Goal: Task Accomplishment & Management: Complete application form

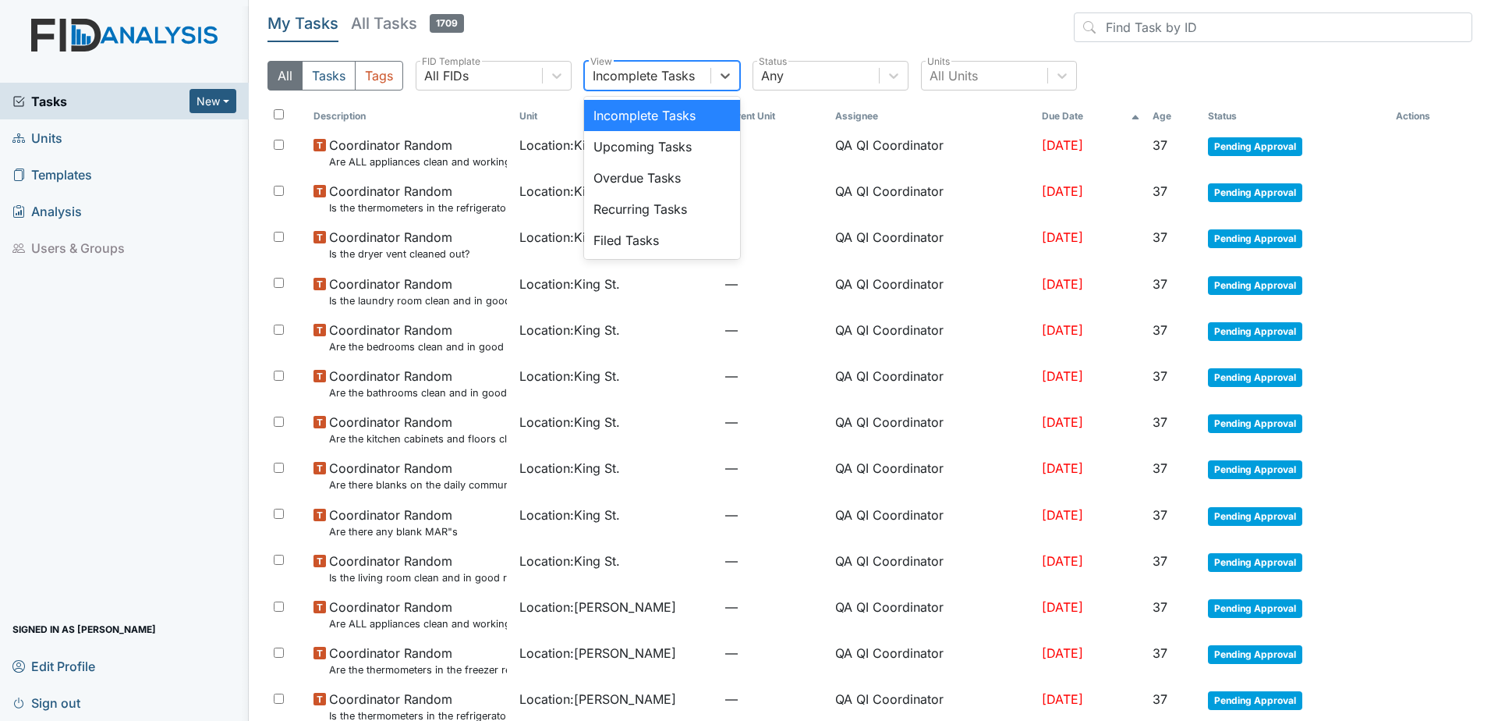
click at [593, 75] on div "Incomplete Tasks" at bounding box center [644, 75] width 102 height 19
click at [623, 248] on div "Filed Tasks" at bounding box center [662, 240] width 156 height 31
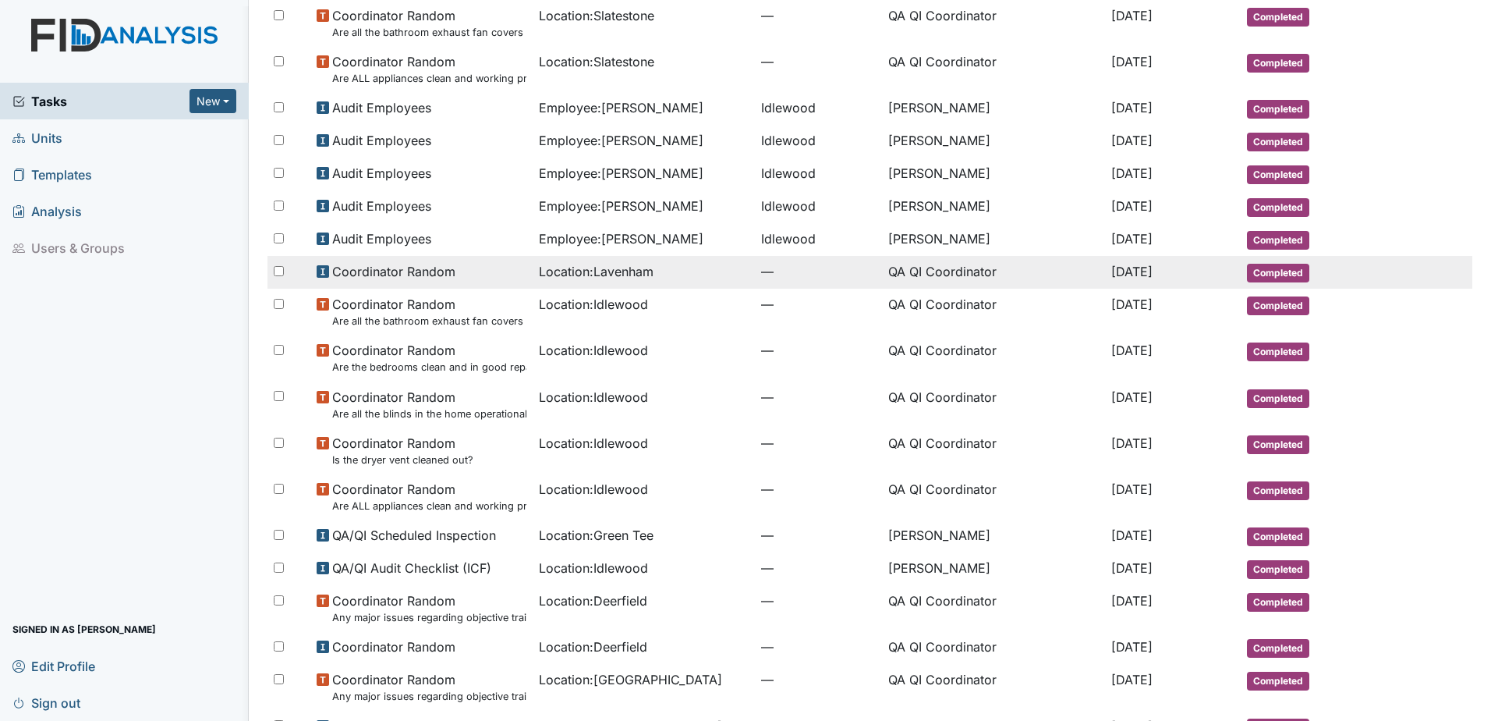
scroll to position [714, 0]
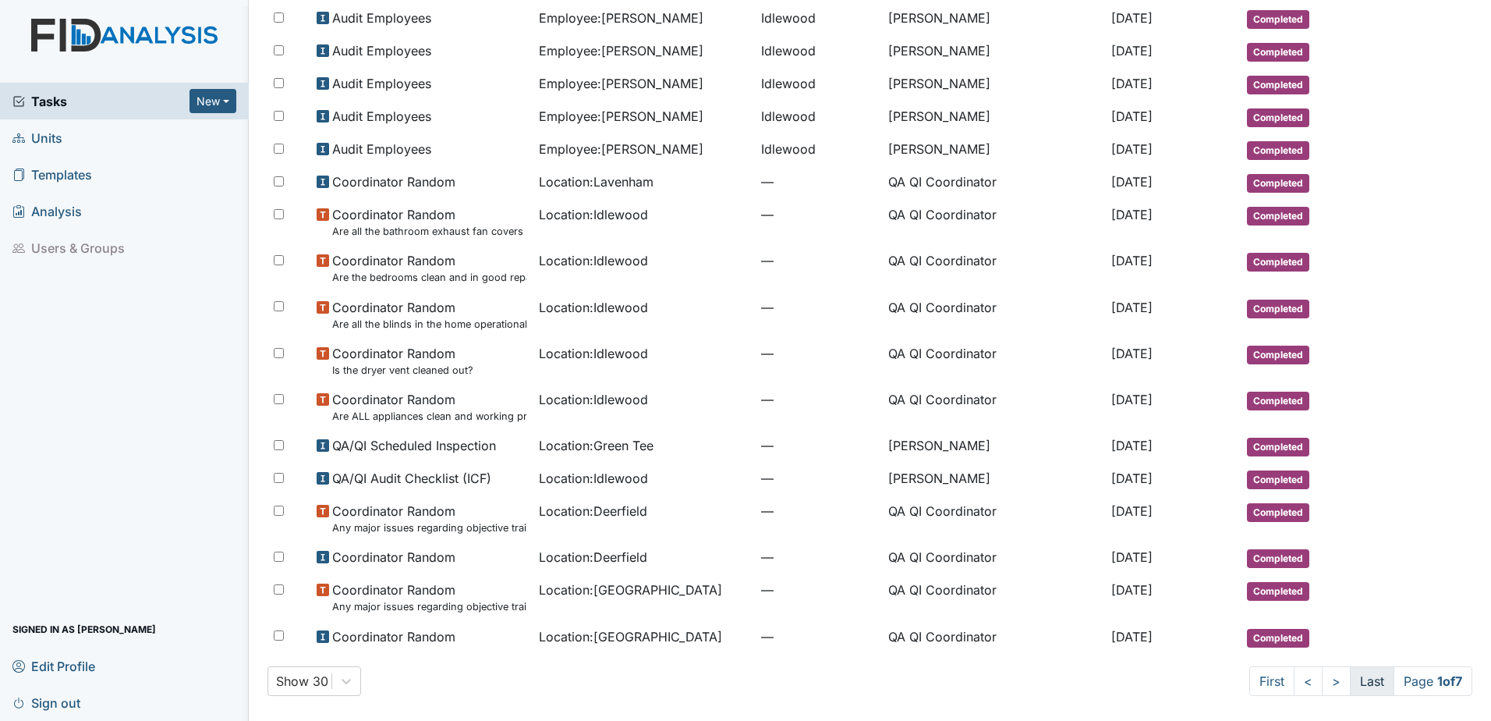
click at [1350, 678] on link "Last" at bounding box center [1372, 681] width 44 height 30
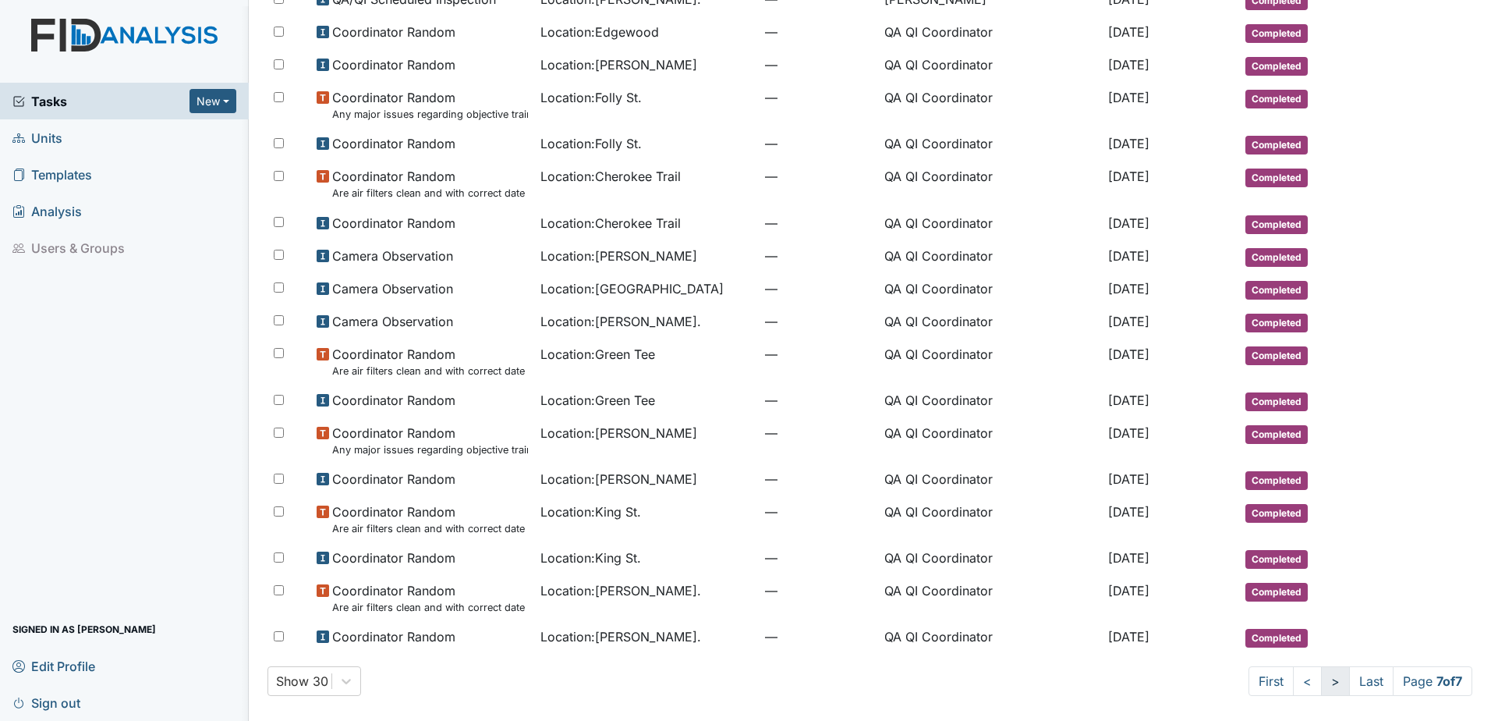
scroll to position [225, 0]
click at [1321, 679] on link ">" at bounding box center [1335, 681] width 29 height 30
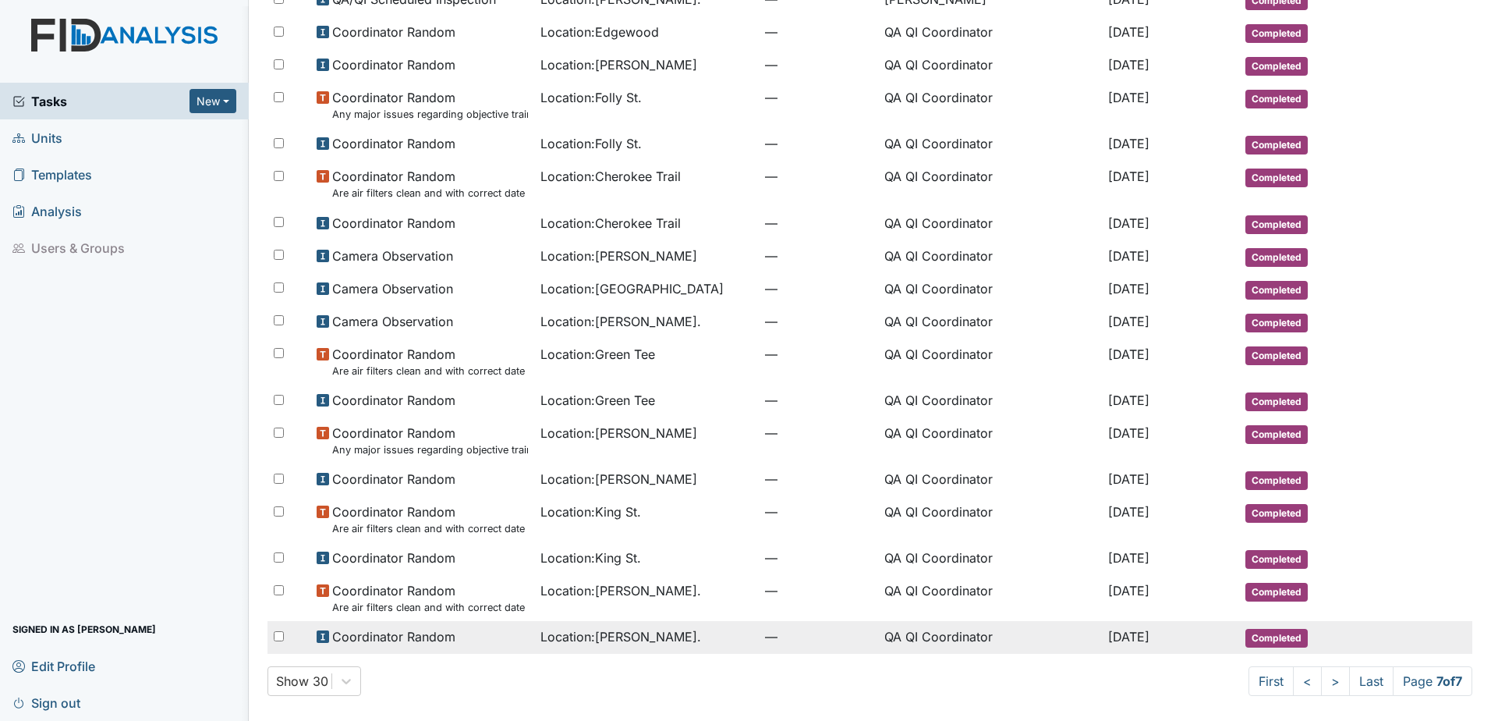
click at [608, 638] on span "Location : William St." at bounding box center [621, 636] width 161 height 19
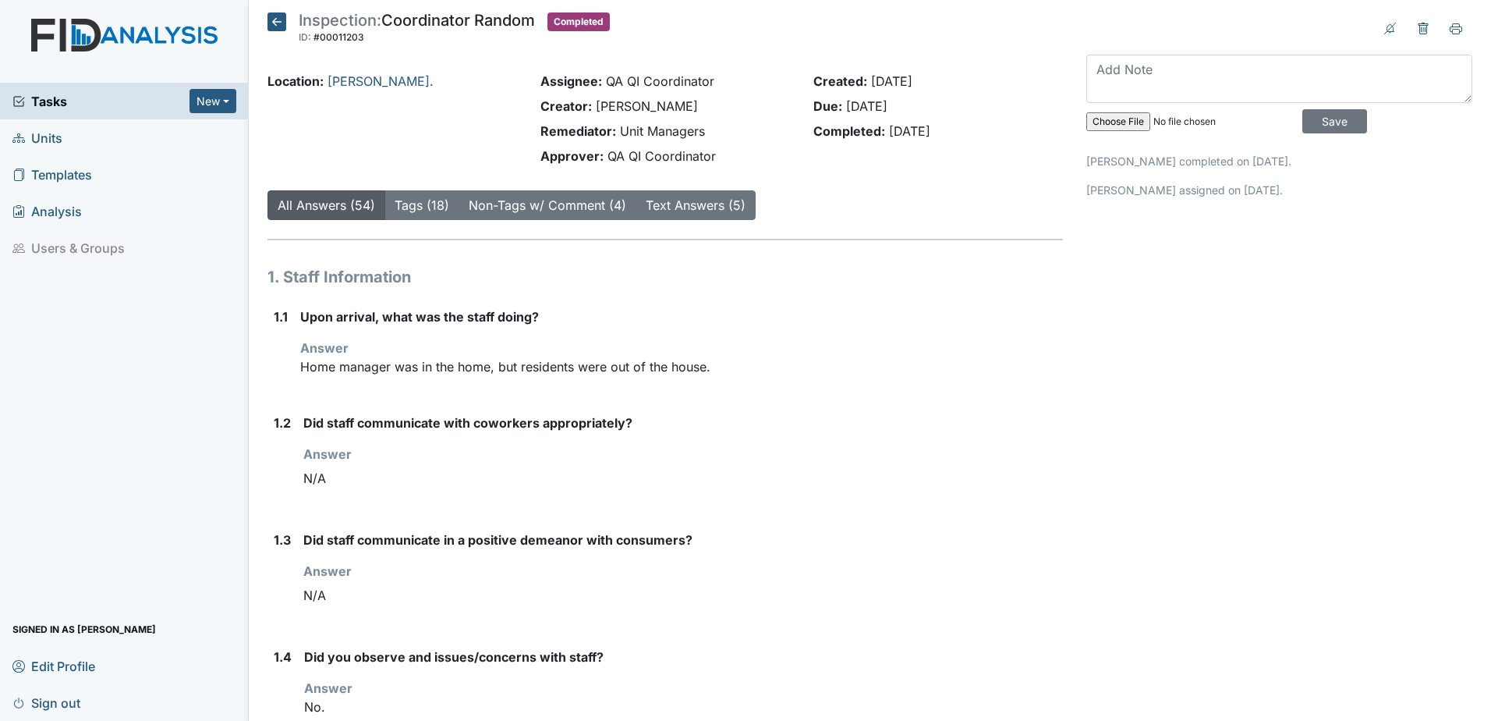
drag, startPoint x: 284, startPoint y: 308, endPoint x: 533, endPoint y: 342, distance: 251.9
click at [533, 342] on div "1.1 Upon arrival, what was the staff doing? Answer Home manager was in the home…" at bounding box center [666, 347] width 796 height 81
drag, startPoint x: 533, startPoint y: 342, endPoint x: 584, endPoint y: 342, distance: 50.7
click at [584, 342] on div "Answer Home manager was in the home, but residents were out of the house." at bounding box center [681, 357] width 763 height 37
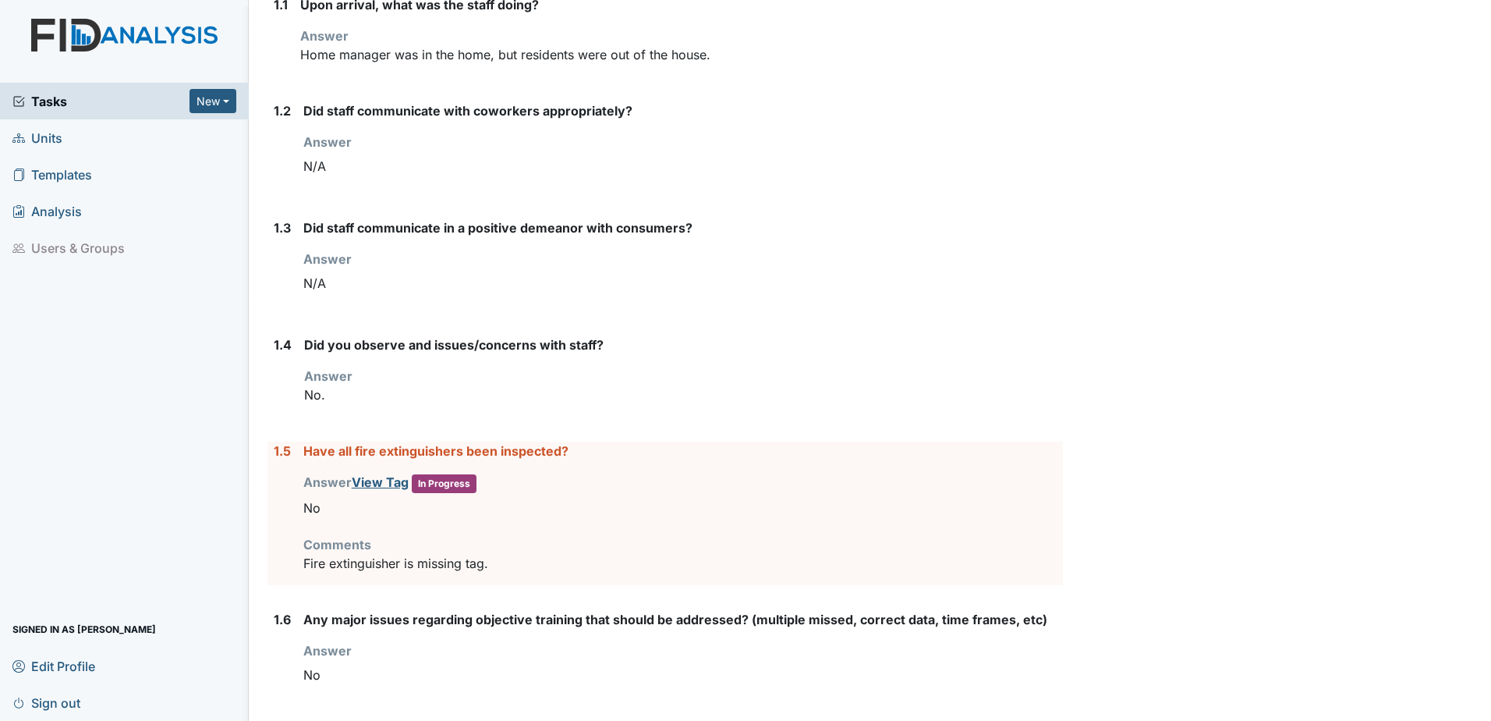
scroll to position [546, 0]
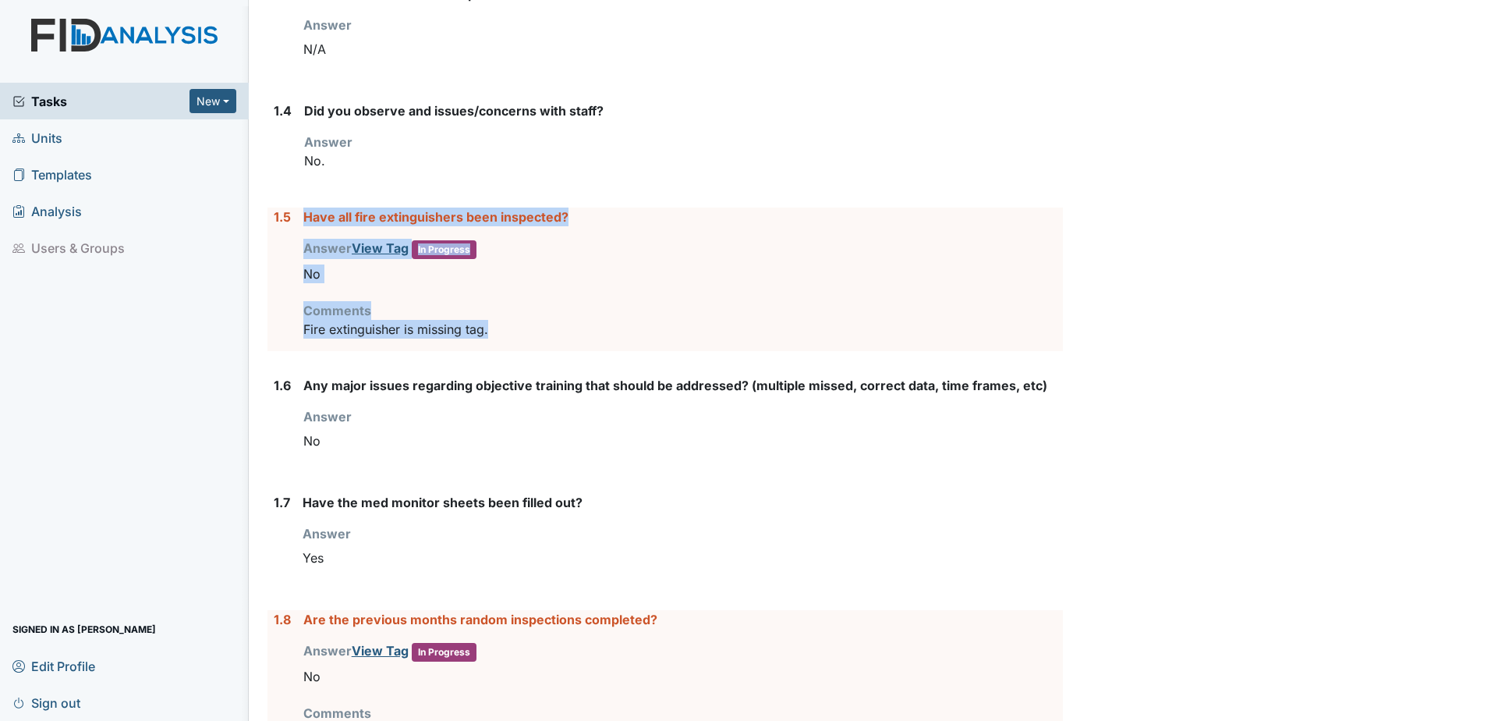
drag, startPoint x: 292, startPoint y: 333, endPoint x: 520, endPoint y: 339, distance: 228.6
click at [520, 339] on div "1.5 Have all fire extinguishers been inspected? Answer View Tag In Progress You…" at bounding box center [666, 279] width 796 height 144
click at [520, 339] on div "Have all fire extinguishers been inspected? Answer View Tag In Progress You mus…" at bounding box center [683, 279] width 760 height 144
drag, startPoint x: 512, startPoint y: 338, endPoint x: 289, endPoint y: 329, distance: 223.2
click at [289, 329] on div "1.5 Have all fire extinguishers been inspected? Answer View Tag In Progress You…" at bounding box center [666, 279] width 796 height 144
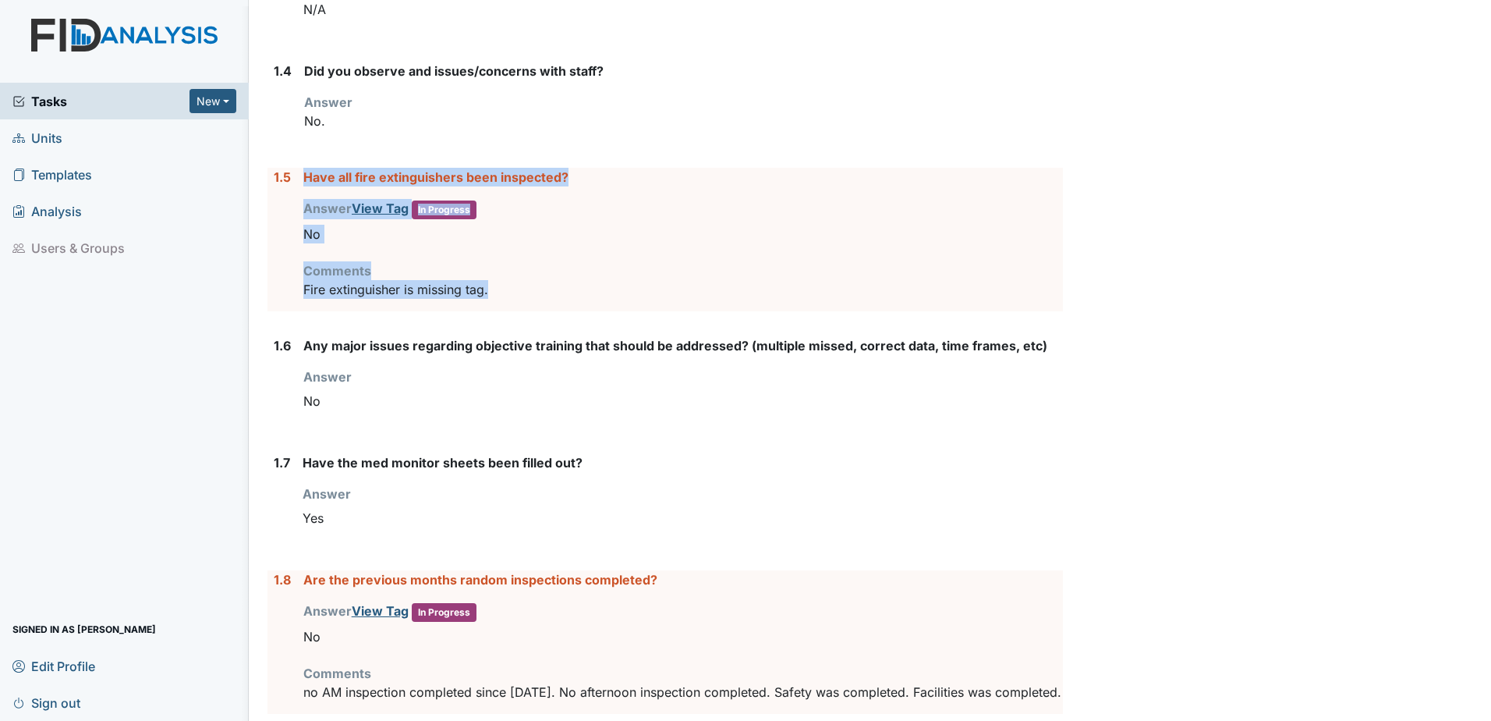
scroll to position [624, 0]
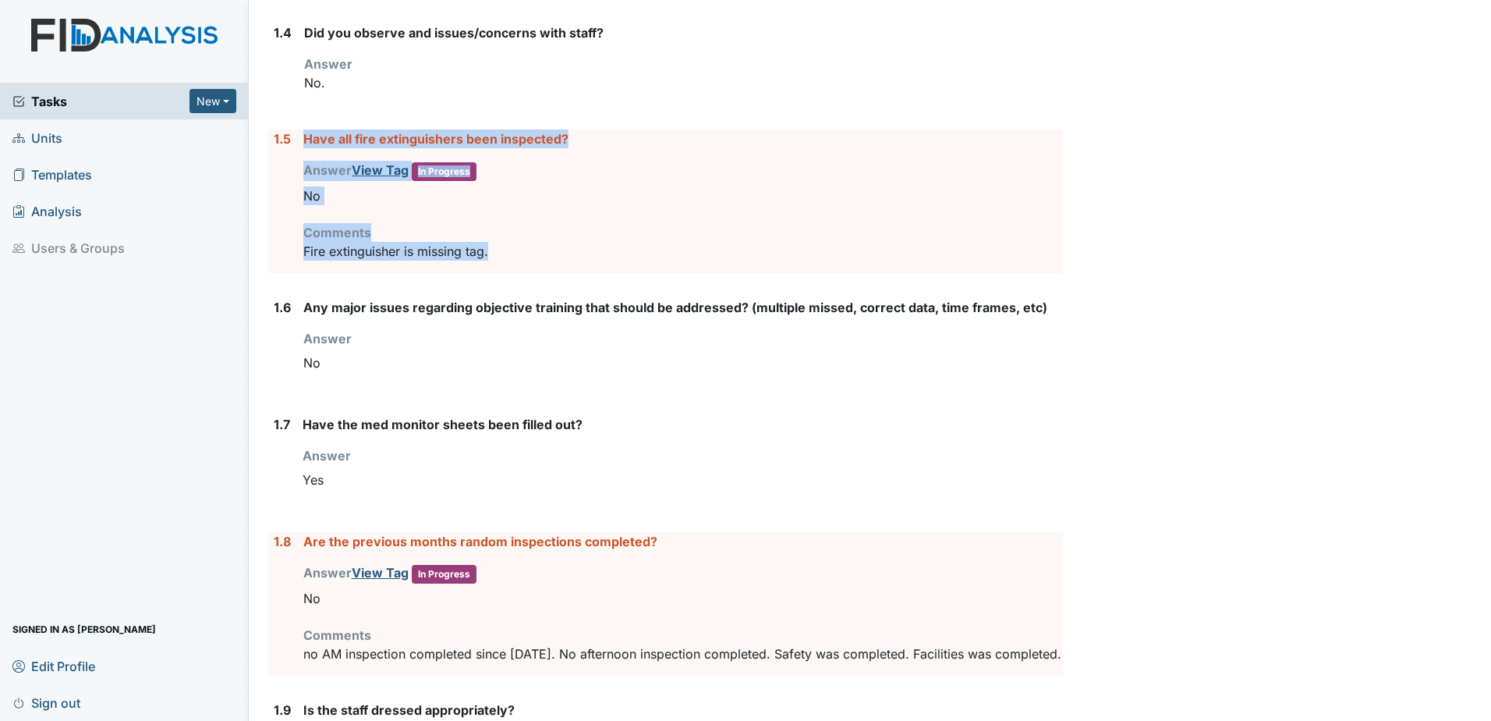
click at [595, 220] on div "Have all fire extinguishers been inspected? Answer View Tag In Progress You mus…" at bounding box center [683, 201] width 760 height 144
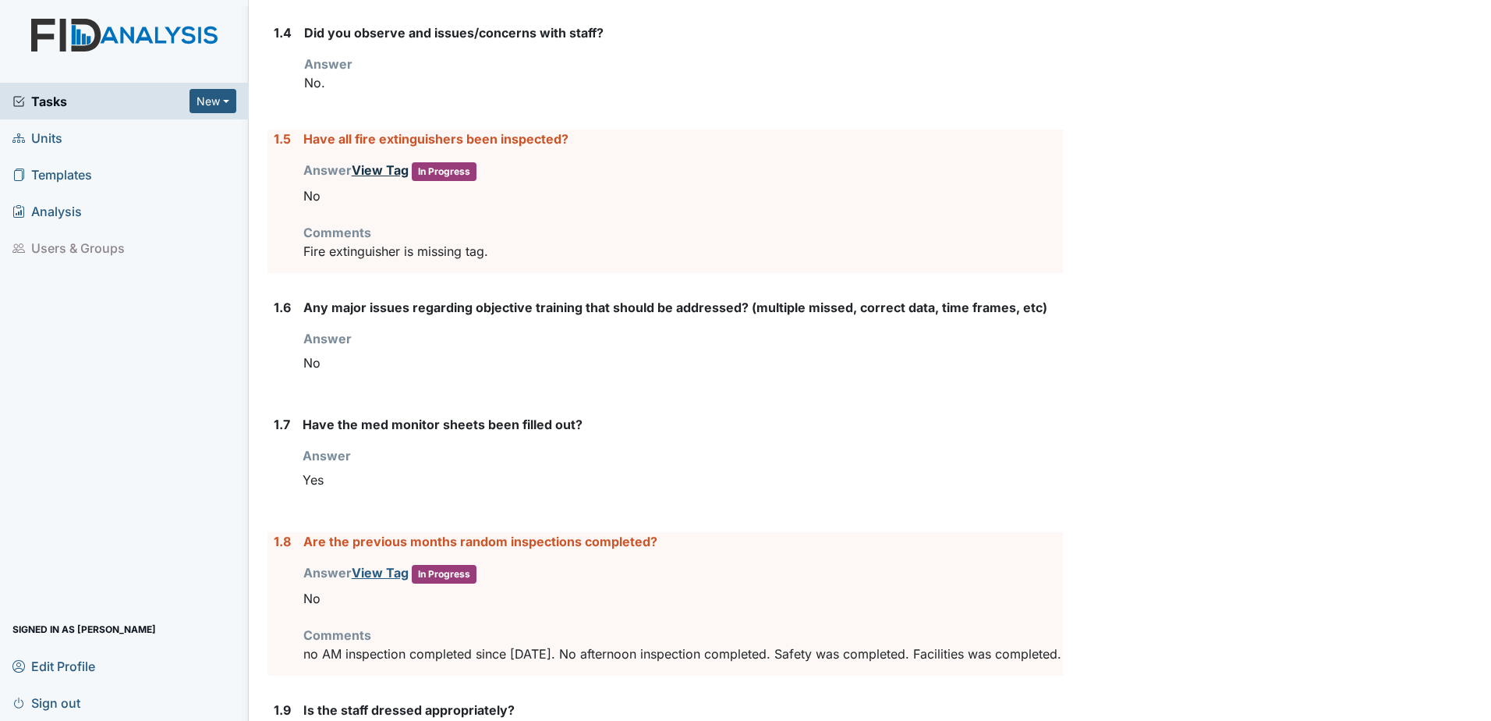
click at [383, 169] on link "View Tag" at bounding box center [380, 170] width 57 height 16
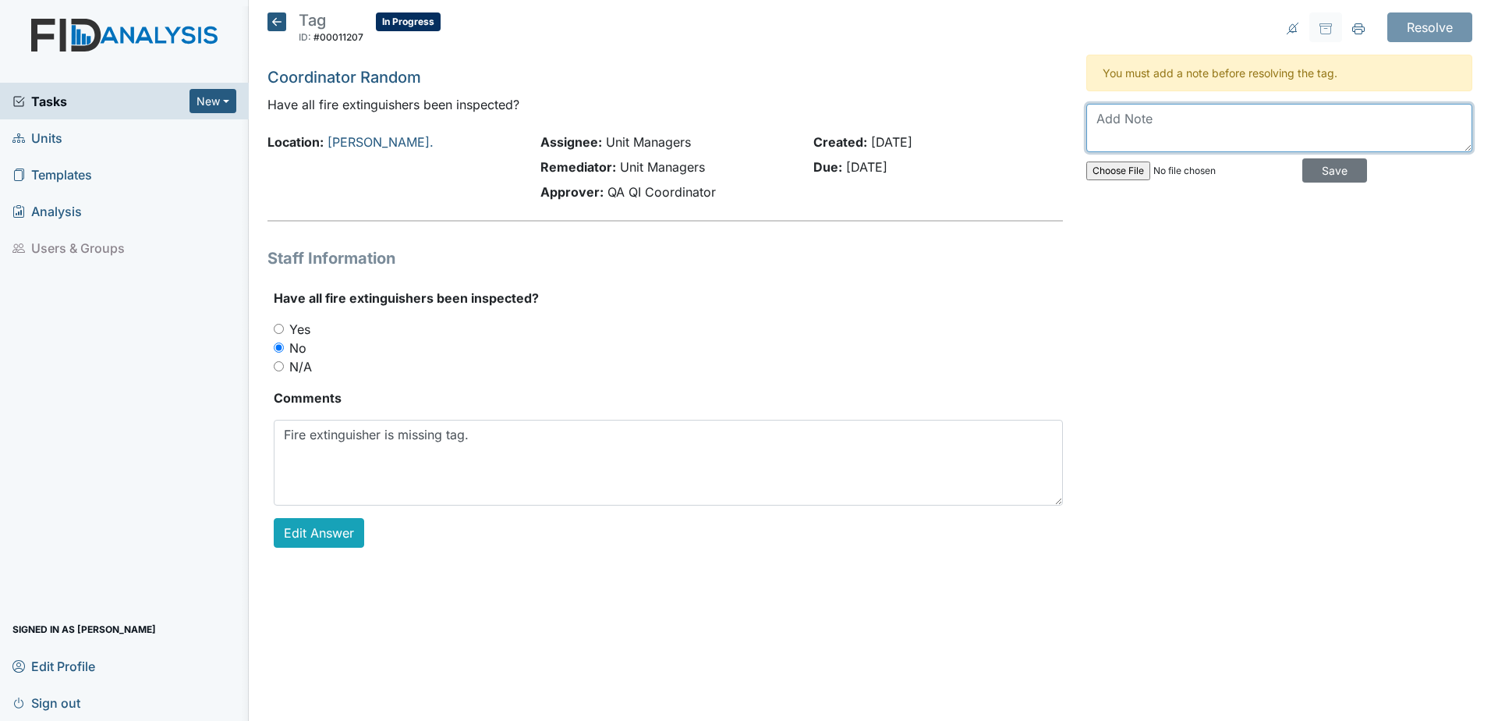
drag, startPoint x: 1095, startPoint y: 118, endPoint x: 1300, endPoint y: 119, distance: 205.1
click at [1300, 119] on textarea at bounding box center [1279, 128] width 386 height 48
click at [268, 16] on icon at bounding box center [277, 21] width 19 height 19
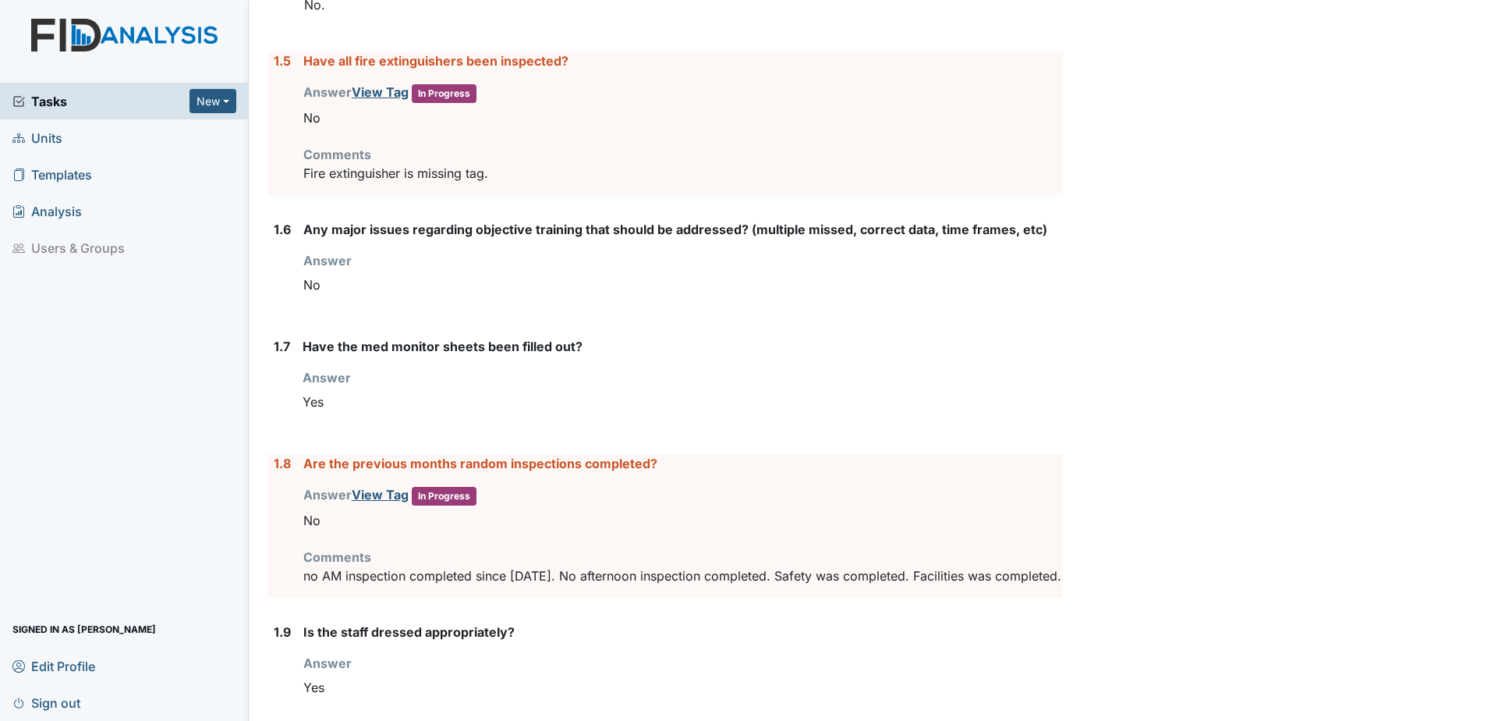
scroll to position [780, 0]
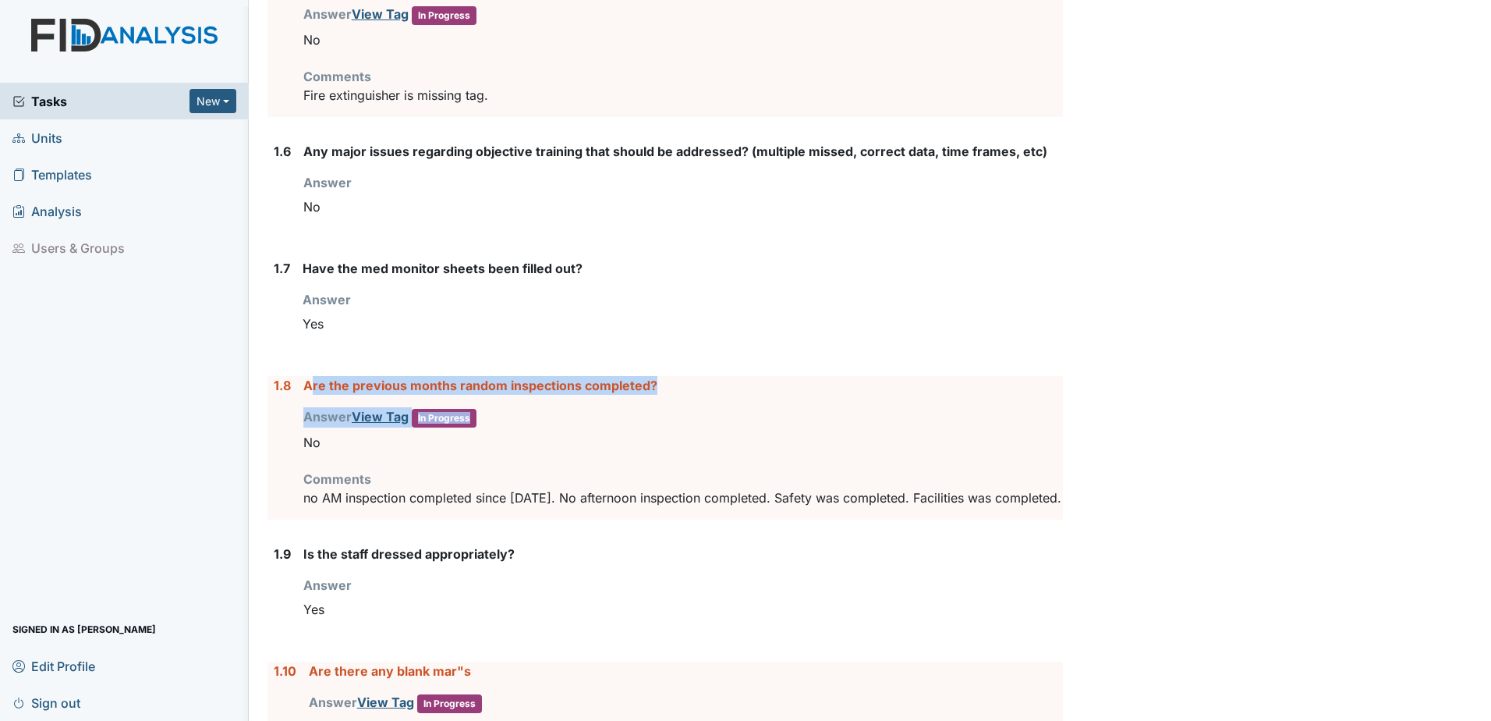
drag, startPoint x: 311, startPoint y: 385, endPoint x: 641, endPoint y: 403, distance: 330.4
click at [641, 403] on div "Are the previous months random inspections completed? Answer View Tag In Progre…" at bounding box center [683, 448] width 760 height 144
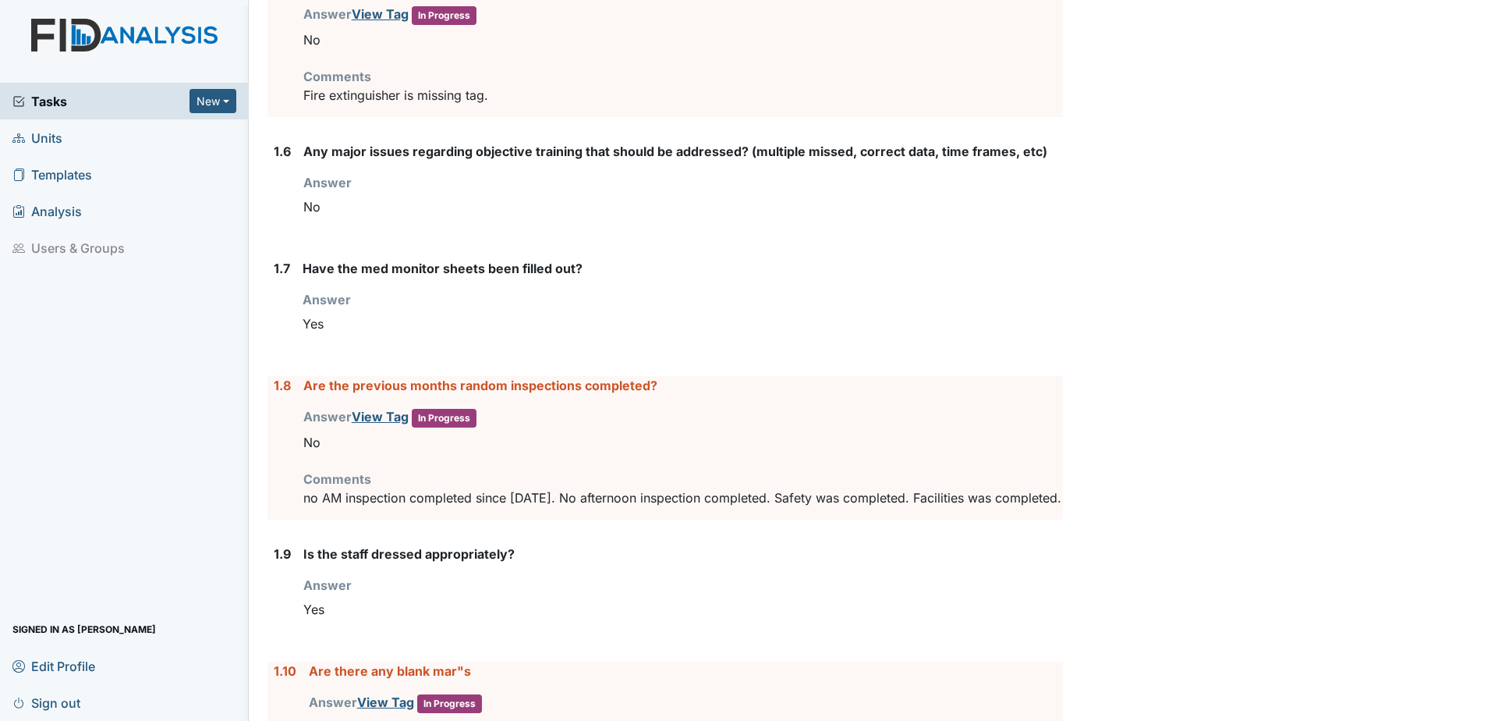
drag, startPoint x: 641, startPoint y: 403, endPoint x: 667, endPoint y: 413, distance: 27.4
click at [667, 413] on div "Answer View Tag In Progress You must select one of the below options. No" at bounding box center [683, 432] width 760 height 50
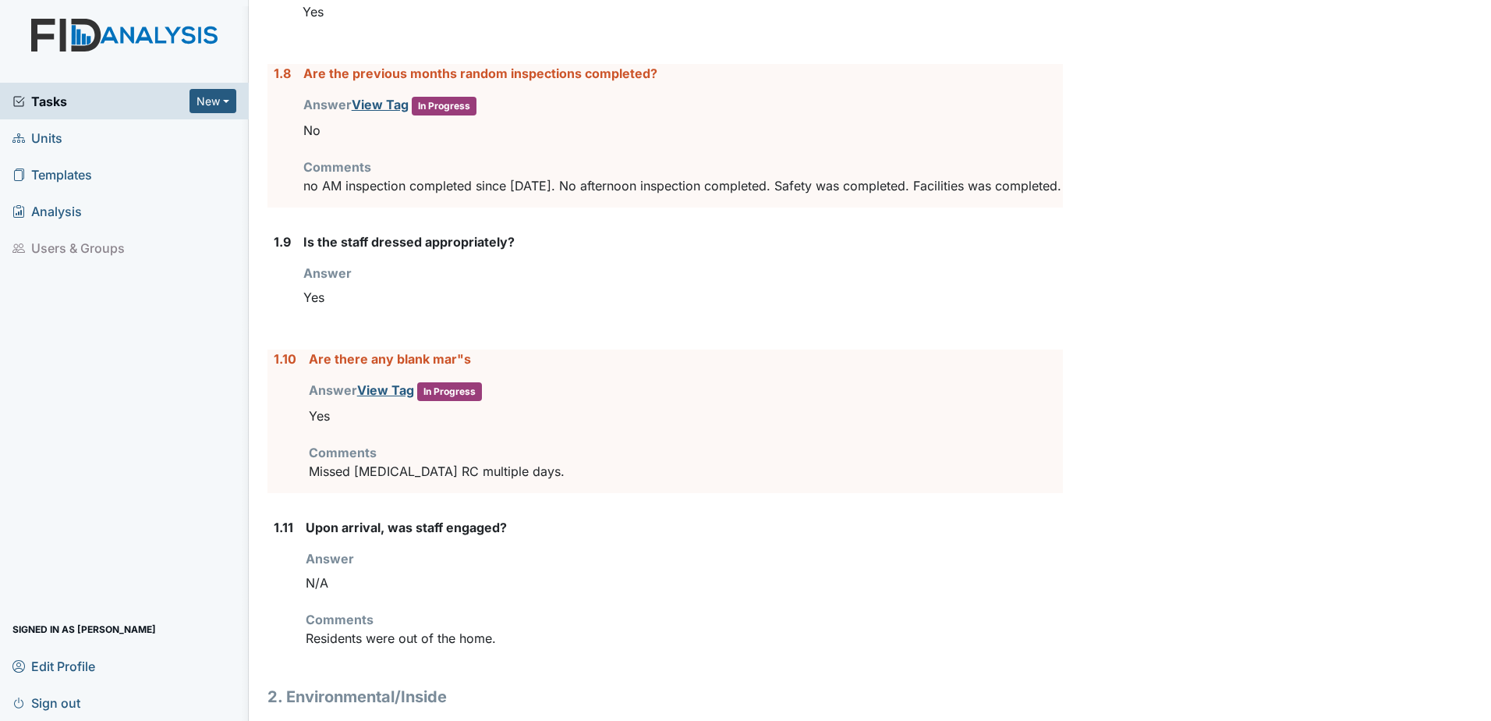
scroll to position [1014, 0]
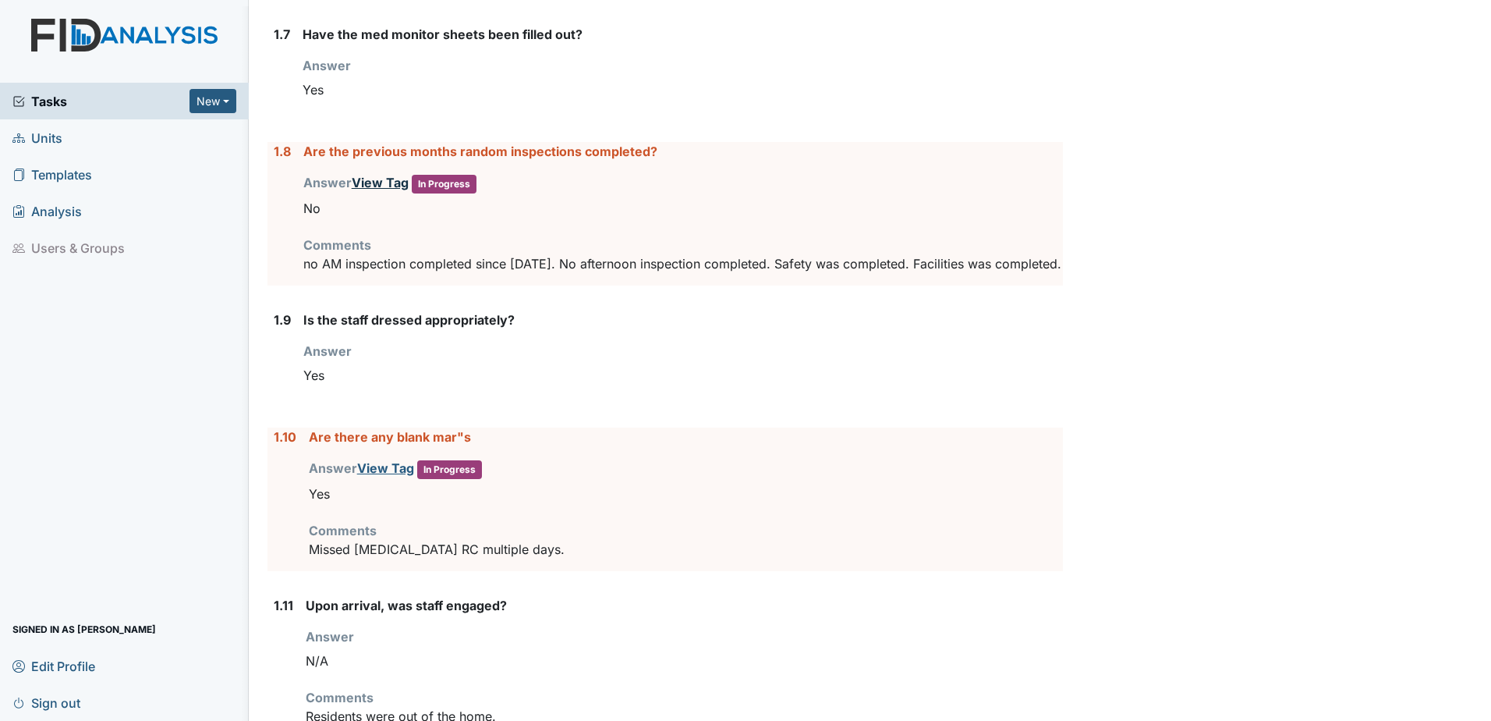
click at [378, 183] on link "View Tag" at bounding box center [380, 183] width 57 height 16
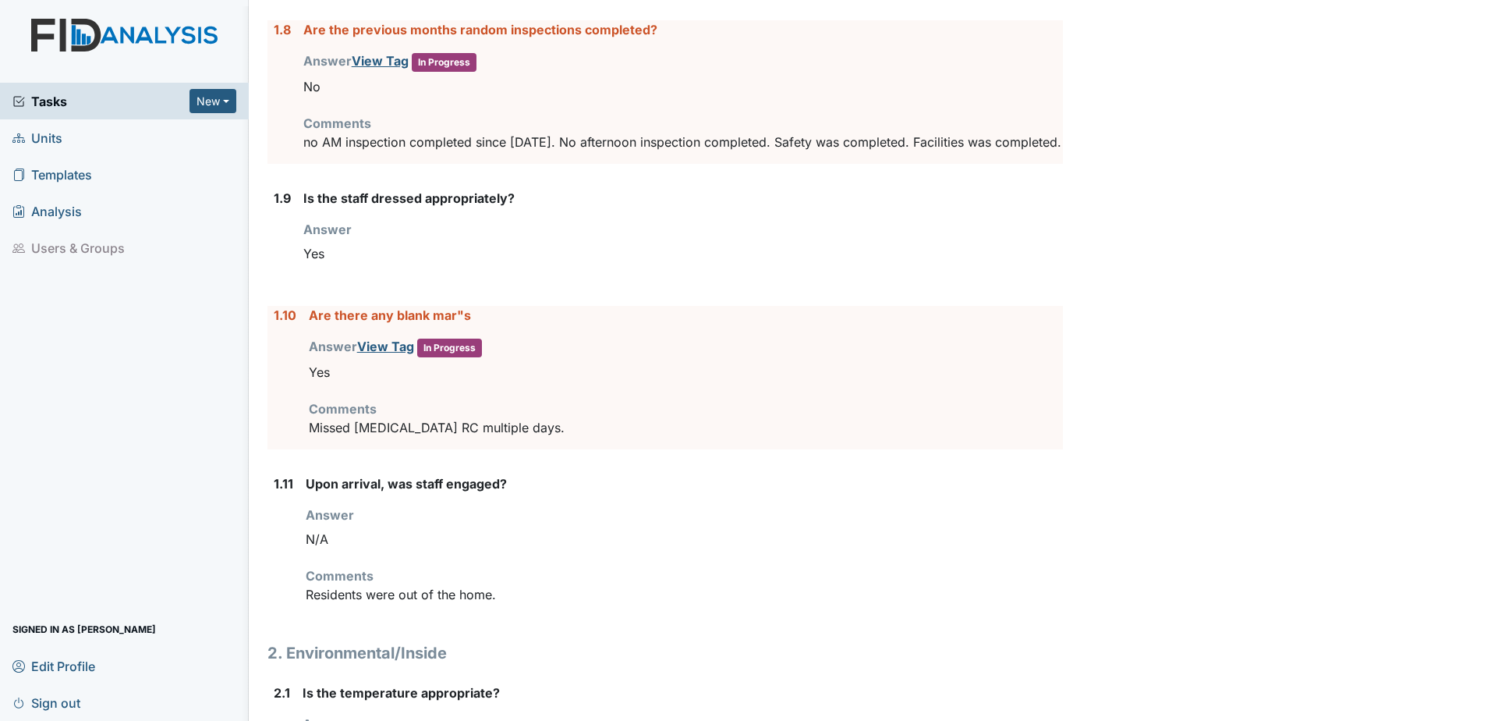
scroll to position [1170, 0]
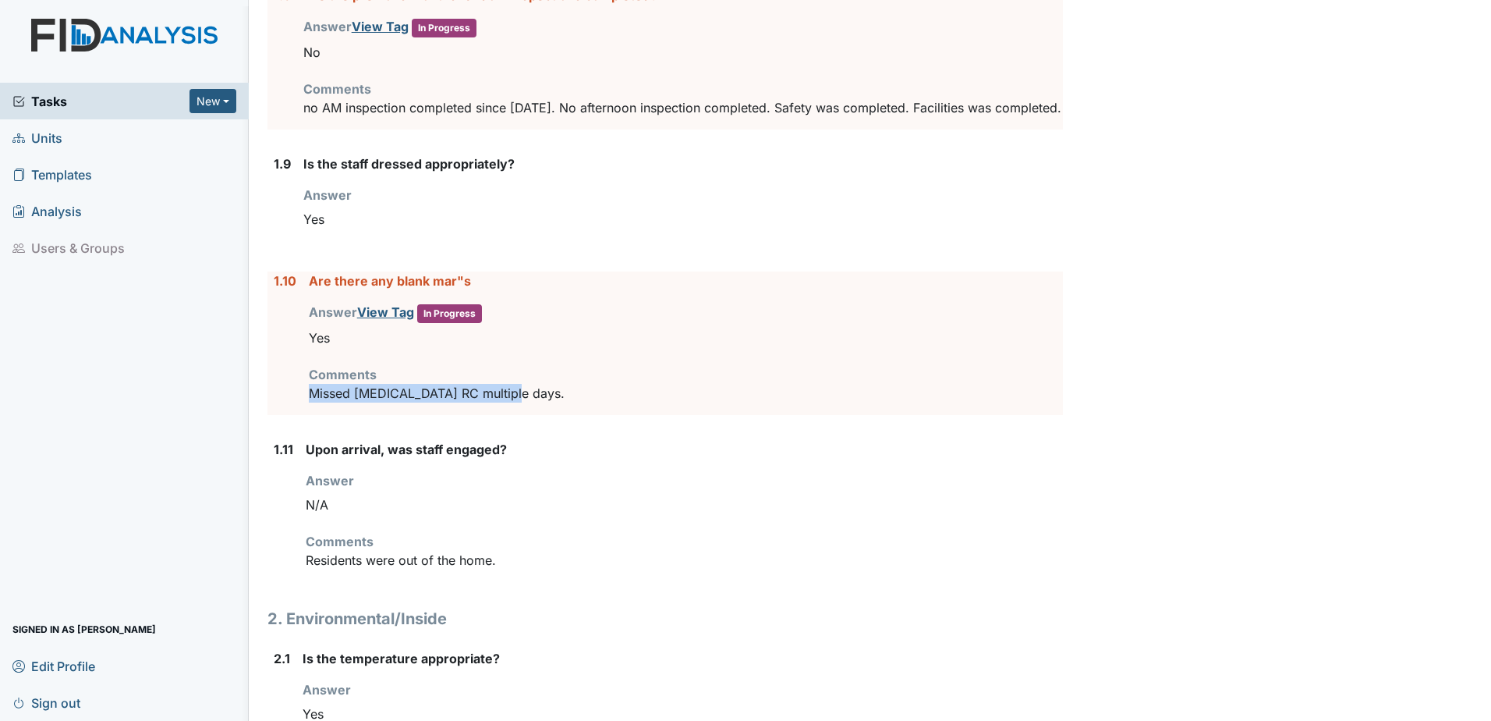
drag, startPoint x: 313, startPoint y: 414, endPoint x: 553, endPoint y: 413, distance: 240.2
click at [553, 402] on p "Missed tylenol RC multiple days." at bounding box center [686, 393] width 754 height 19
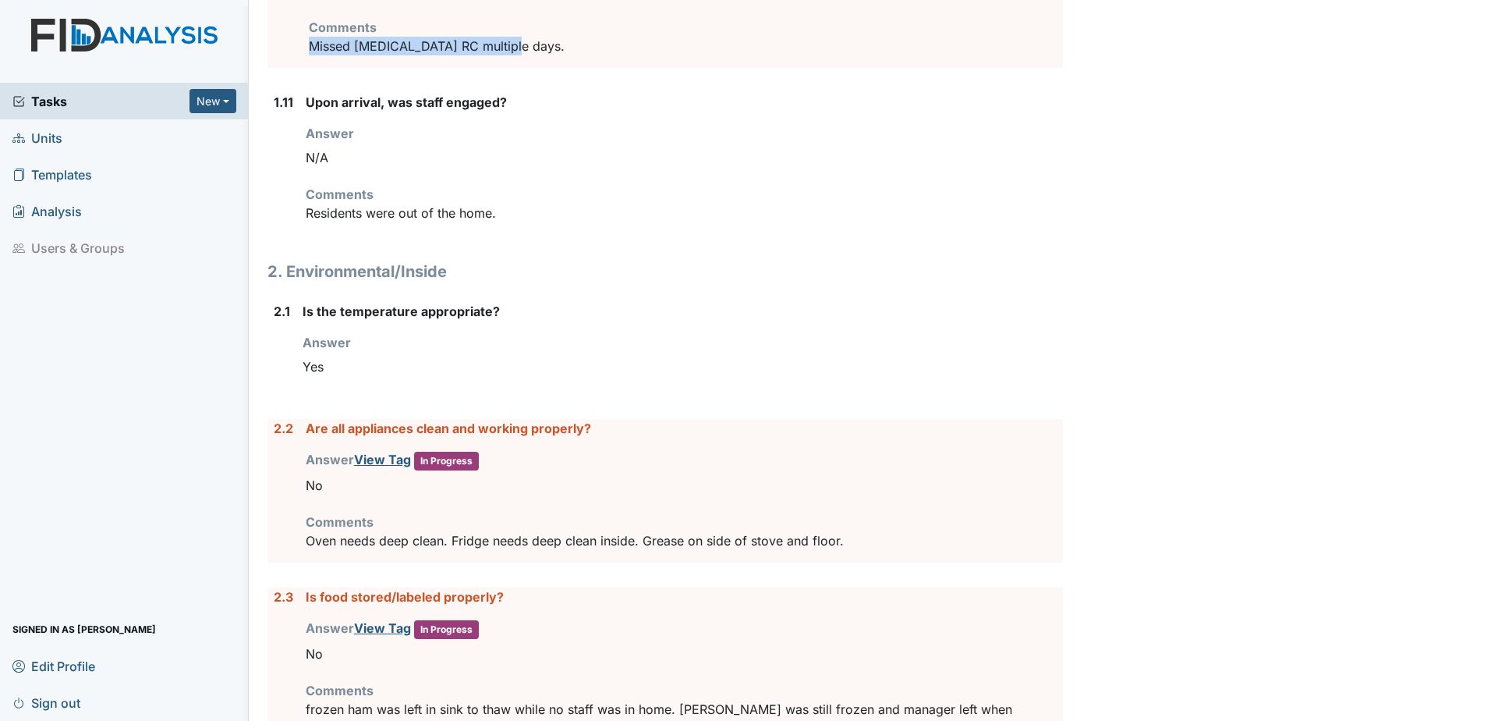
scroll to position [1560, 0]
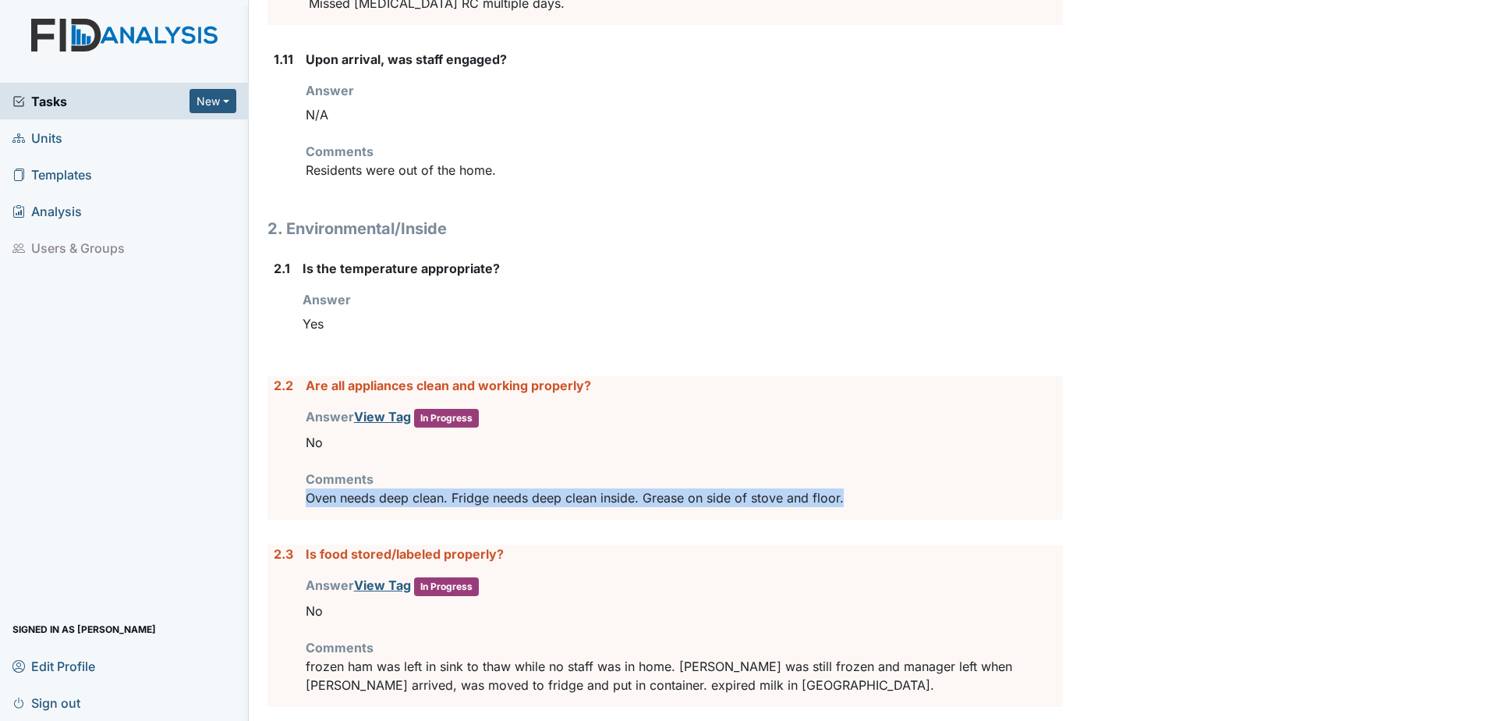
drag, startPoint x: 308, startPoint y: 508, endPoint x: 903, endPoint y: 515, distance: 595.2
click at [903, 507] on p "Oven needs deep clean. Fridge needs deep clean inside. Grease on side of stove …" at bounding box center [684, 497] width 757 height 19
click at [377, 424] on link "View Tag" at bounding box center [382, 417] width 57 height 16
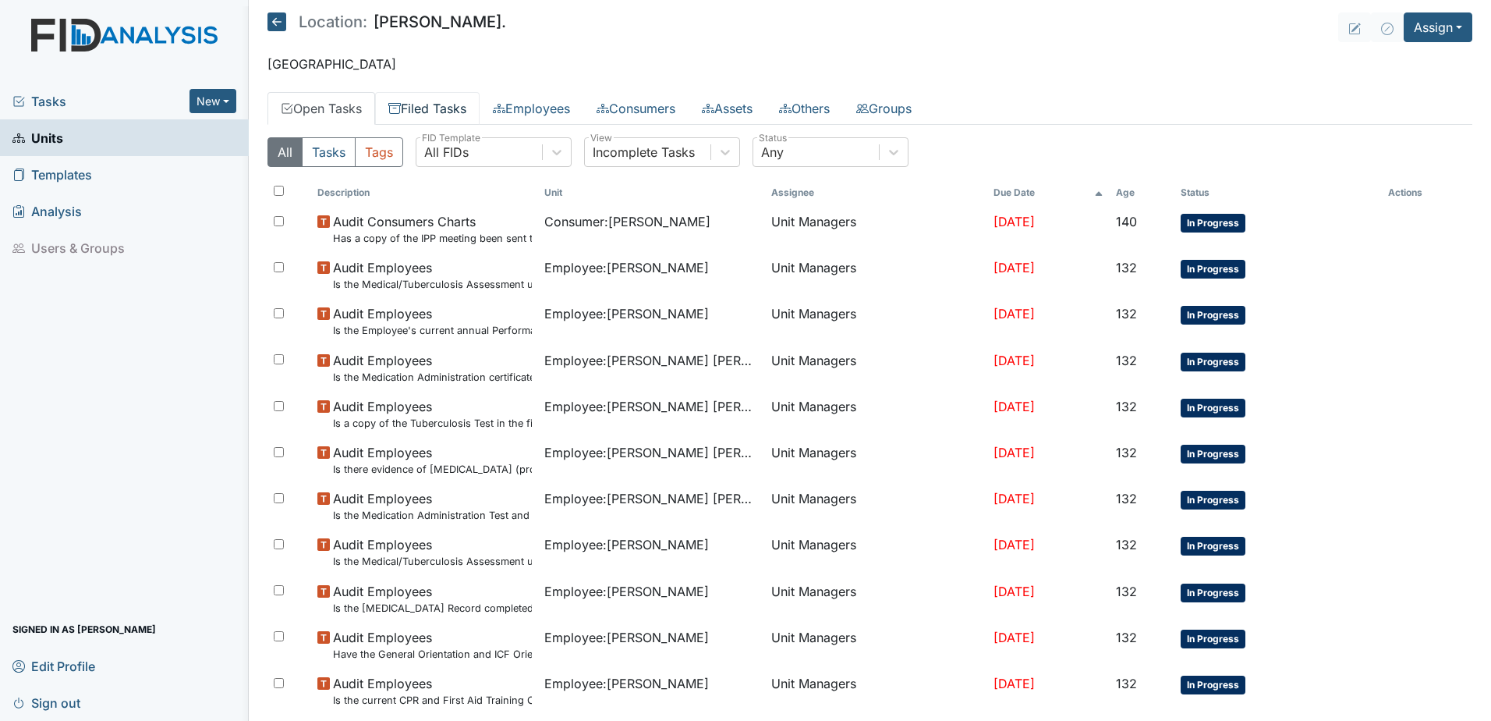
click at [434, 110] on link "Filed Tasks" at bounding box center [427, 108] width 105 height 33
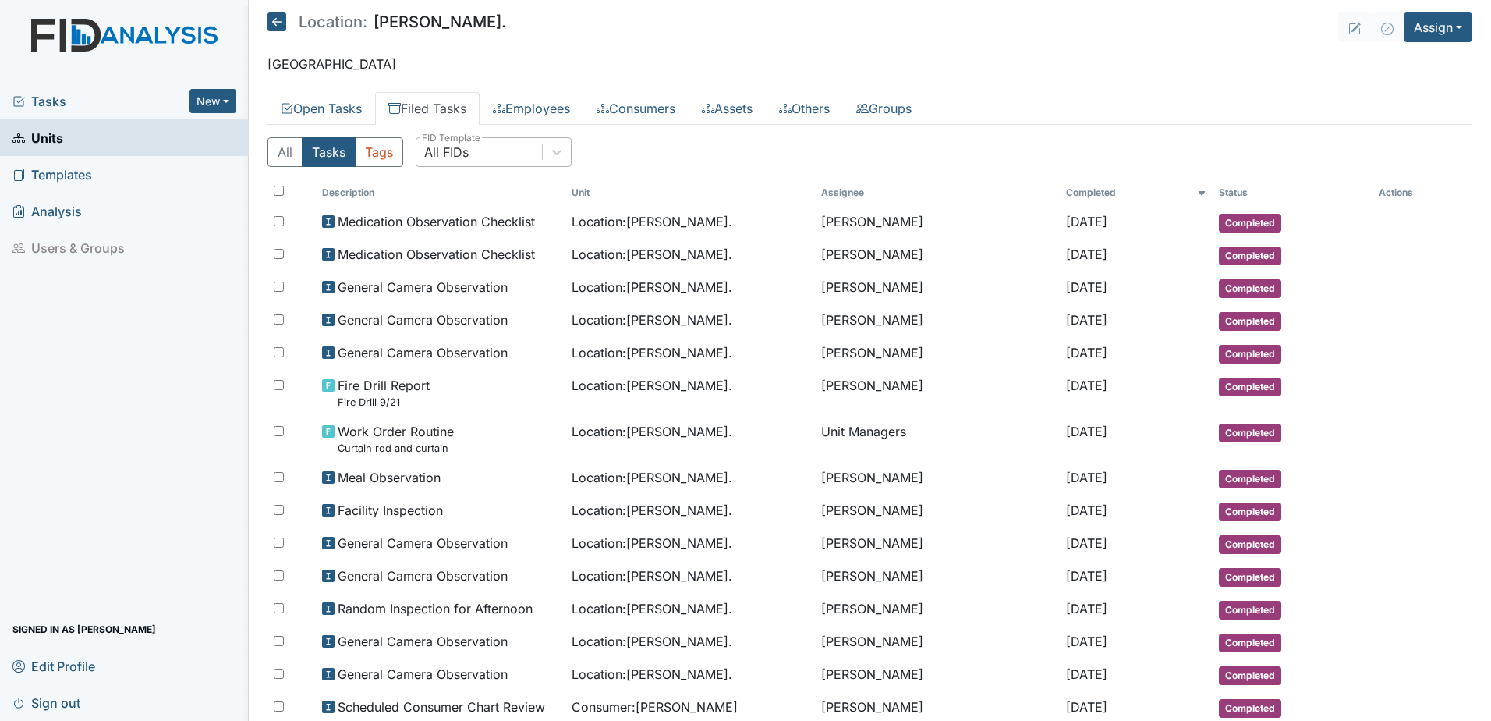
click at [452, 157] on div "All FIDs" at bounding box center [446, 152] width 44 height 19
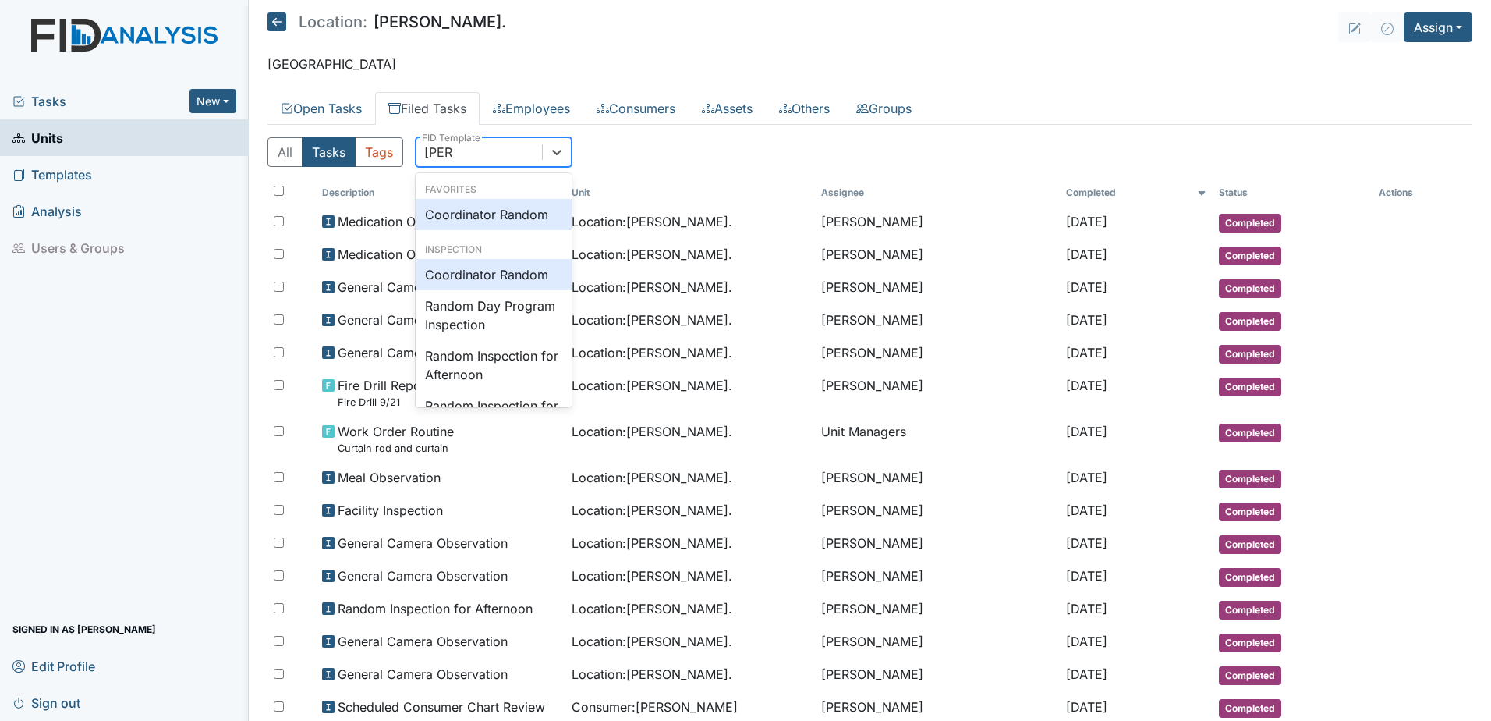
type input "random"
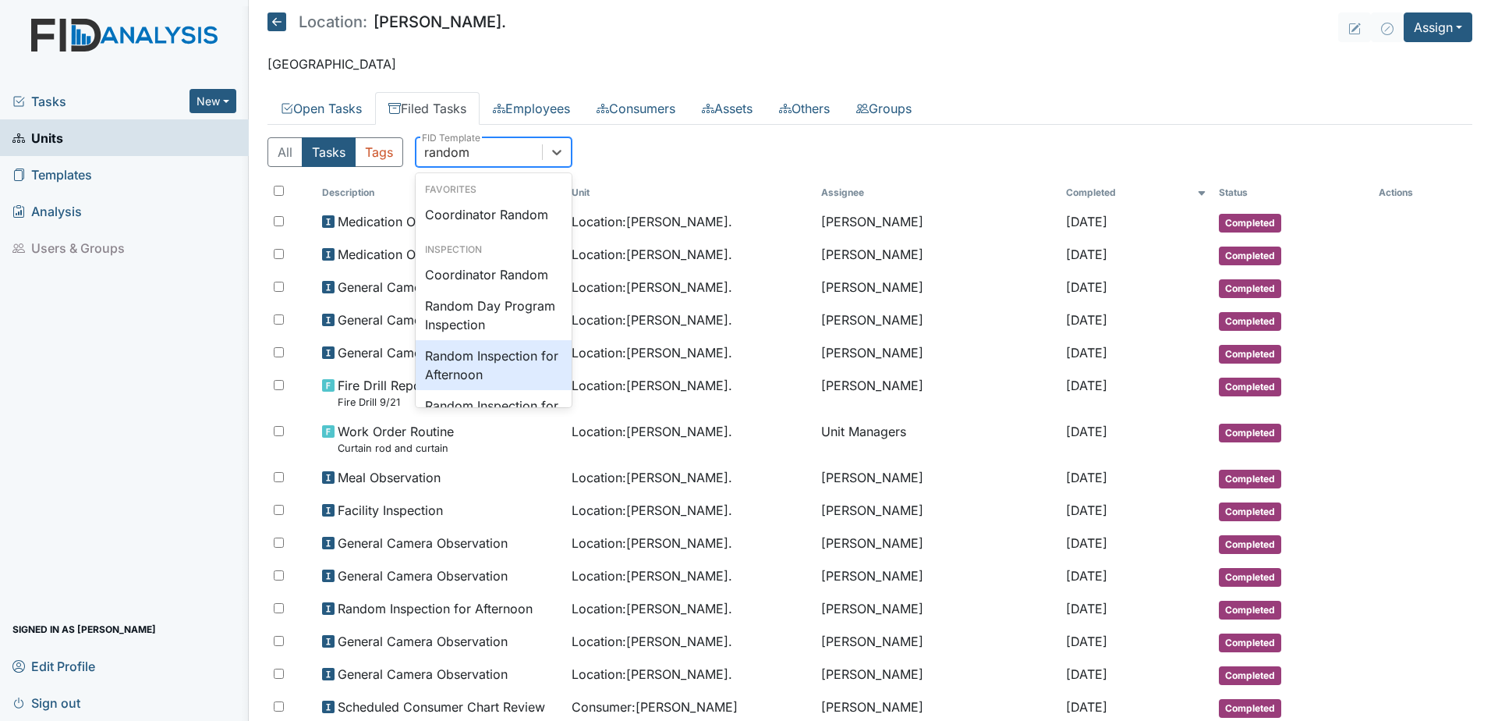
click at [482, 361] on div "Random Inspection for Afternoon" at bounding box center [494, 365] width 156 height 50
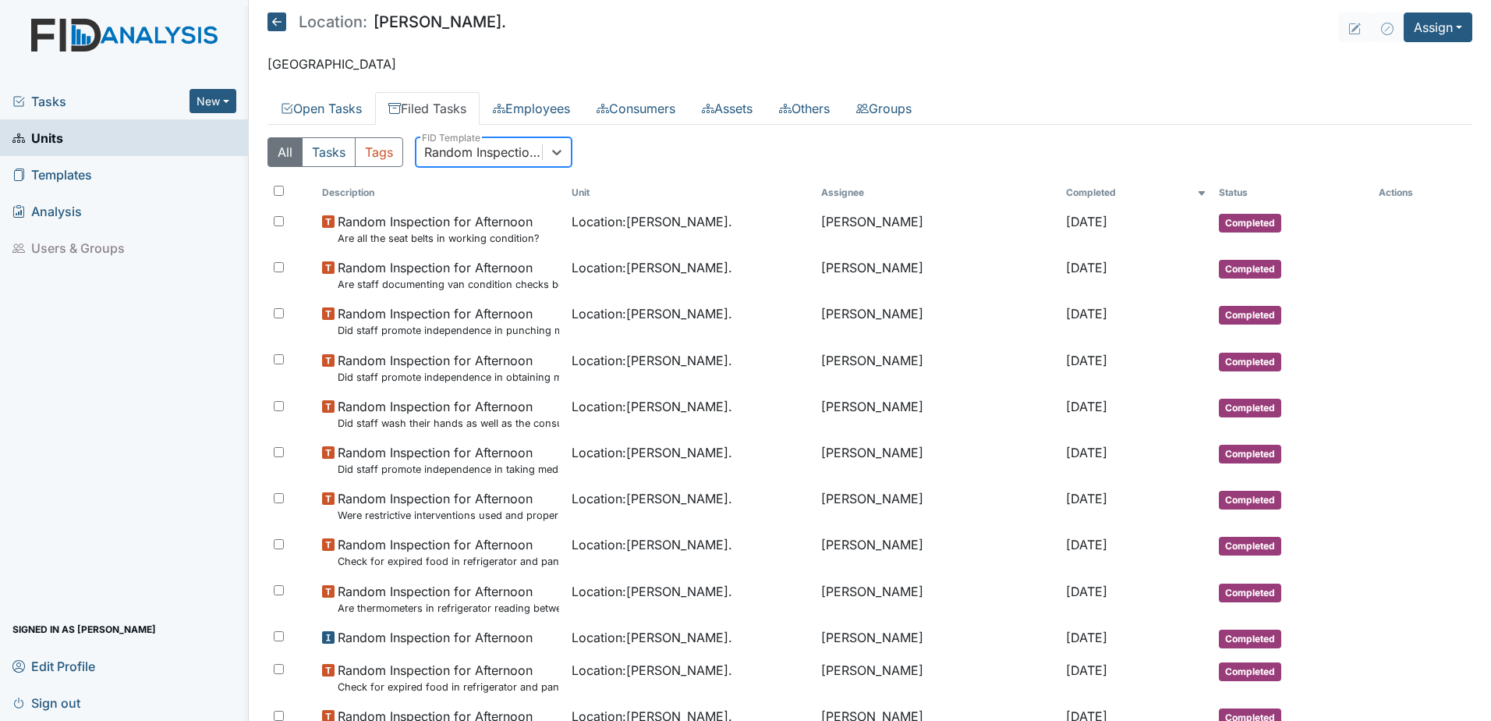
click at [454, 158] on div "Random Inspection for Afternoon" at bounding box center [483, 152] width 119 height 19
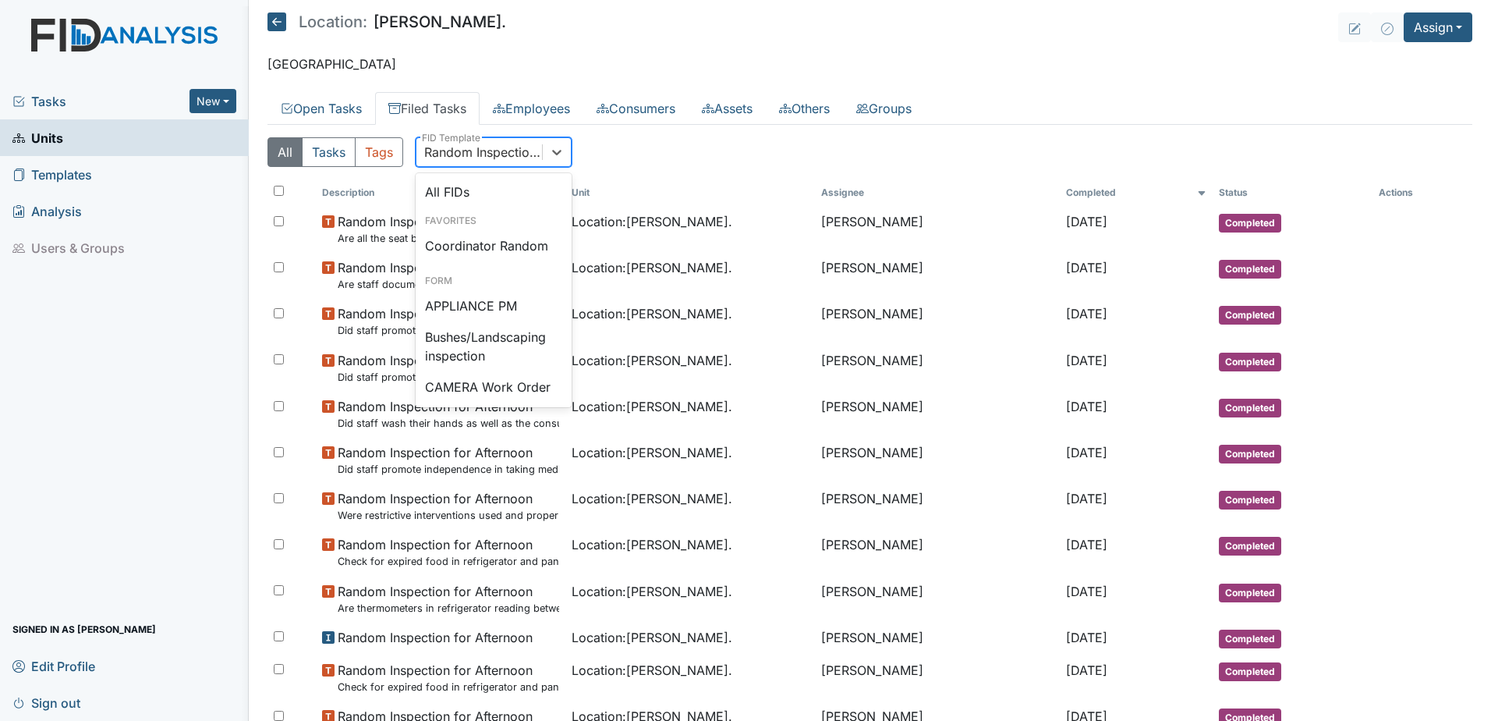
scroll to position [1388, 0]
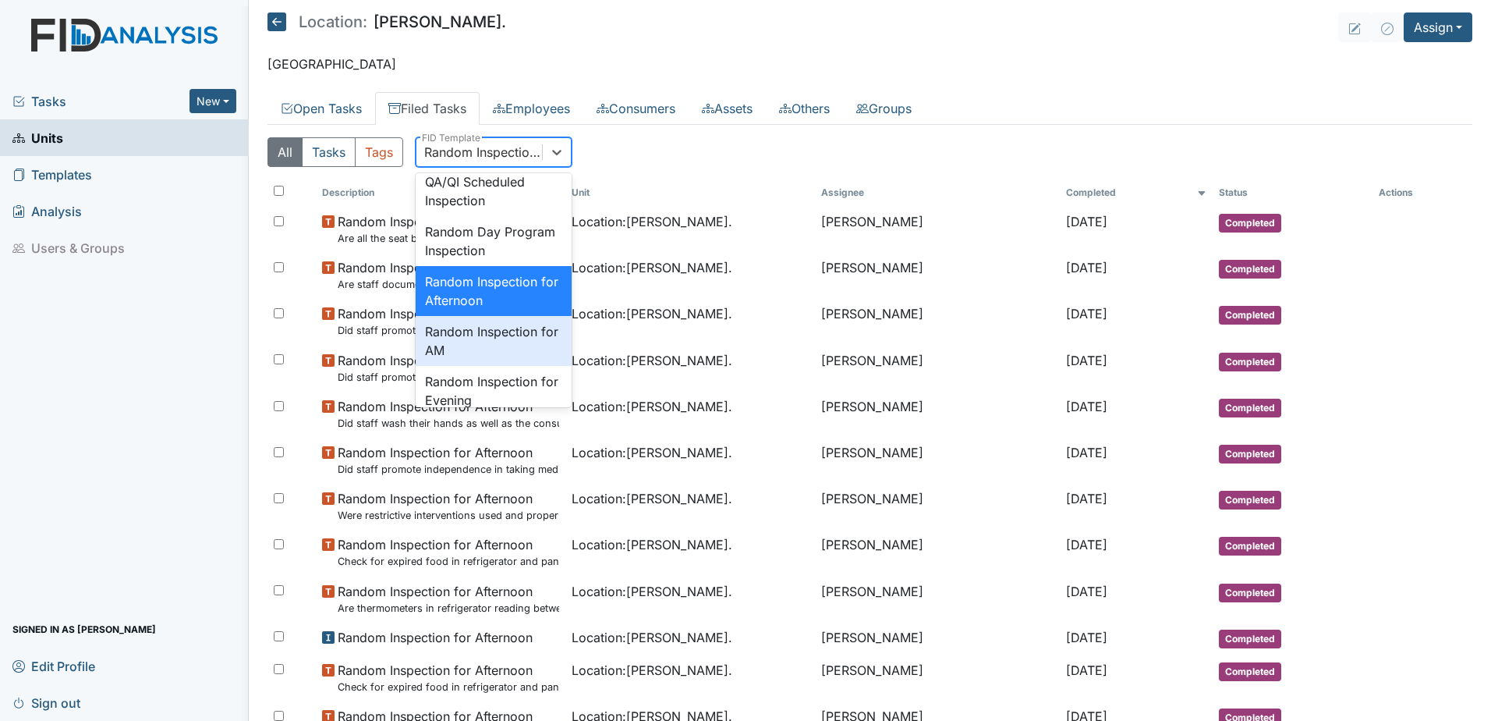
click at [477, 366] on div "Random Inspection for AM" at bounding box center [494, 341] width 156 height 50
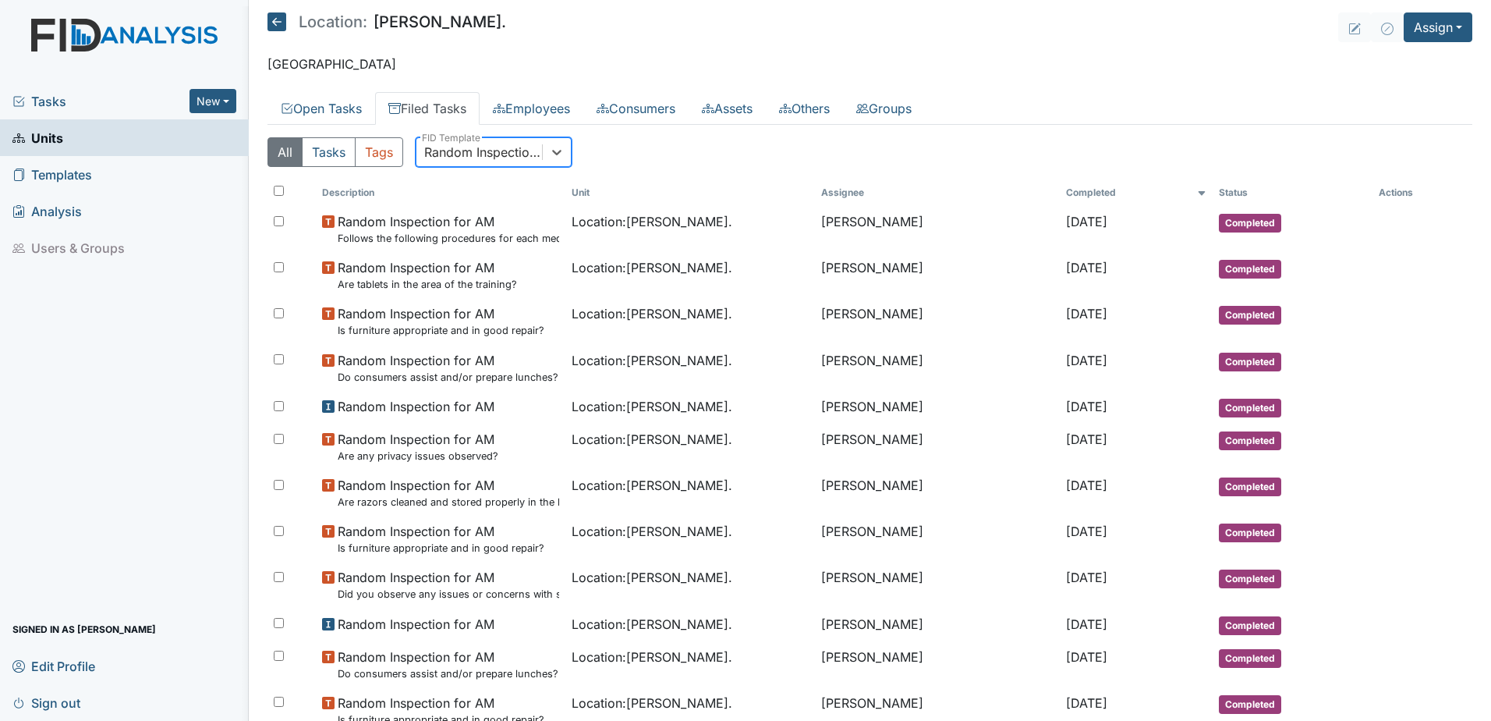
click at [502, 148] on div "Random Inspection for AM" at bounding box center [483, 152] width 119 height 19
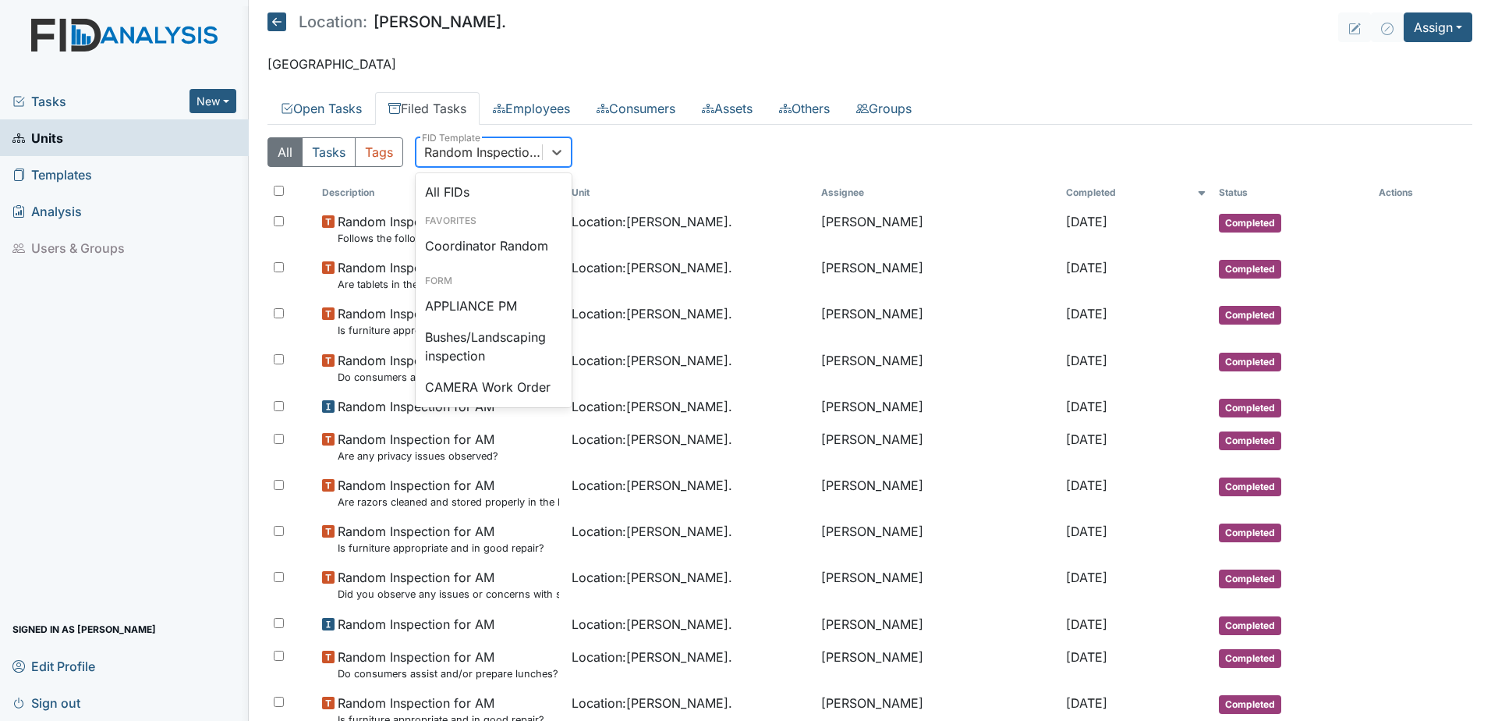
scroll to position [1438, 0]
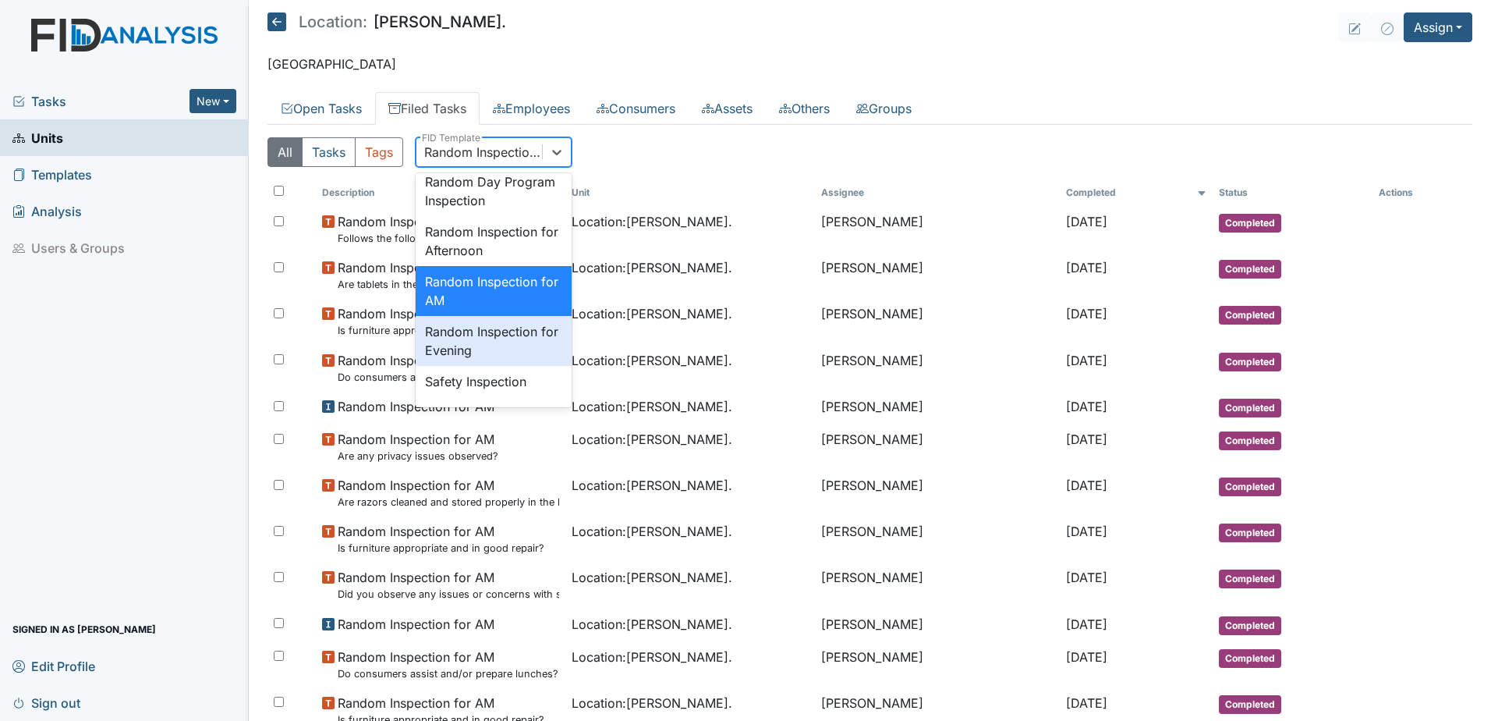
click at [456, 366] on div "Random Inspection for Evening" at bounding box center [494, 341] width 156 height 50
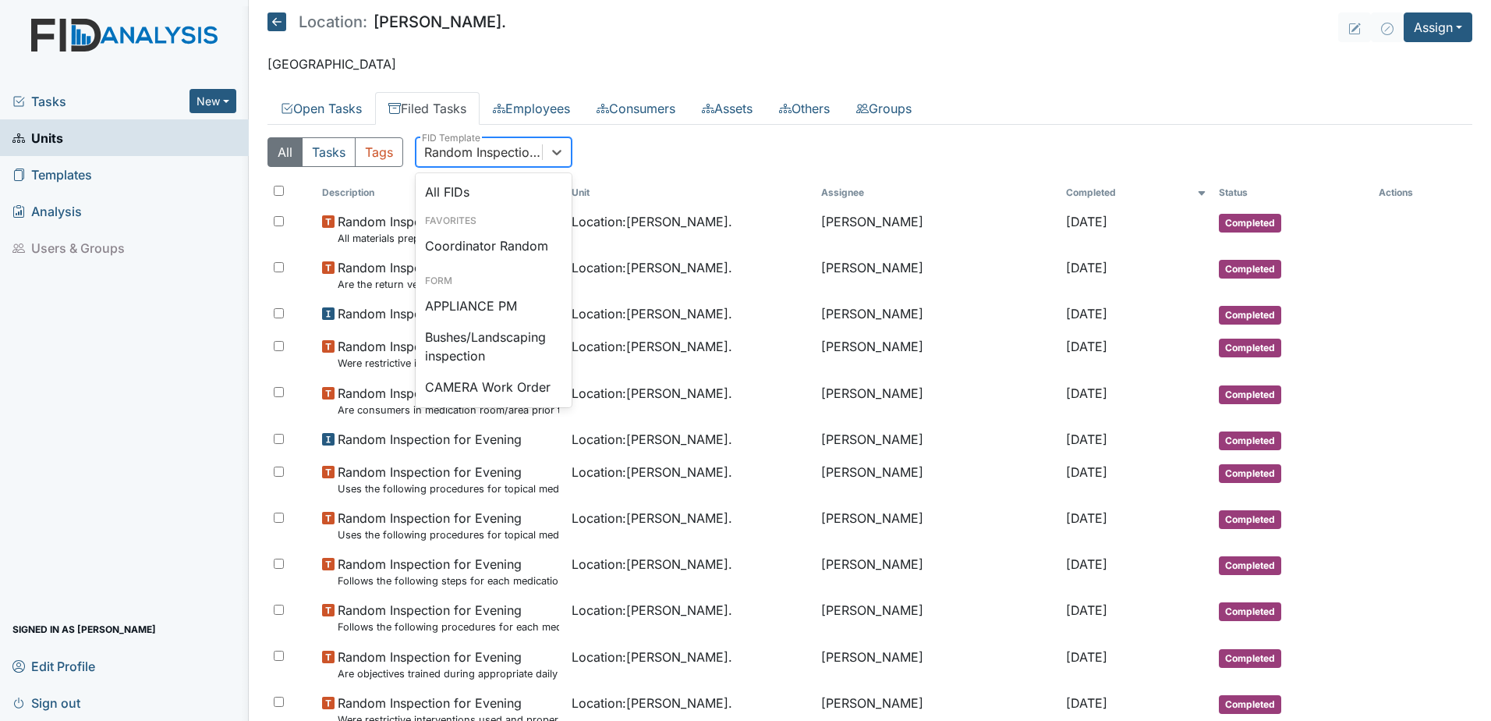
click at [469, 154] on div "Random Inspection for Evening" at bounding box center [483, 152] width 119 height 19
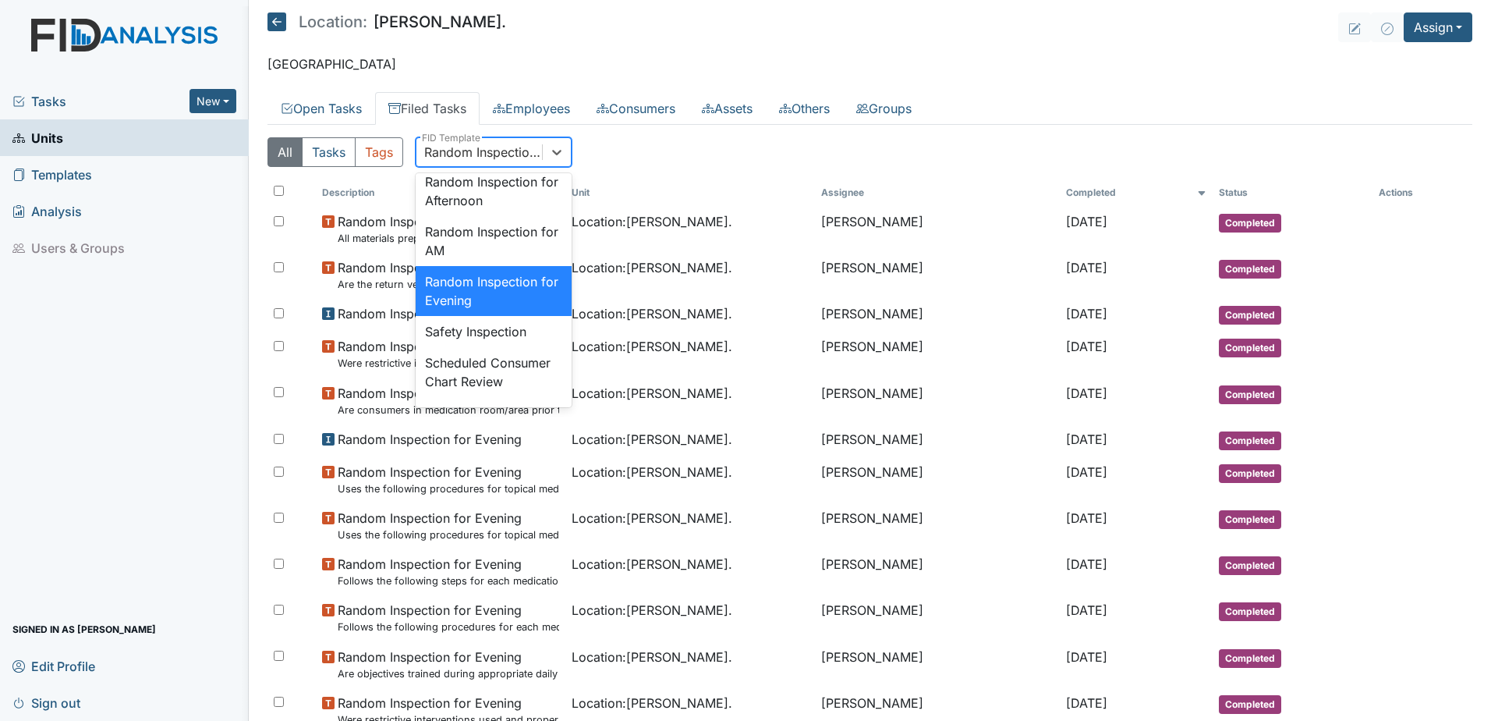
click at [466, 154] on div "Random Inspection for Evening" at bounding box center [483, 152] width 119 height 19
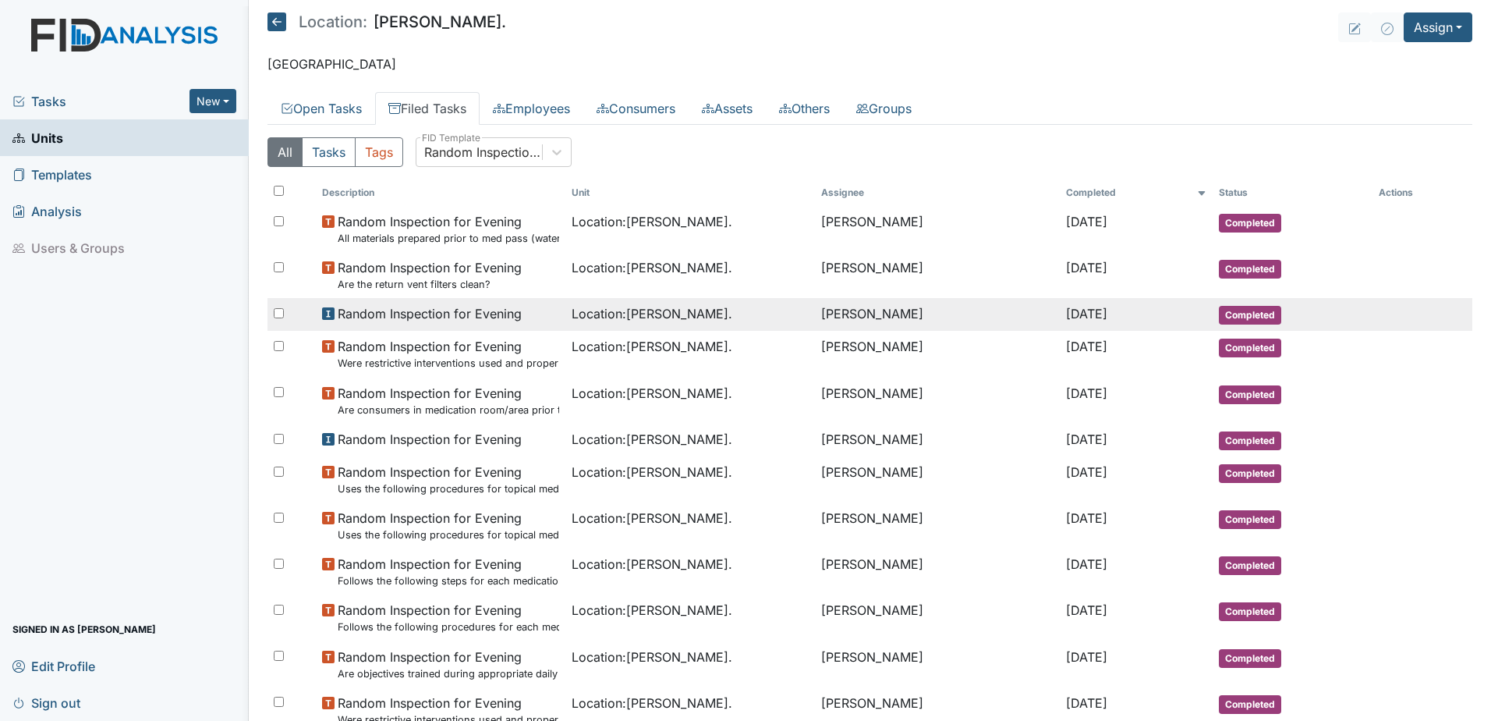
click at [407, 324] on td "Random Inspection for Evening" at bounding box center [441, 314] width 250 height 33
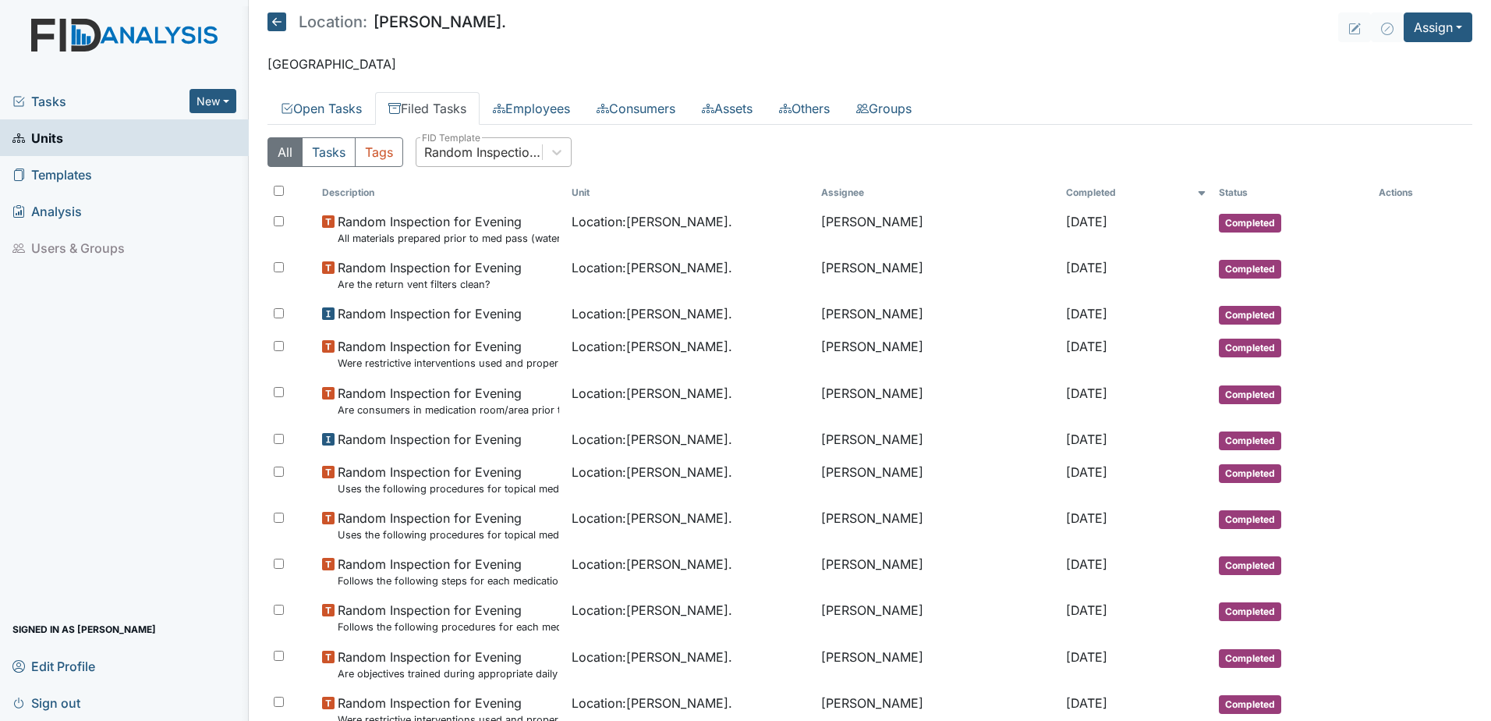
click at [448, 159] on div "Random Inspection for Evening" at bounding box center [483, 152] width 119 height 19
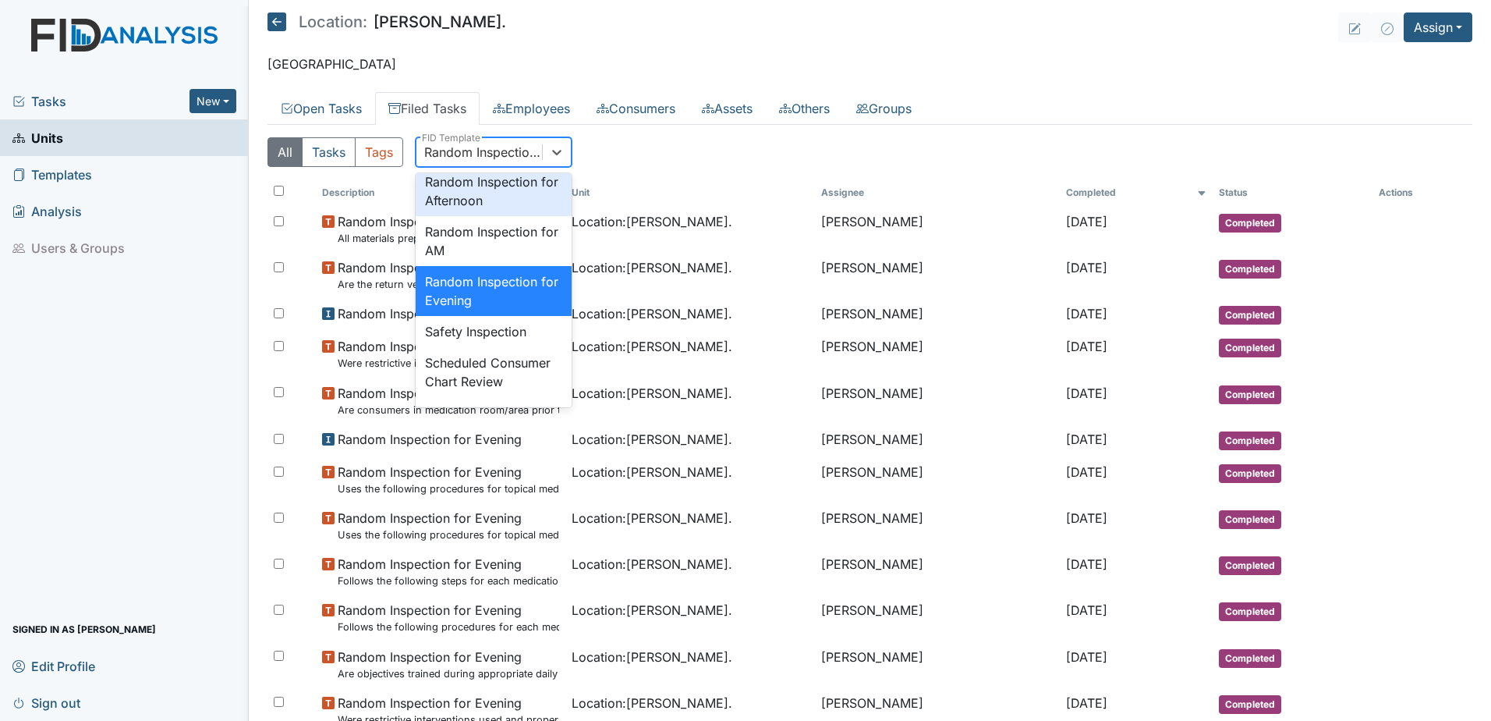
click at [487, 216] on div "Random Inspection for Afternoon" at bounding box center [494, 191] width 156 height 50
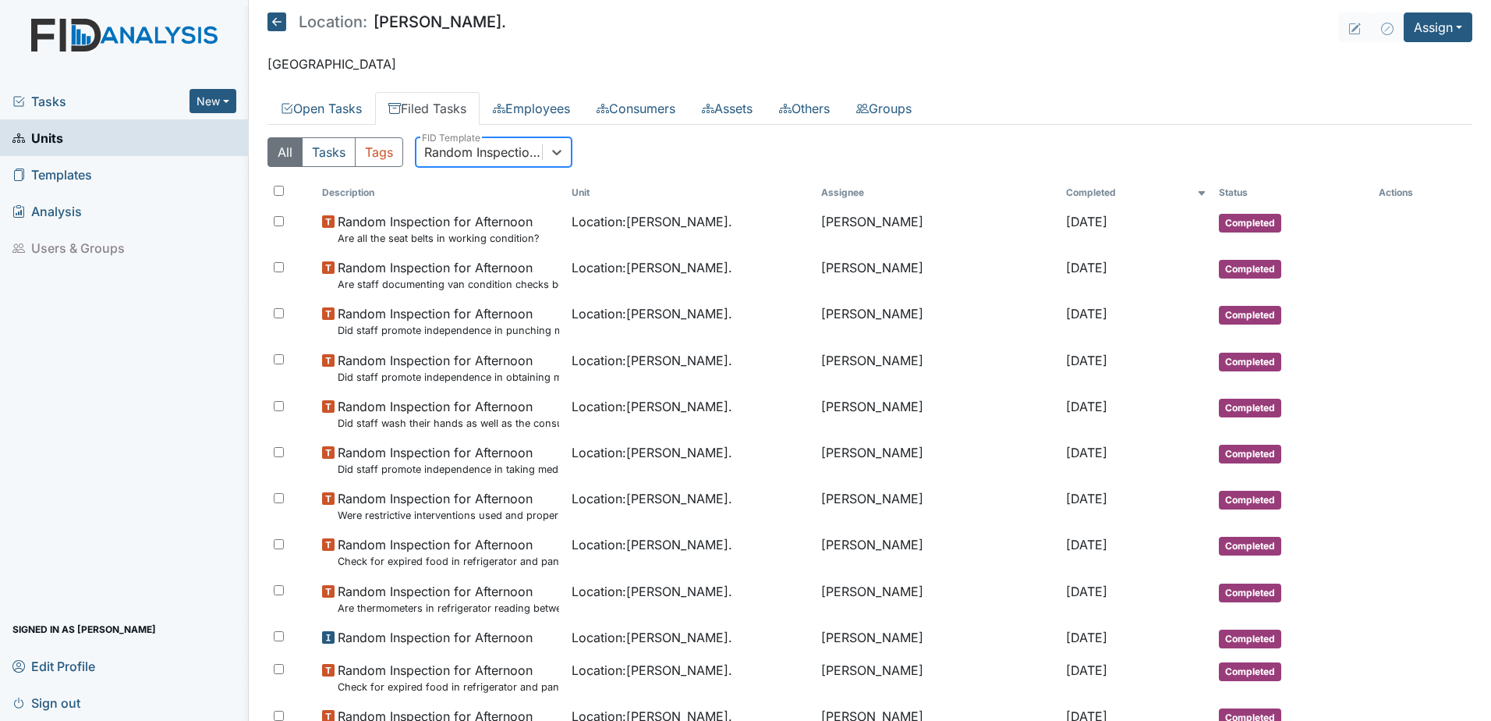
click at [475, 161] on div "Random Inspection for Afternoon" at bounding box center [480, 152] width 126 height 28
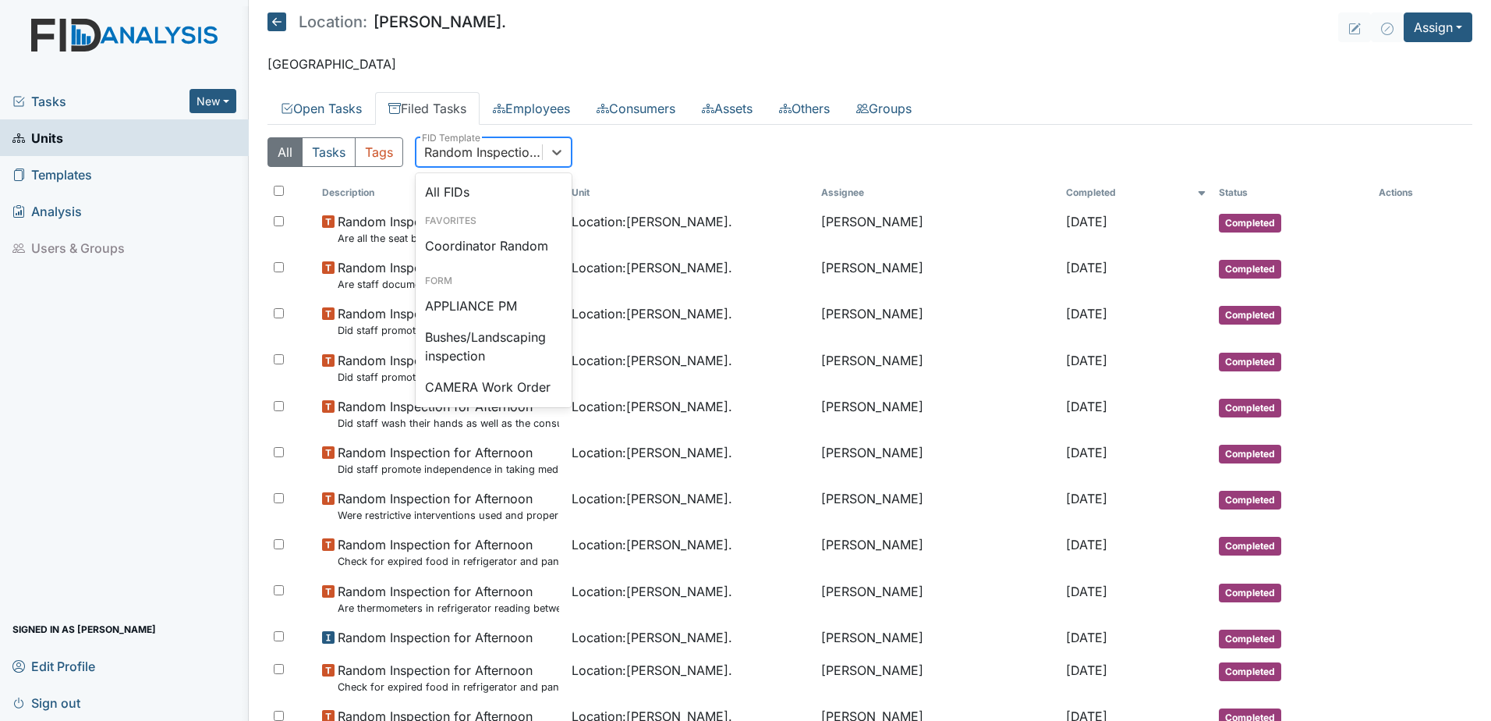
scroll to position [1388, 0]
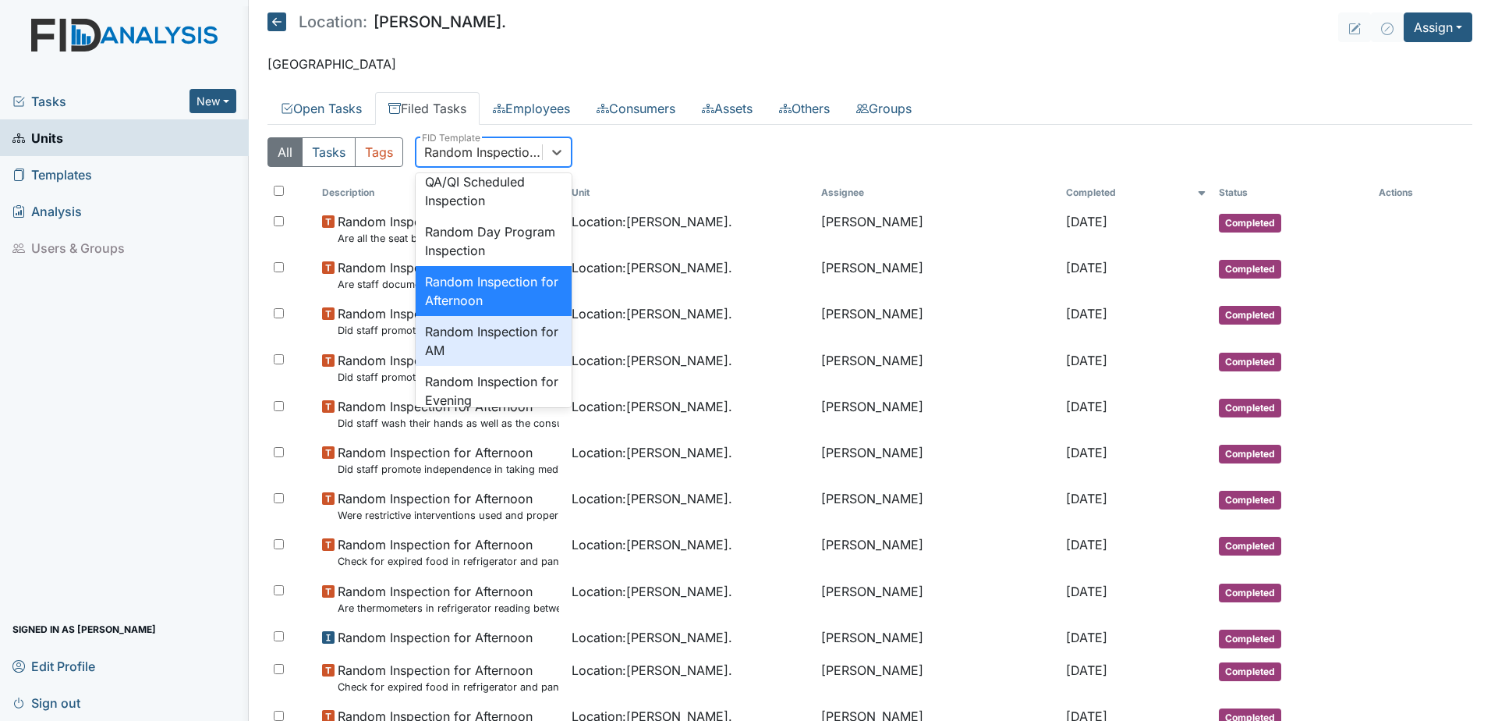
click at [480, 366] on div "Random Inspection for AM" at bounding box center [494, 341] width 156 height 50
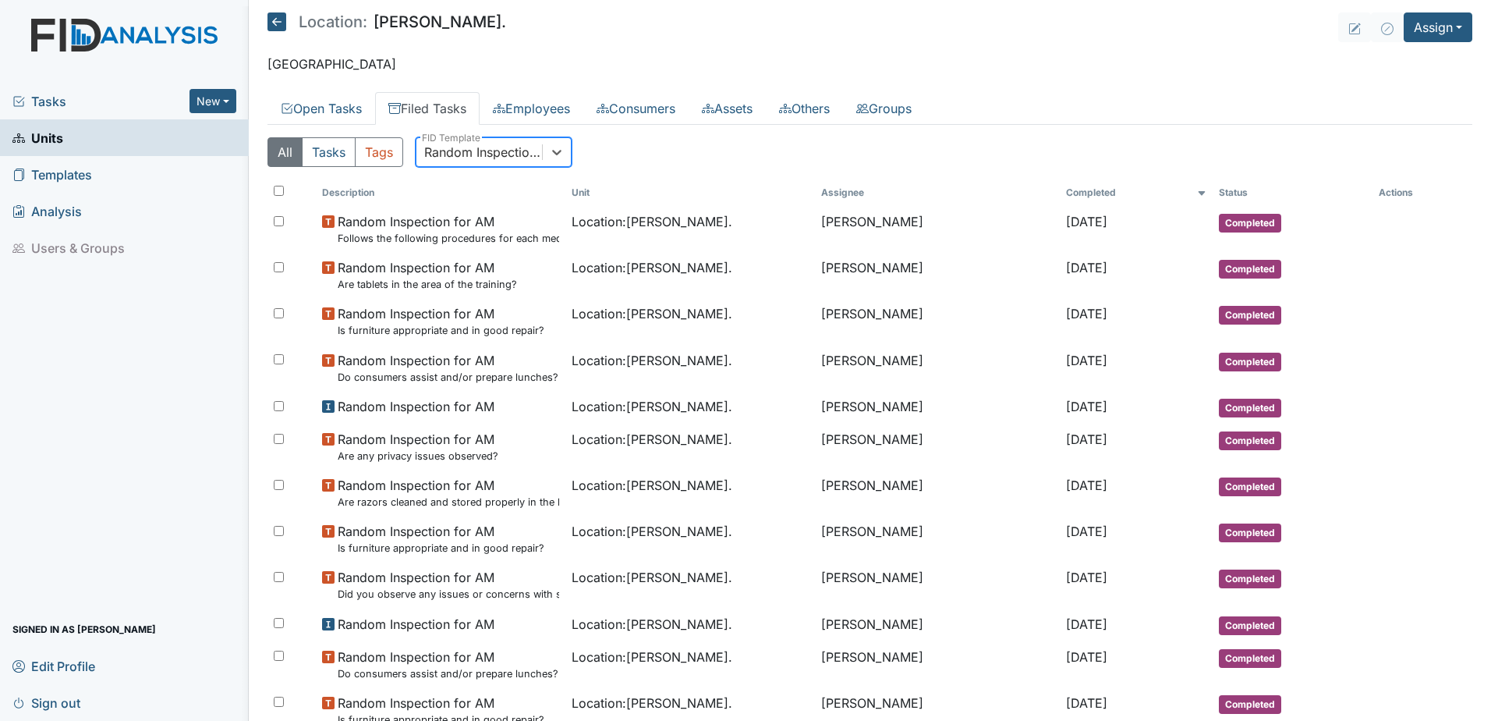
click at [461, 144] on div "Random Inspection for AM" at bounding box center [483, 152] width 119 height 19
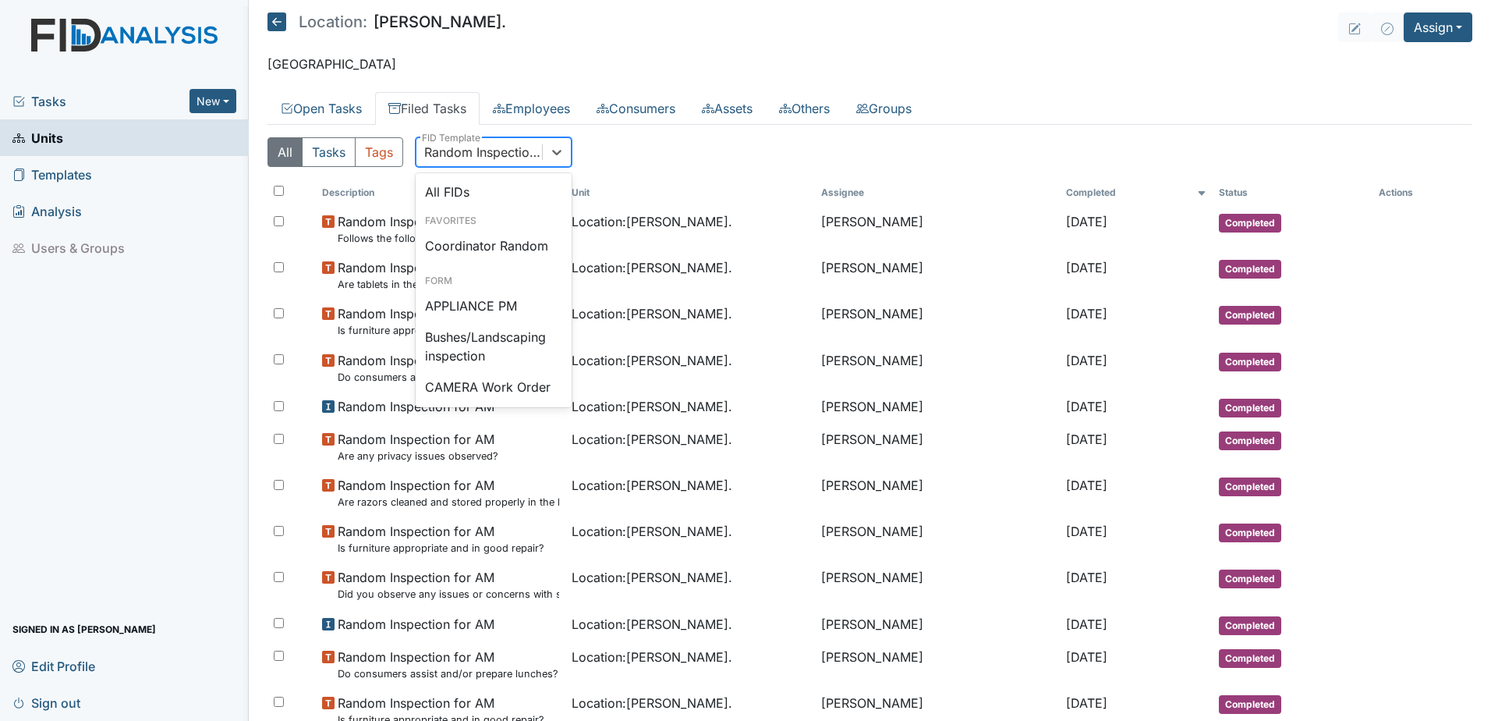
scroll to position [1438, 0]
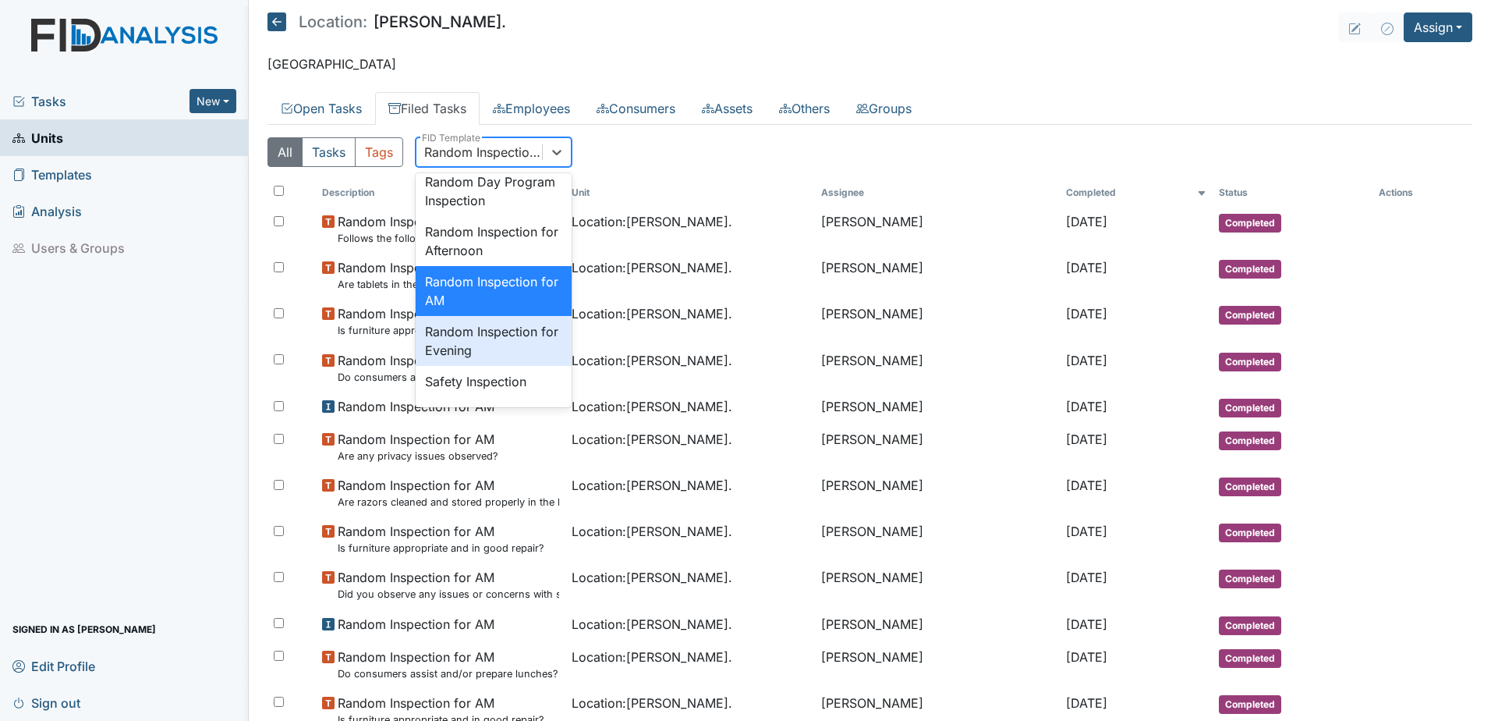
click at [459, 366] on div "Random Inspection for Evening" at bounding box center [494, 341] width 156 height 50
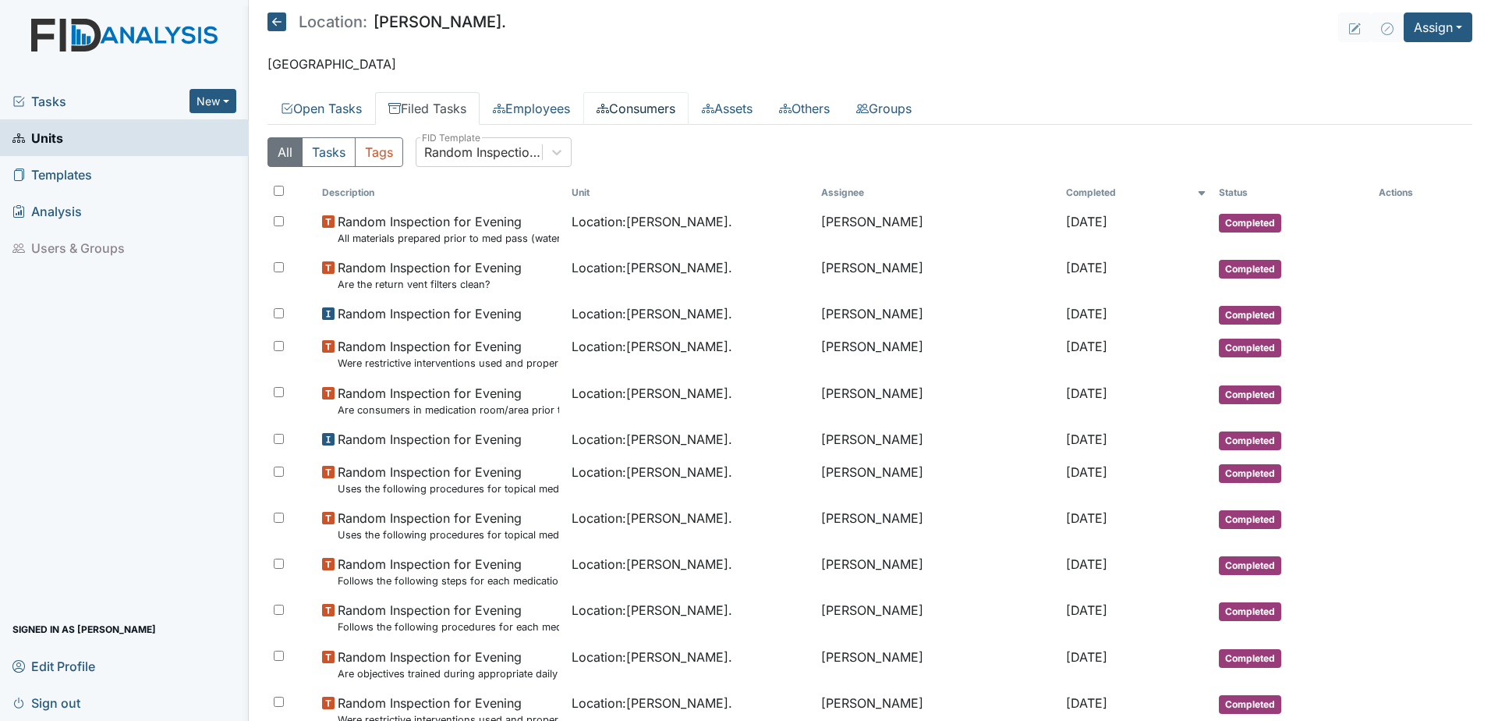
click at [628, 101] on link "Consumers" at bounding box center [635, 108] width 105 height 33
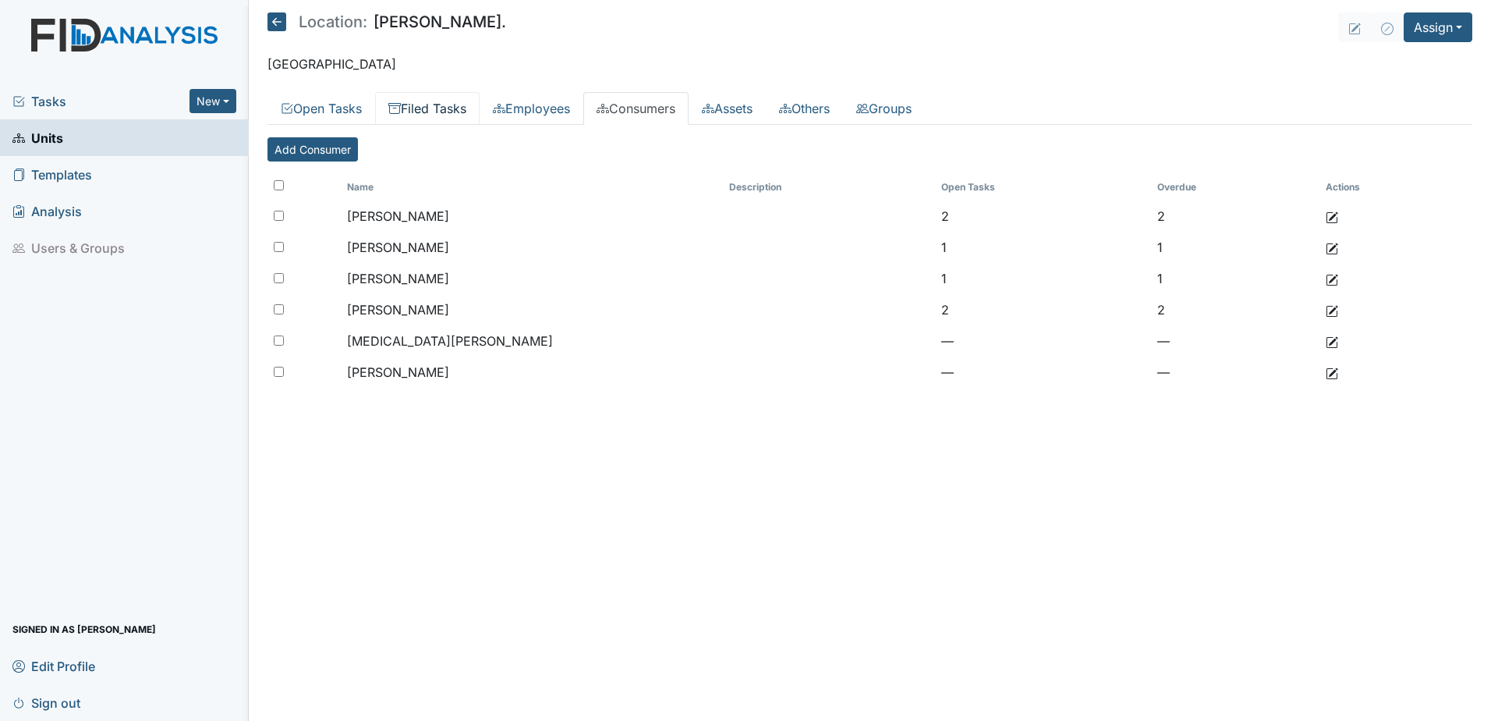
click at [433, 104] on link "Filed Tasks" at bounding box center [427, 108] width 105 height 33
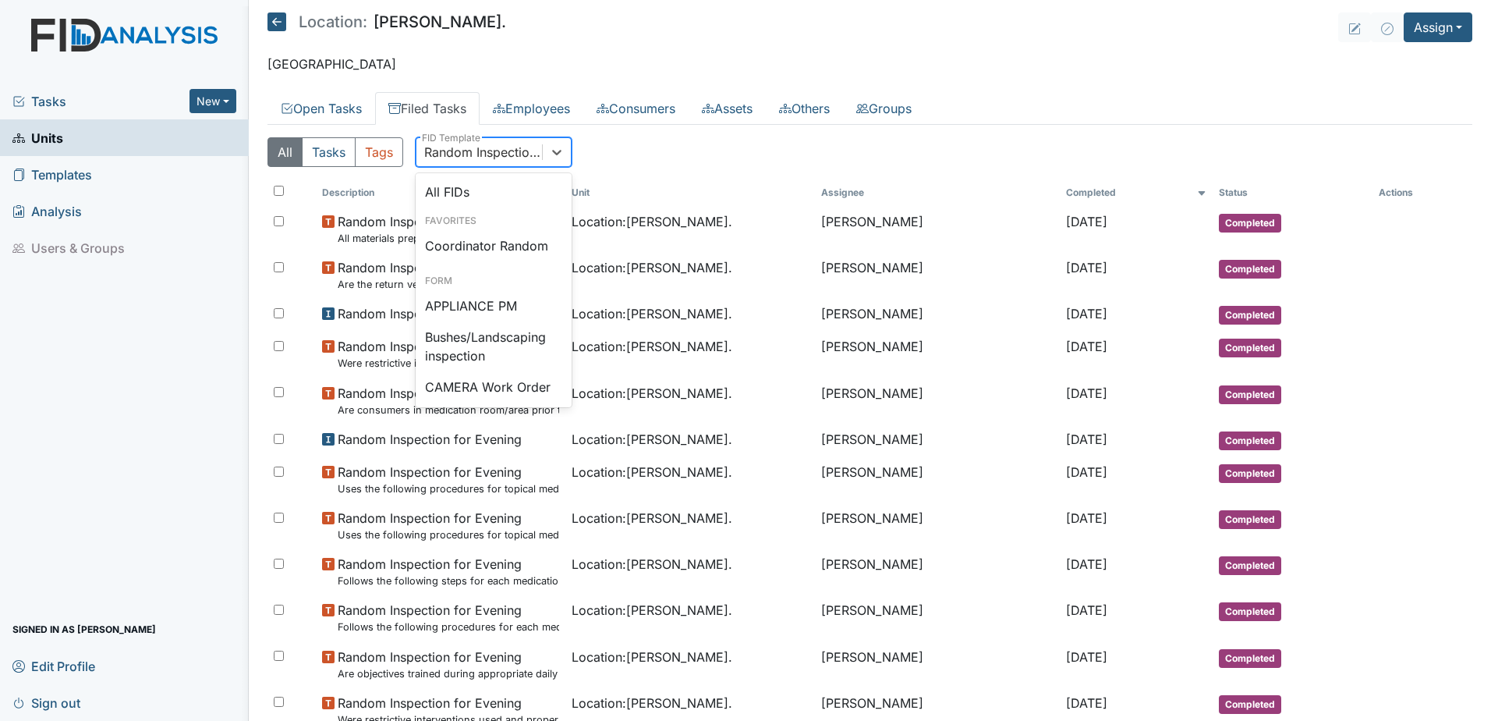
click at [473, 160] on div "Random Inspection for Evening" at bounding box center [483, 152] width 119 height 19
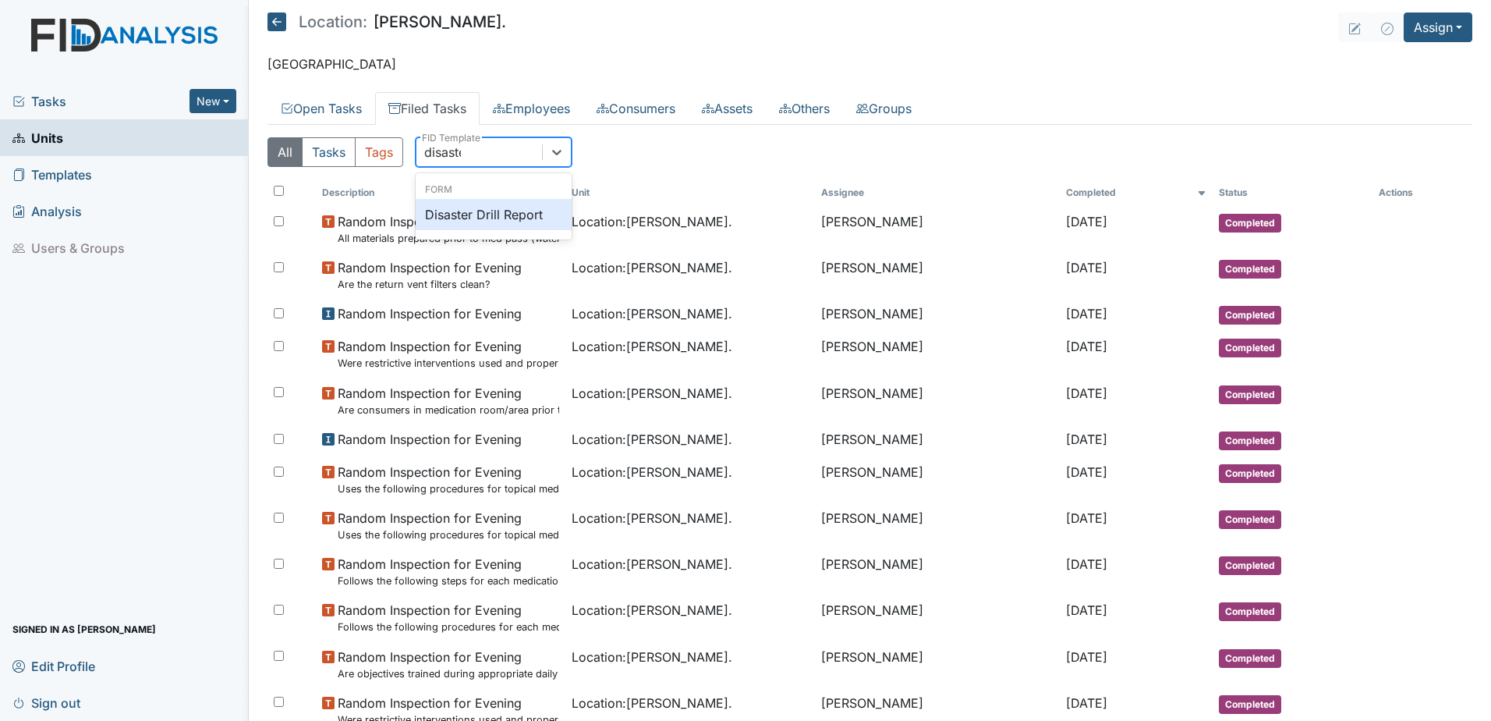
type input "disaster"
click at [486, 221] on div "Disaster Drill Report" at bounding box center [494, 214] width 156 height 31
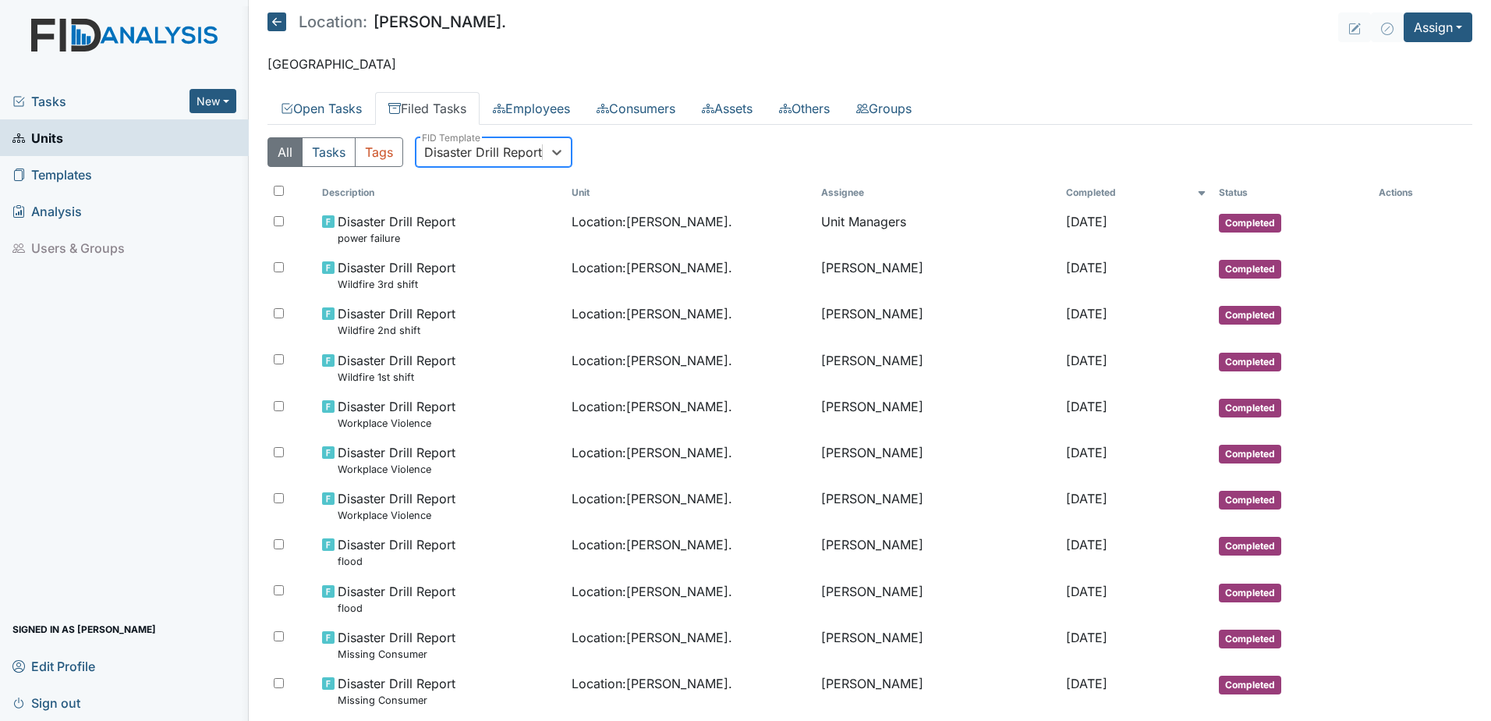
click at [449, 149] on div "Disaster Drill Report" at bounding box center [483, 152] width 118 height 19
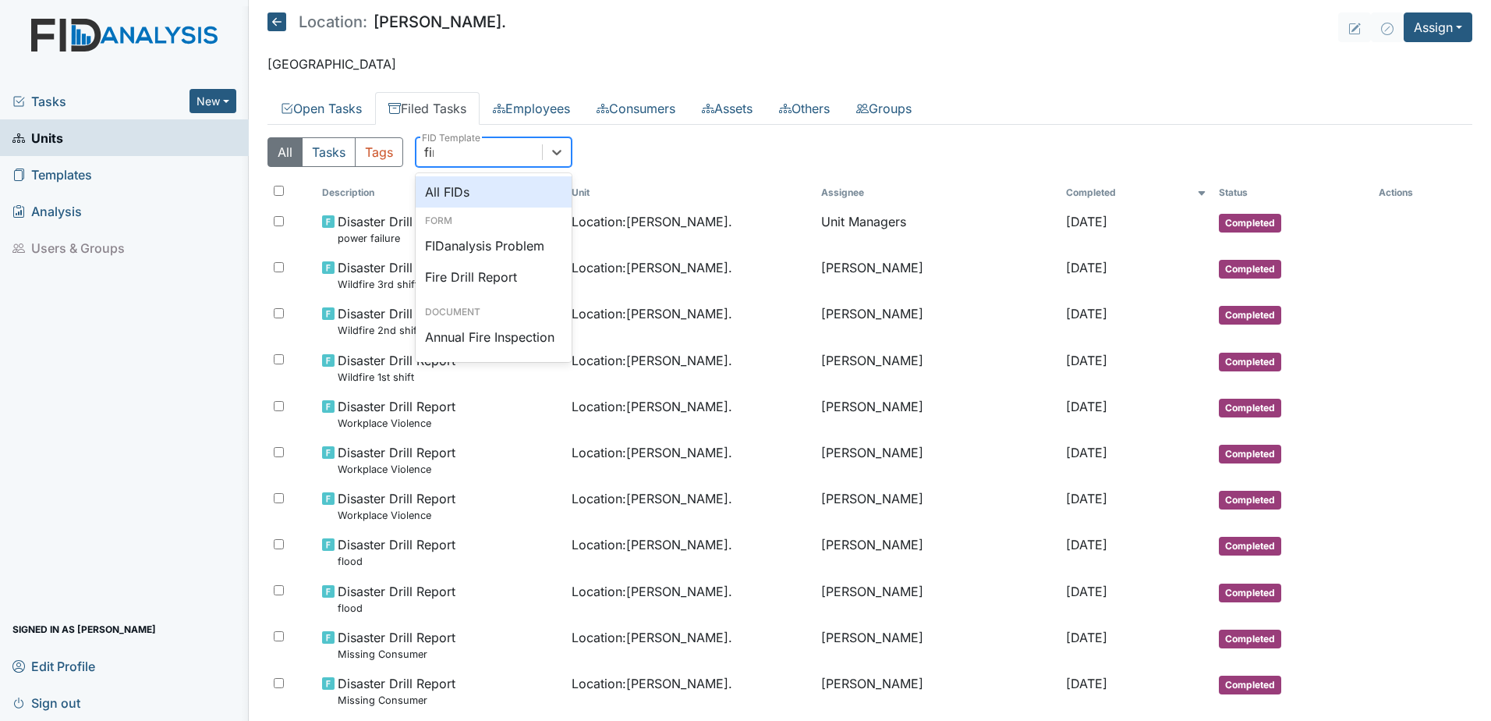
type input "fire"
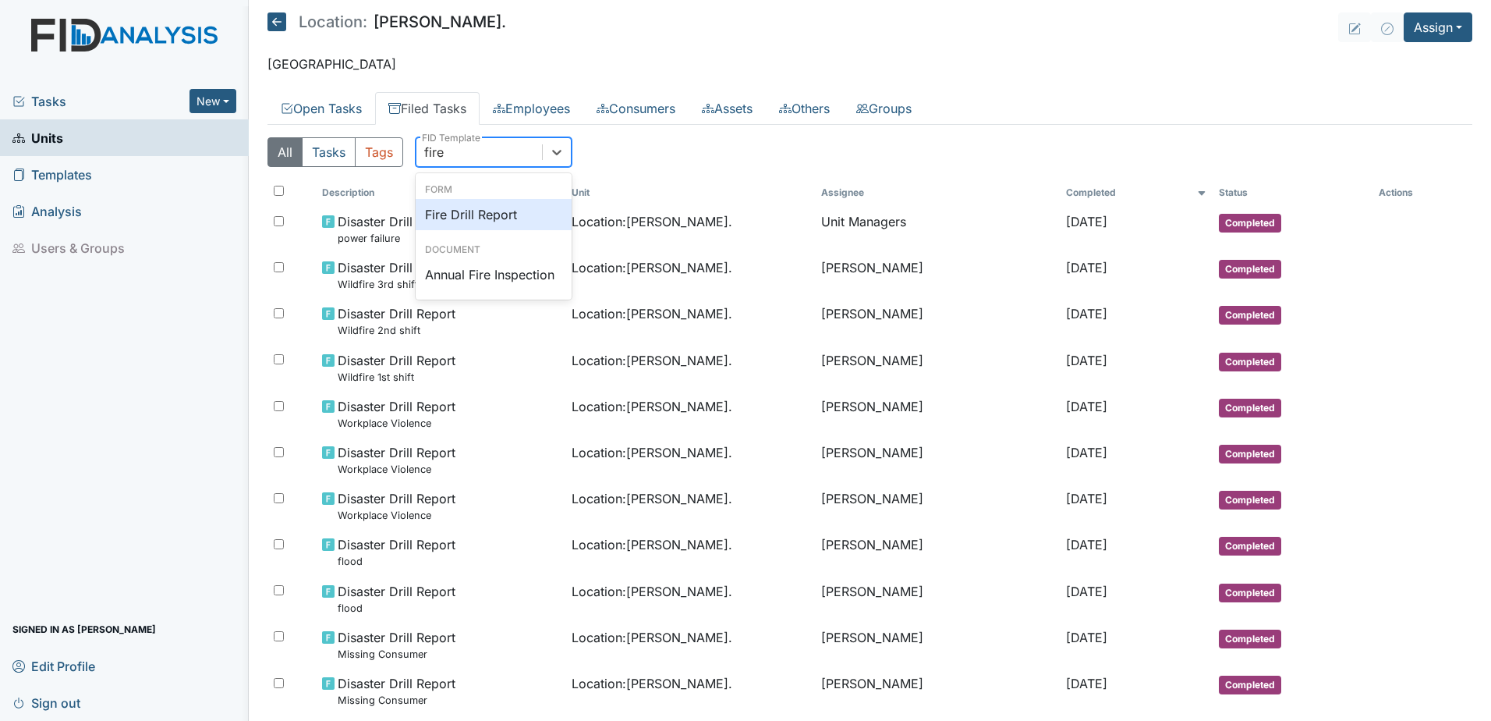
click at [455, 212] on div "Fire Drill Report" at bounding box center [494, 214] width 156 height 31
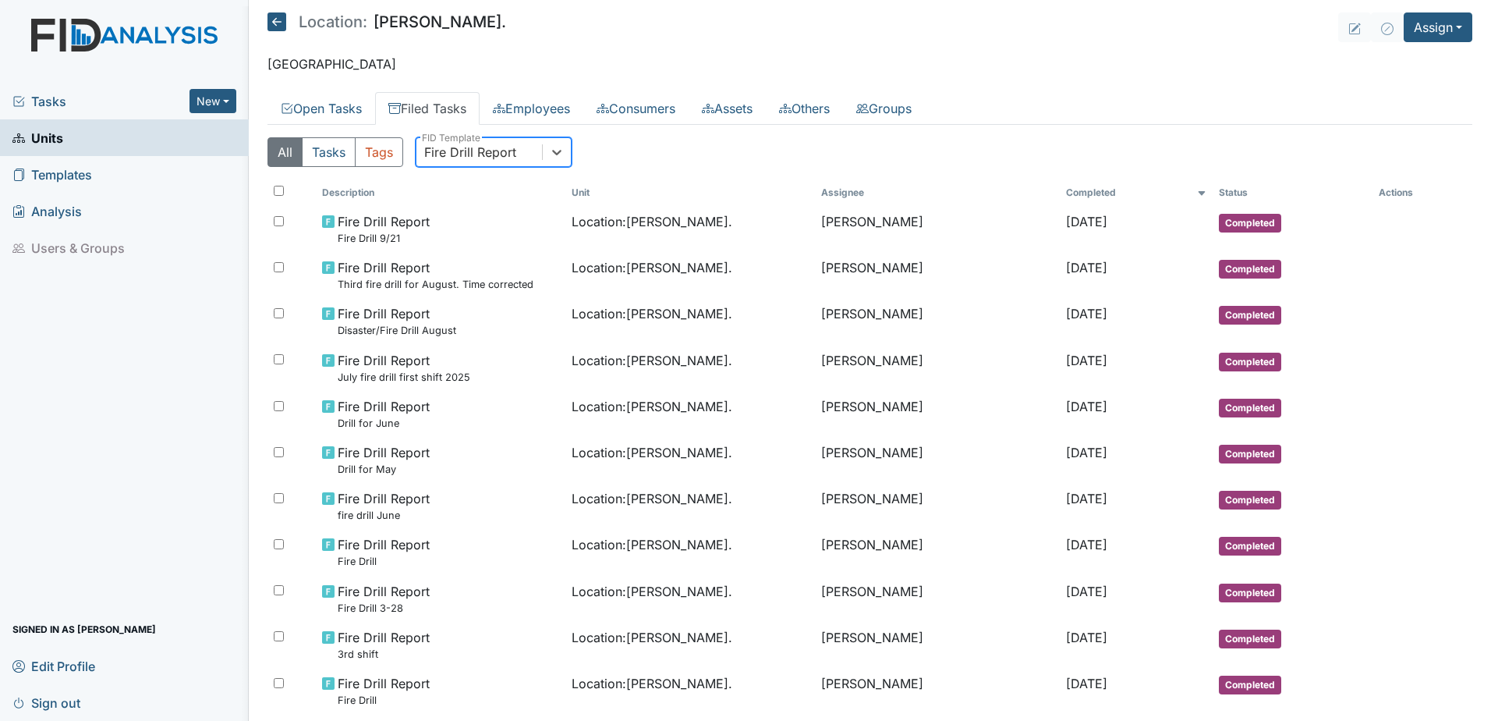
click at [463, 158] on div "Fire Drill Report" at bounding box center [470, 152] width 92 height 19
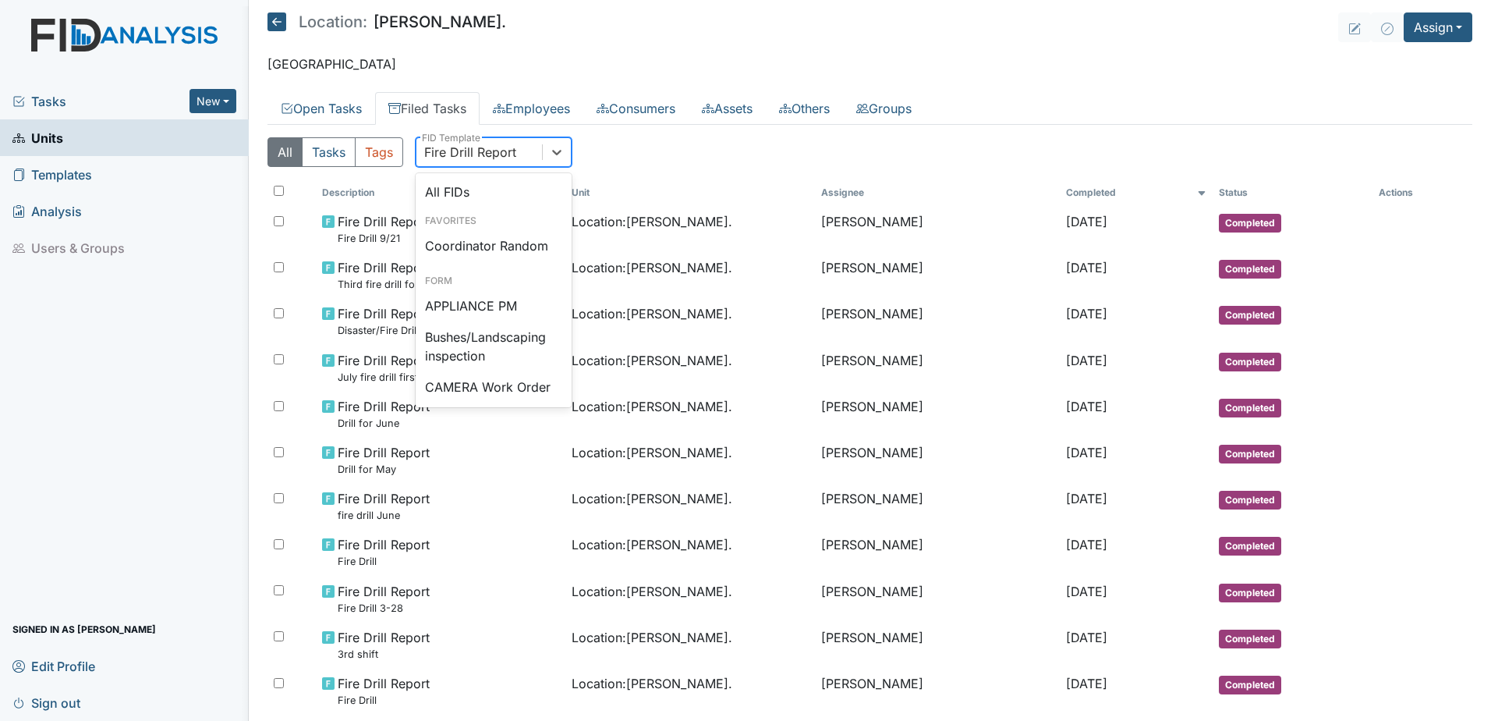
scroll to position [230, 0]
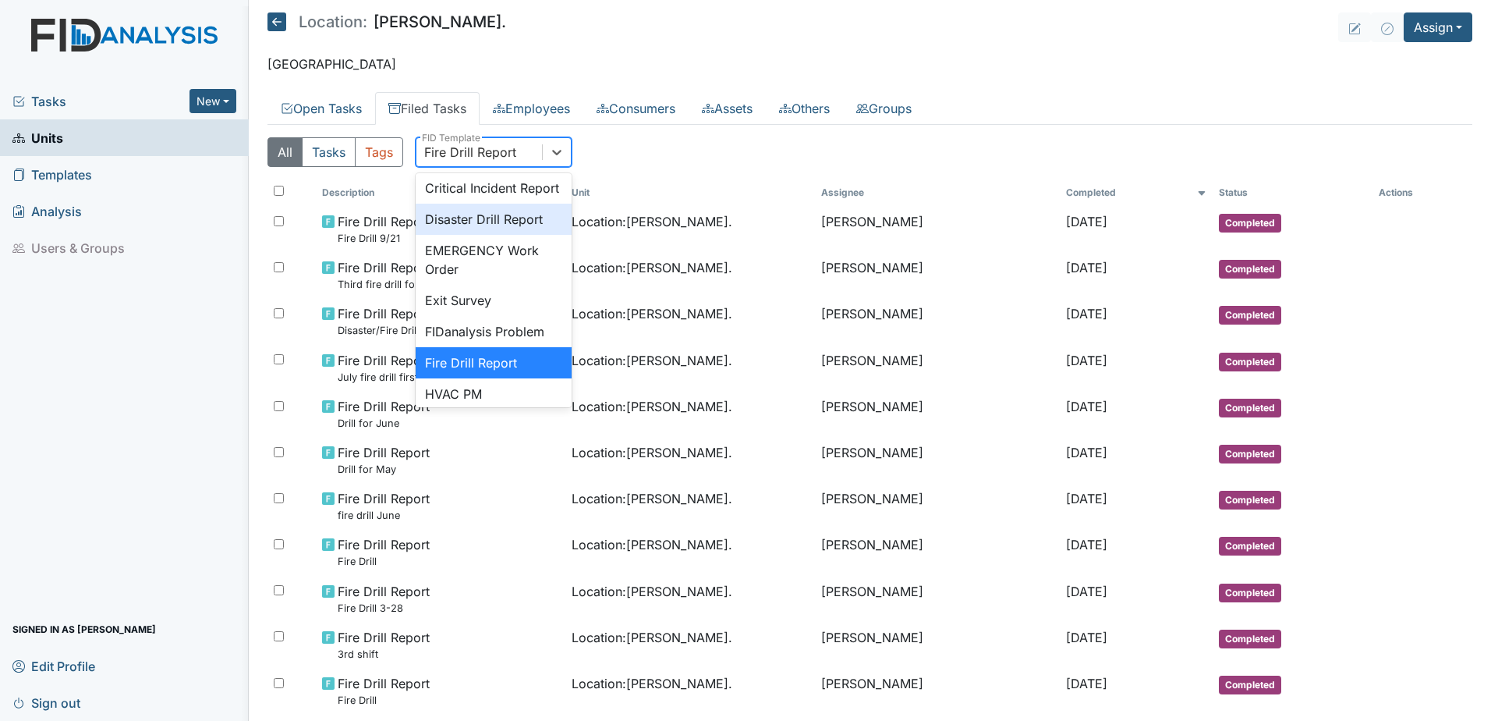
click at [463, 235] on div "Disaster Drill Report" at bounding box center [494, 219] width 156 height 31
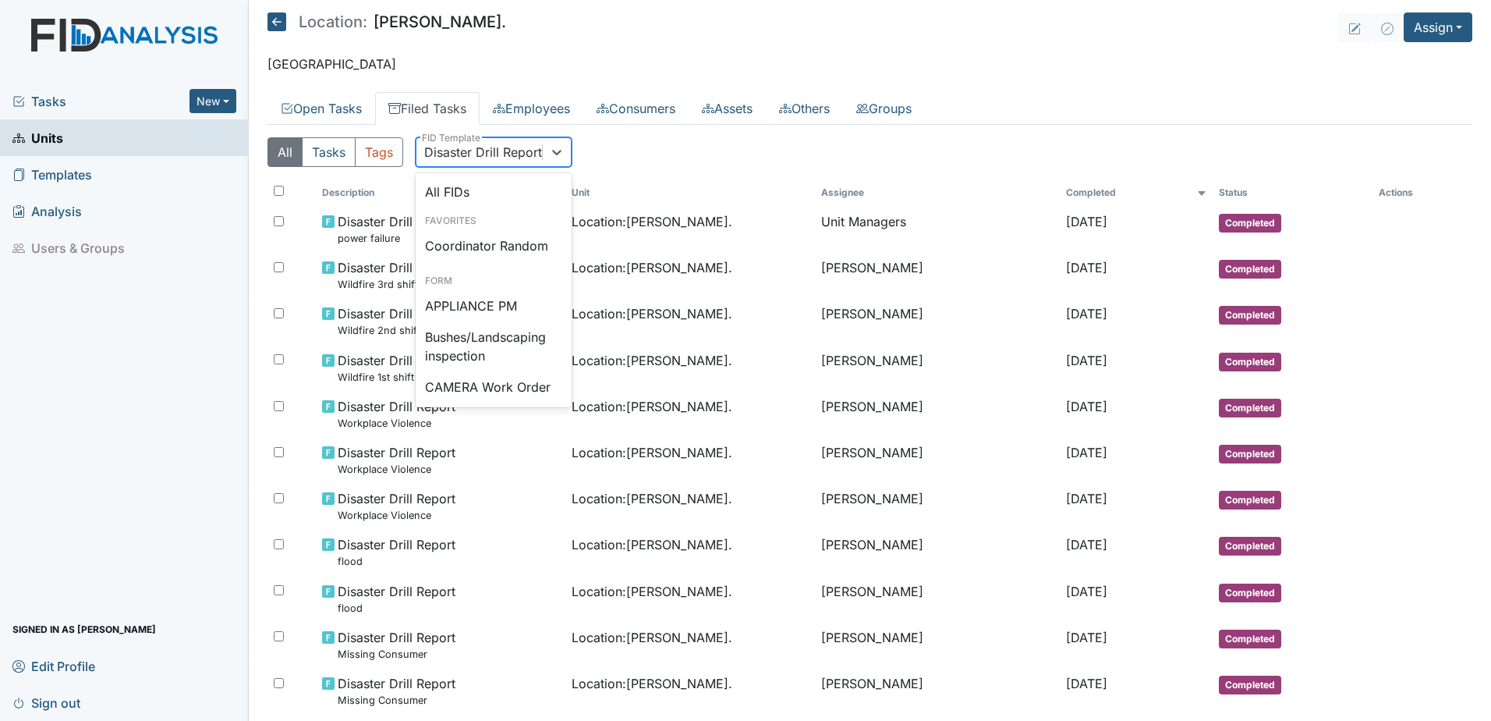
click at [498, 158] on div "Disaster Drill Report" at bounding box center [483, 152] width 118 height 19
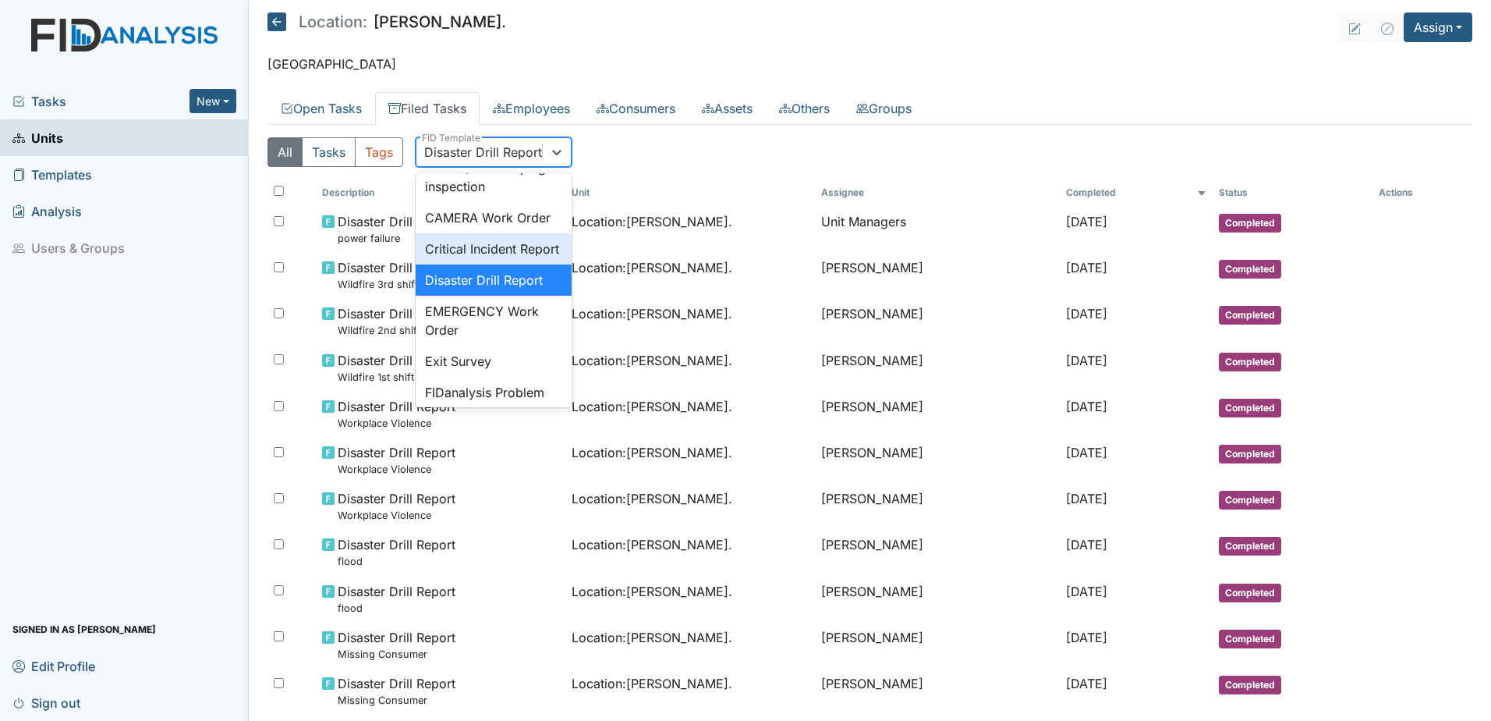
scroll to position [243, 0]
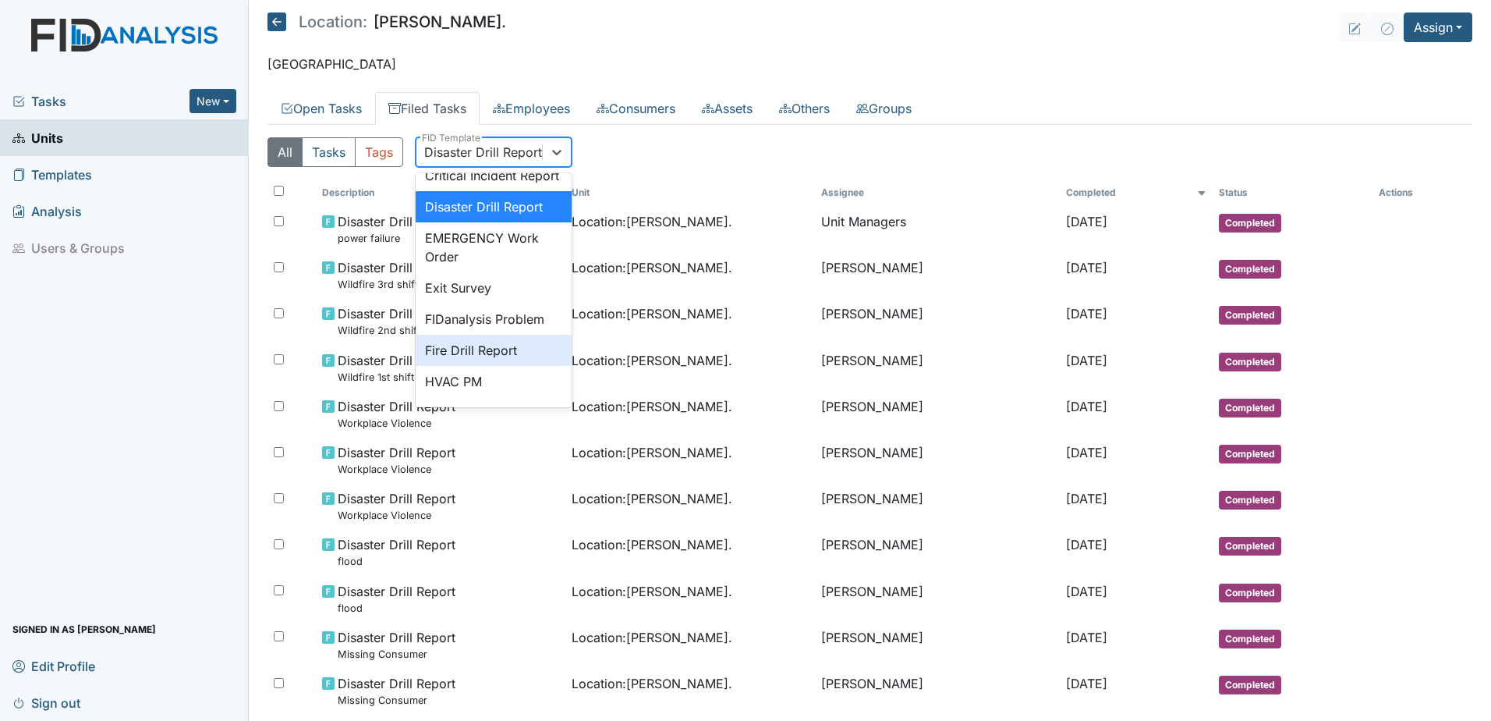
click at [479, 366] on div "Fire Drill Report" at bounding box center [494, 350] width 156 height 31
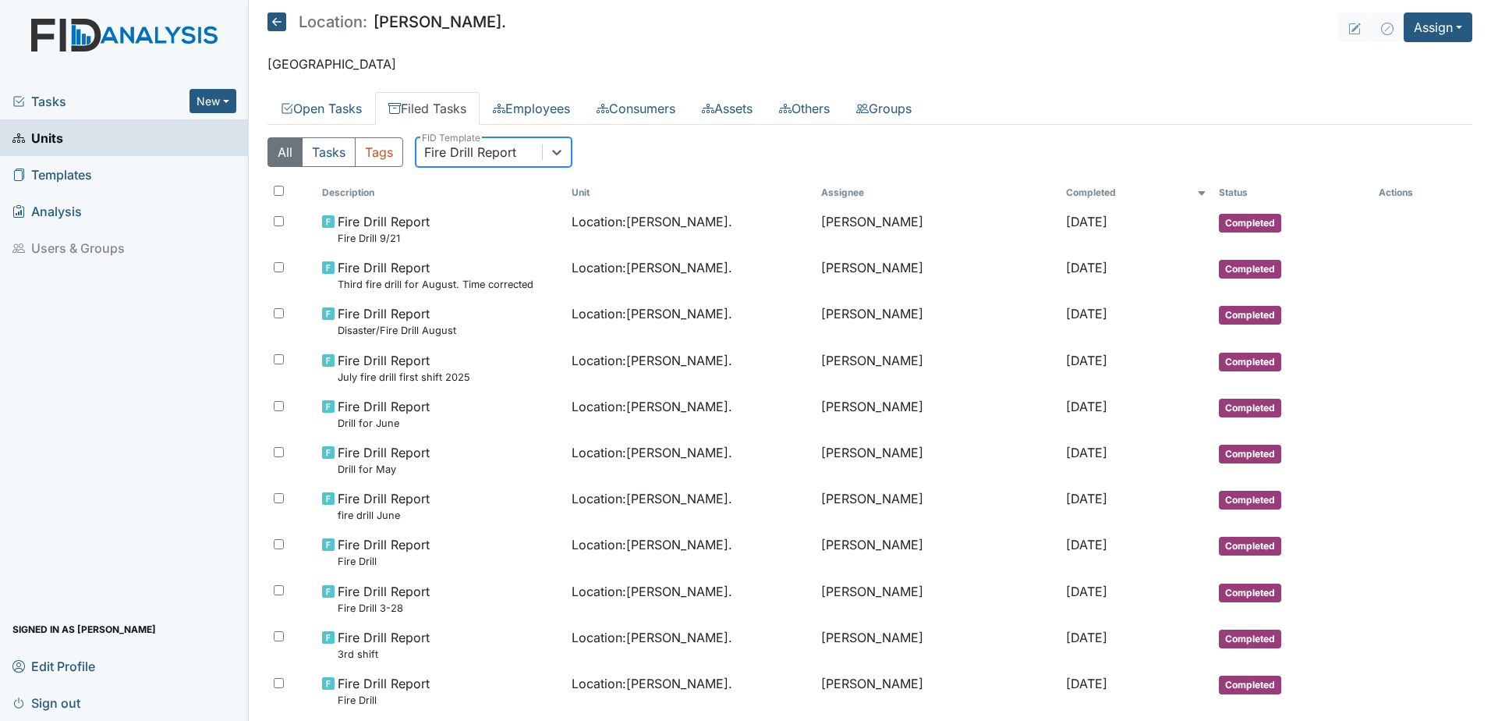
click at [459, 149] on div "Fire Drill Report" at bounding box center [470, 152] width 92 height 19
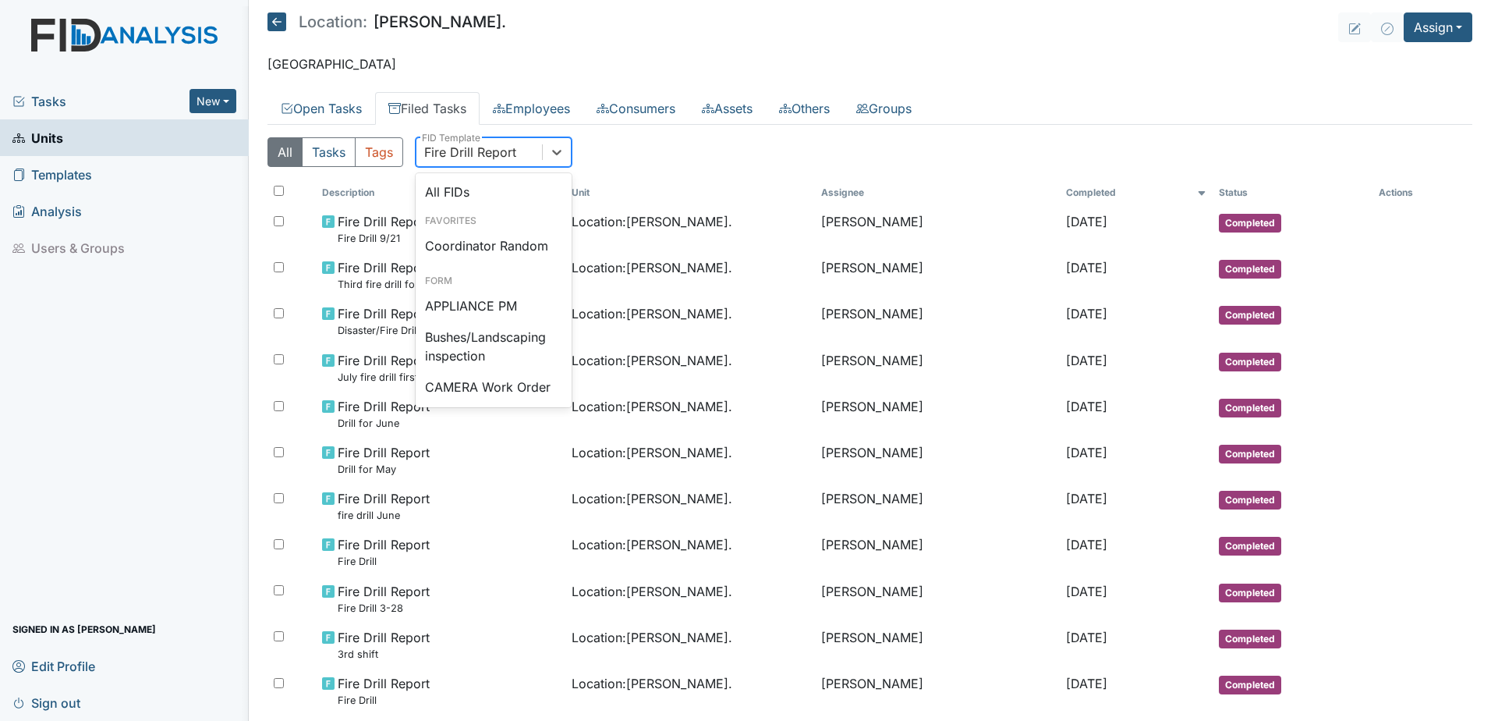
scroll to position [230, 0]
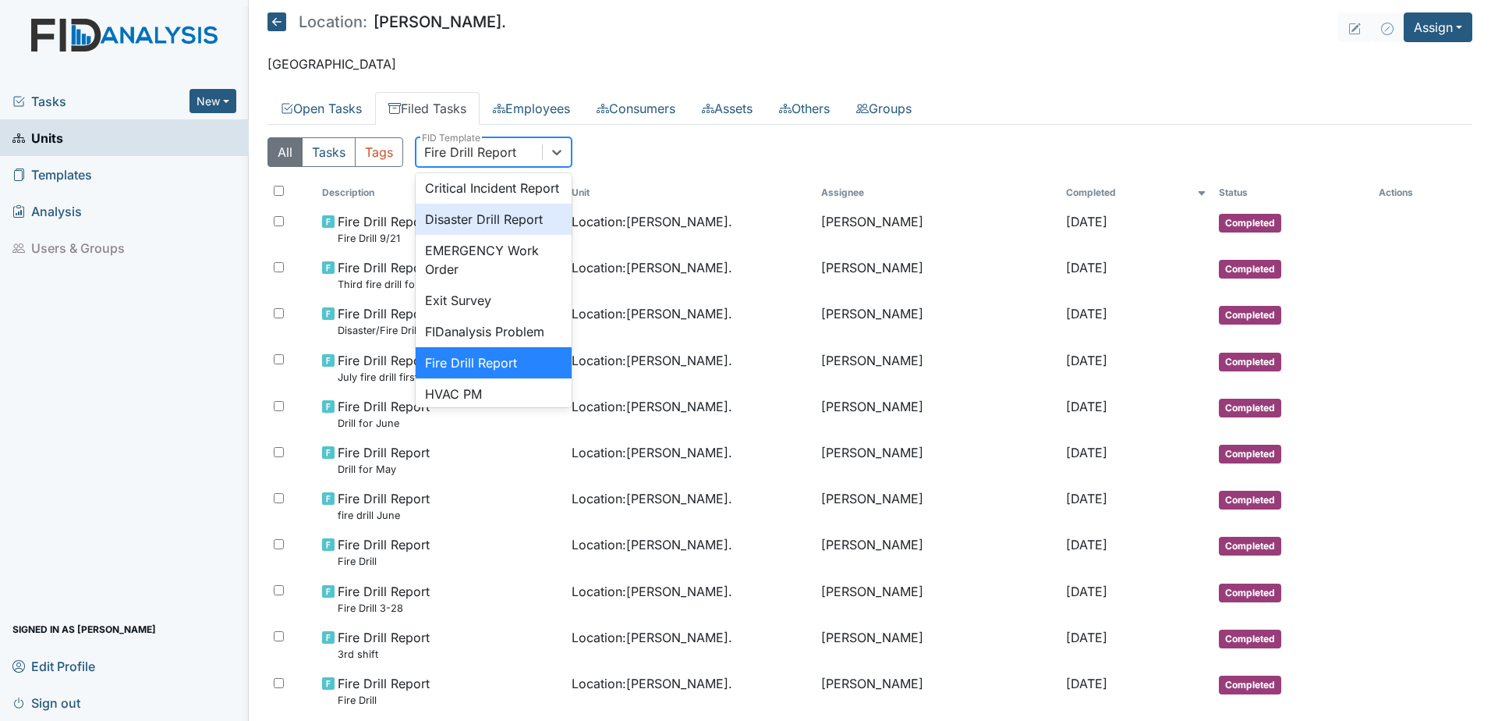
click at [473, 235] on div "Disaster Drill Report" at bounding box center [494, 219] width 156 height 31
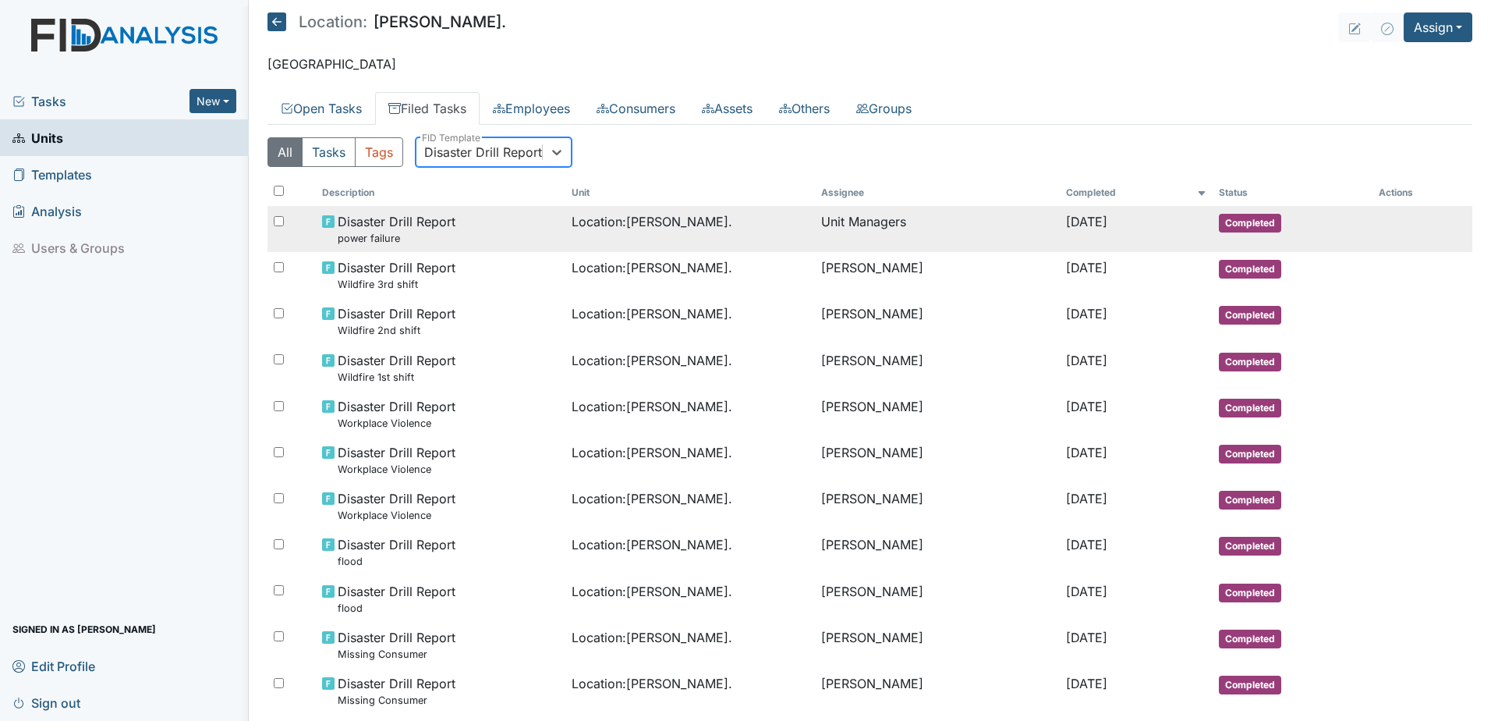
click at [1066, 229] on span "Jul 15, 2025" at bounding box center [1086, 222] width 41 height 16
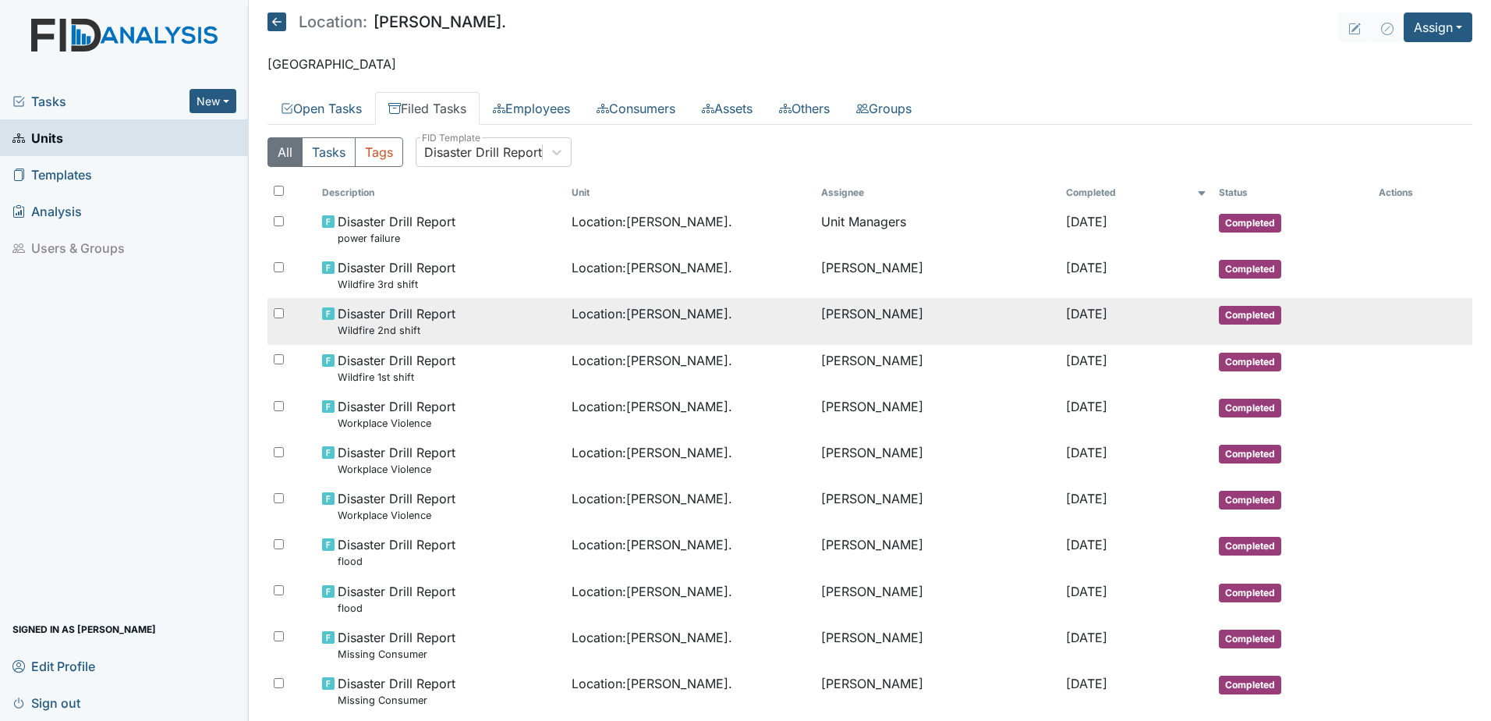
click at [1378, 300] on td at bounding box center [1412, 304] width 78 height 12
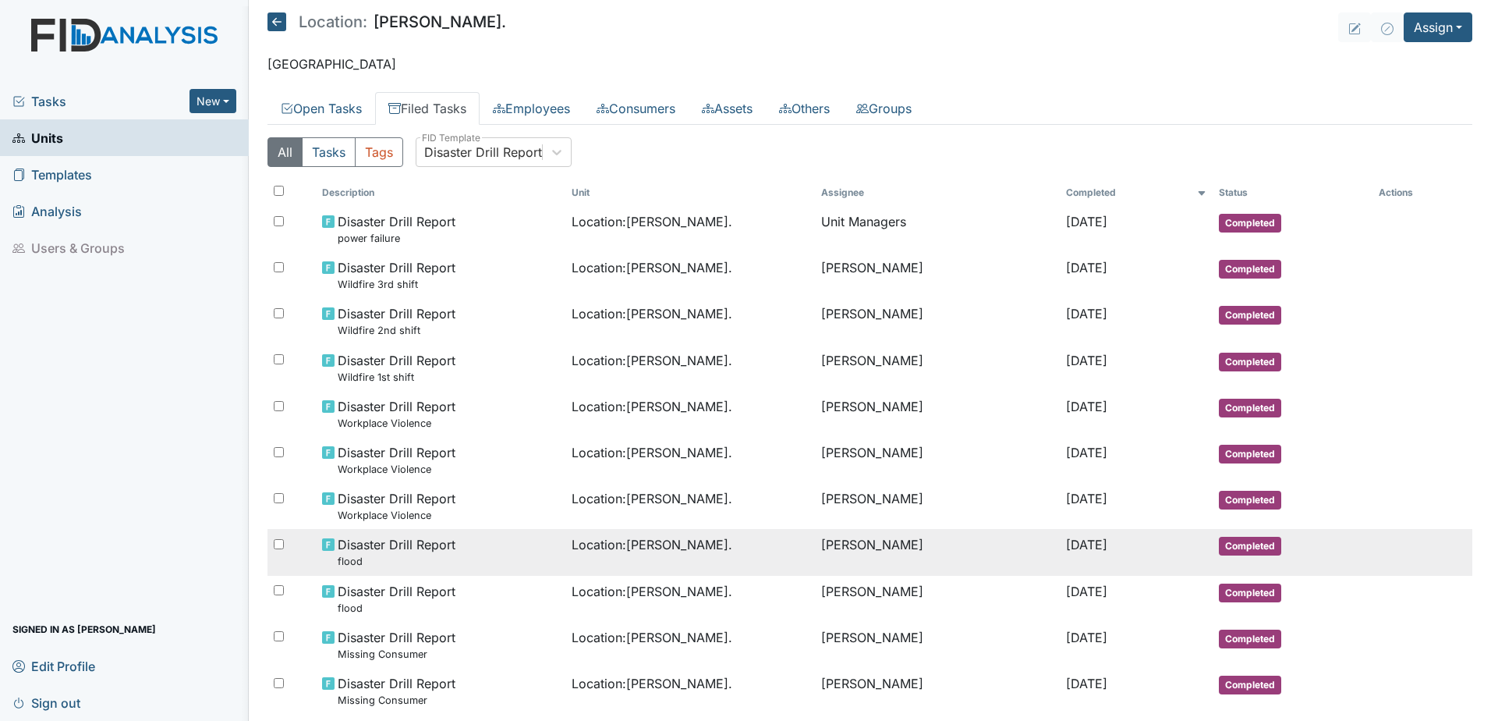
drag, startPoint x: 1026, startPoint y: 249, endPoint x: 736, endPoint y: 565, distance: 429.5
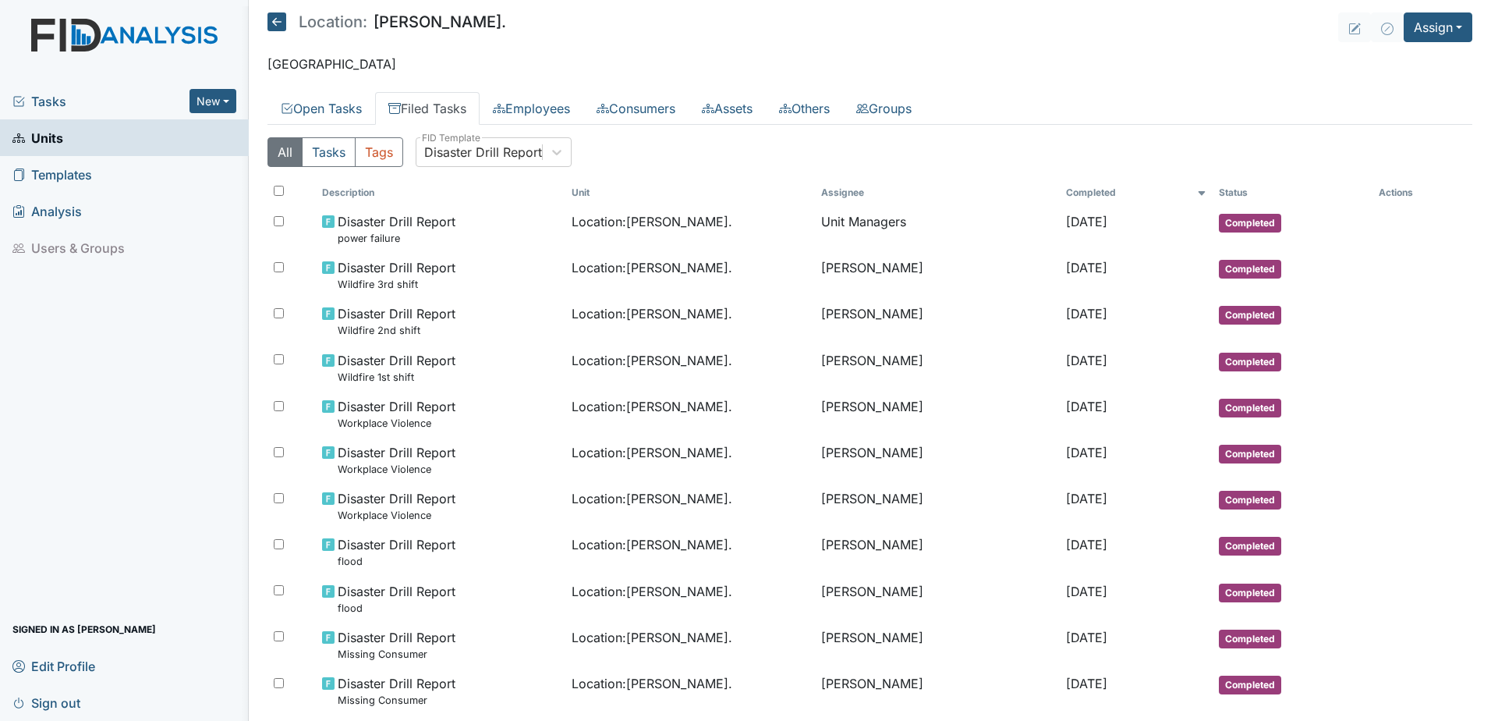
drag, startPoint x: 736, startPoint y: 565, endPoint x: 1053, endPoint y: 183, distance: 497.4
click at [1060, 202] on th "Completed" at bounding box center [1136, 192] width 153 height 27
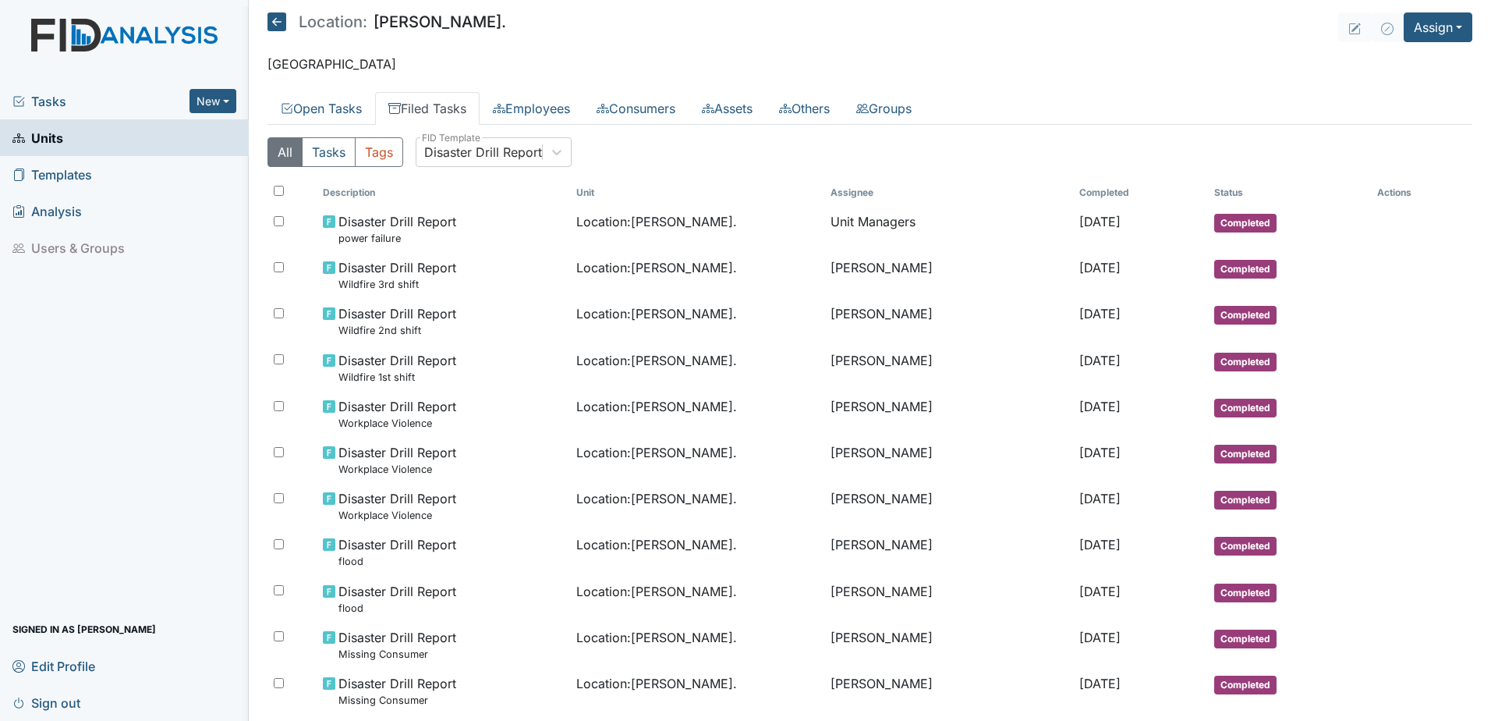
click at [1051, 145] on div "All Tasks Tags Disaster Drill Report FID Template" at bounding box center [870, 158] width 1205 height 42
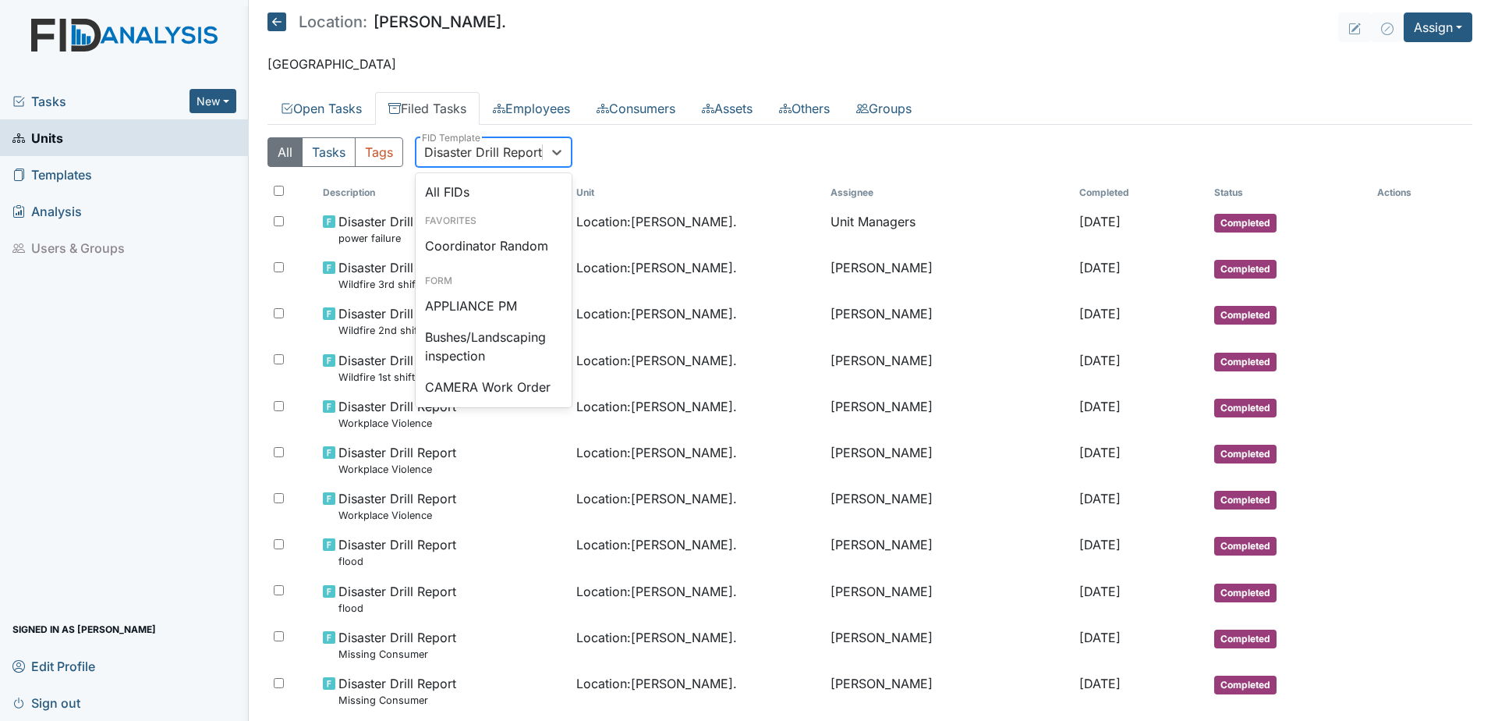
click at [463, 152] on div "Disaster Drill Report" at bounding box center [483, 152] width 118 height 19
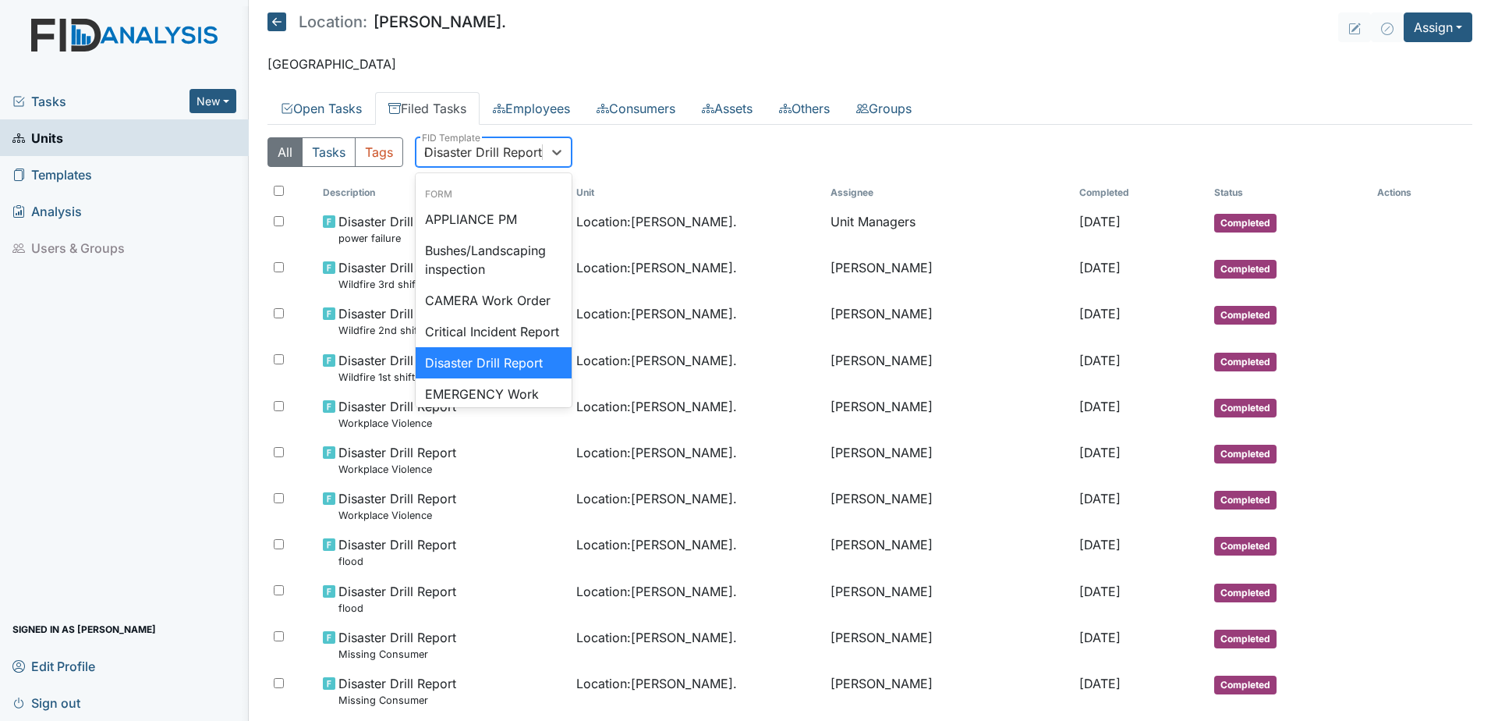
type input "qp"
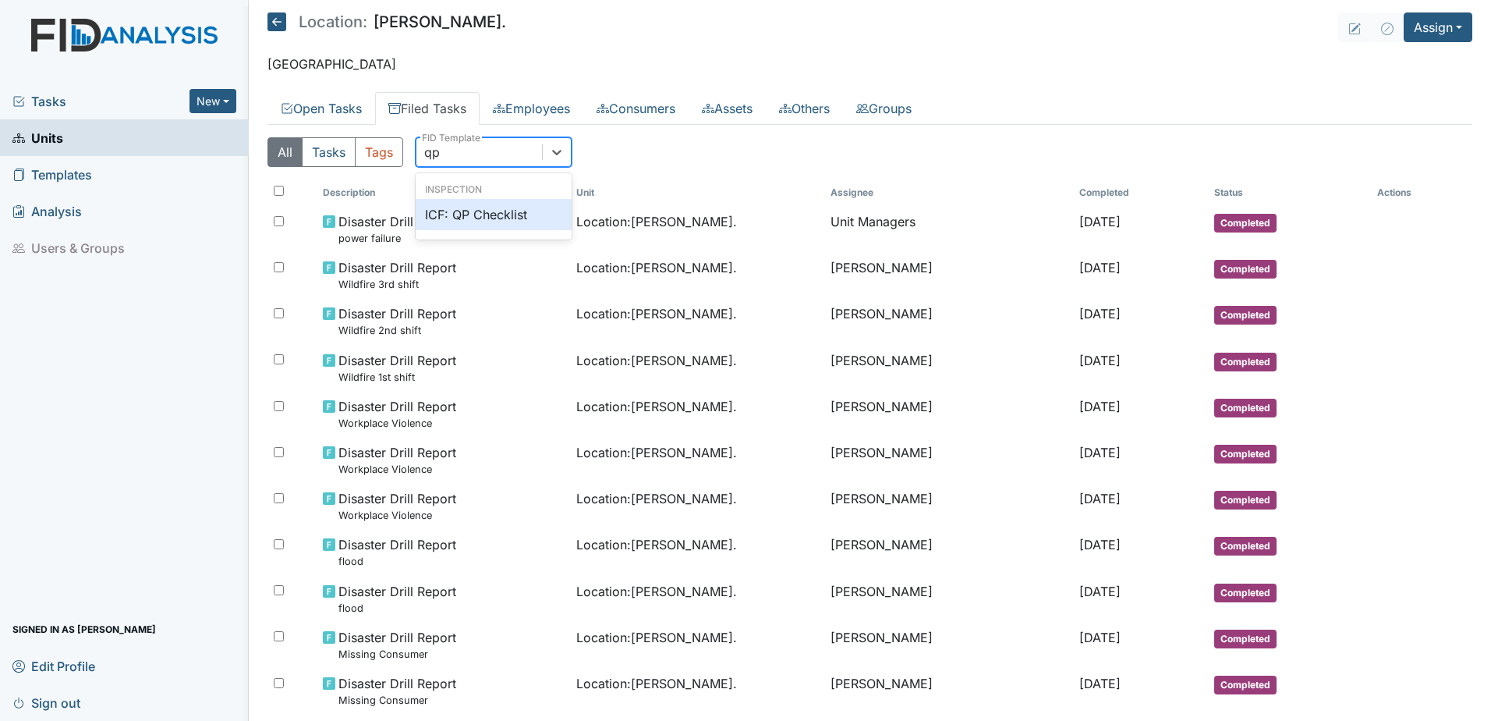
click at [469, 203] on div "ICF: QP Checklist" at bounding box center [494, 214] width 156 height 31
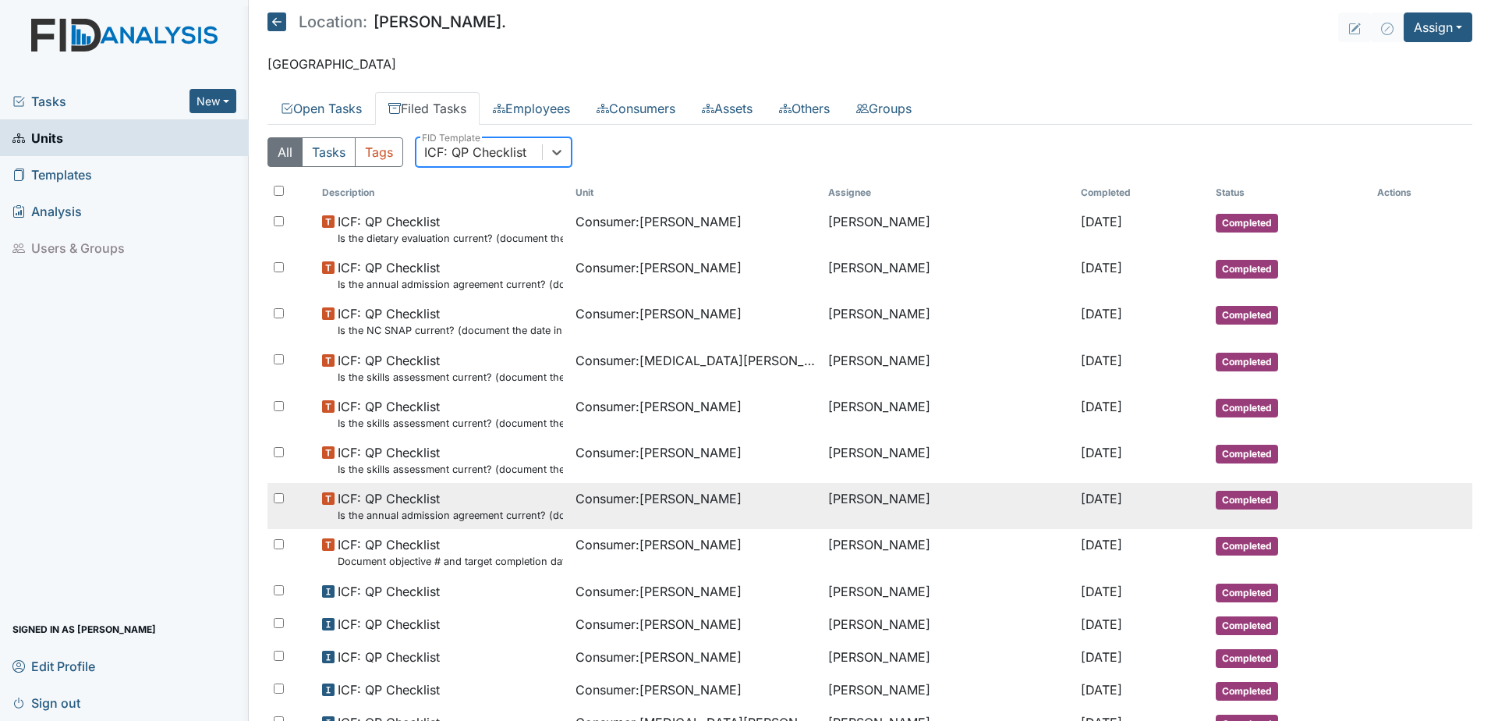
click at [629, 494] on span "Consumer : Crumble, Roosevelt" at bounding box center [659, 498] width 166 height 19
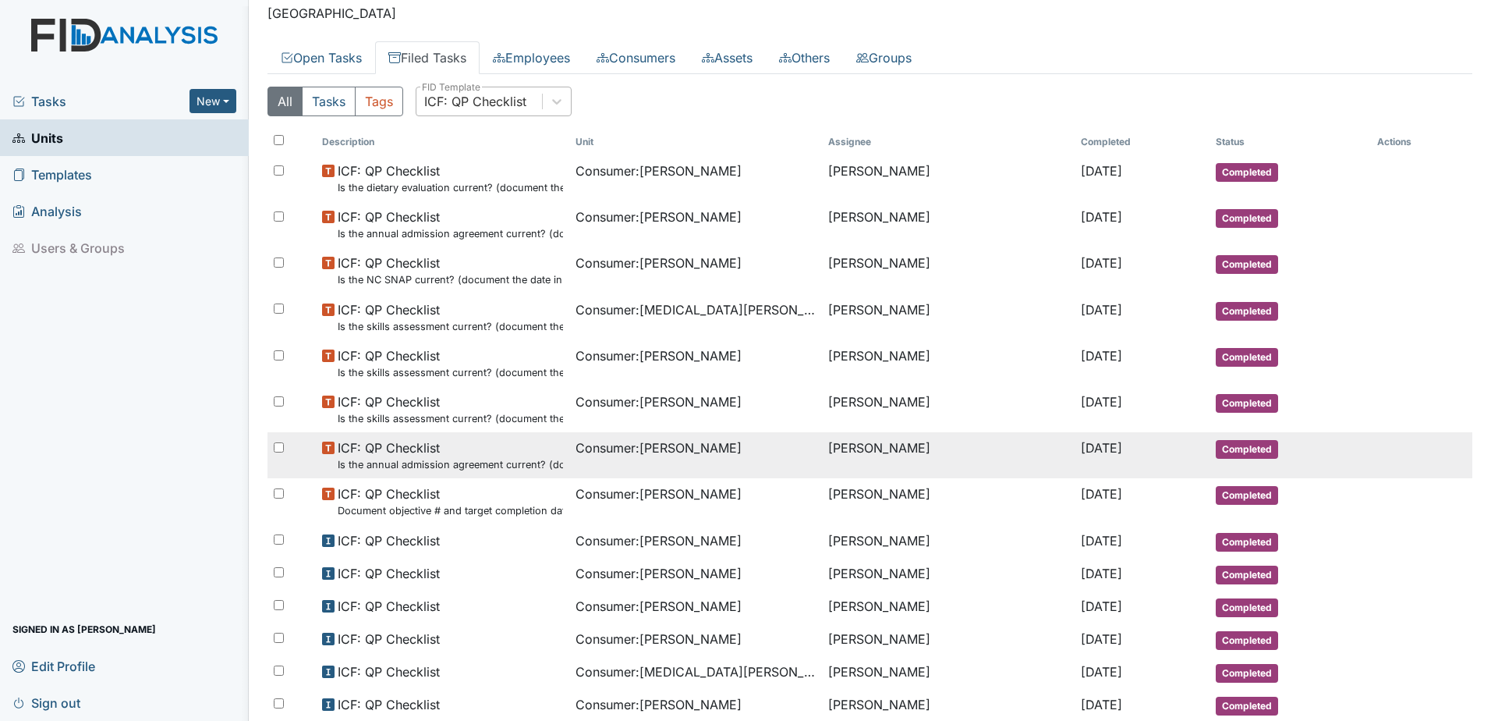
scroll to position [78, 0]
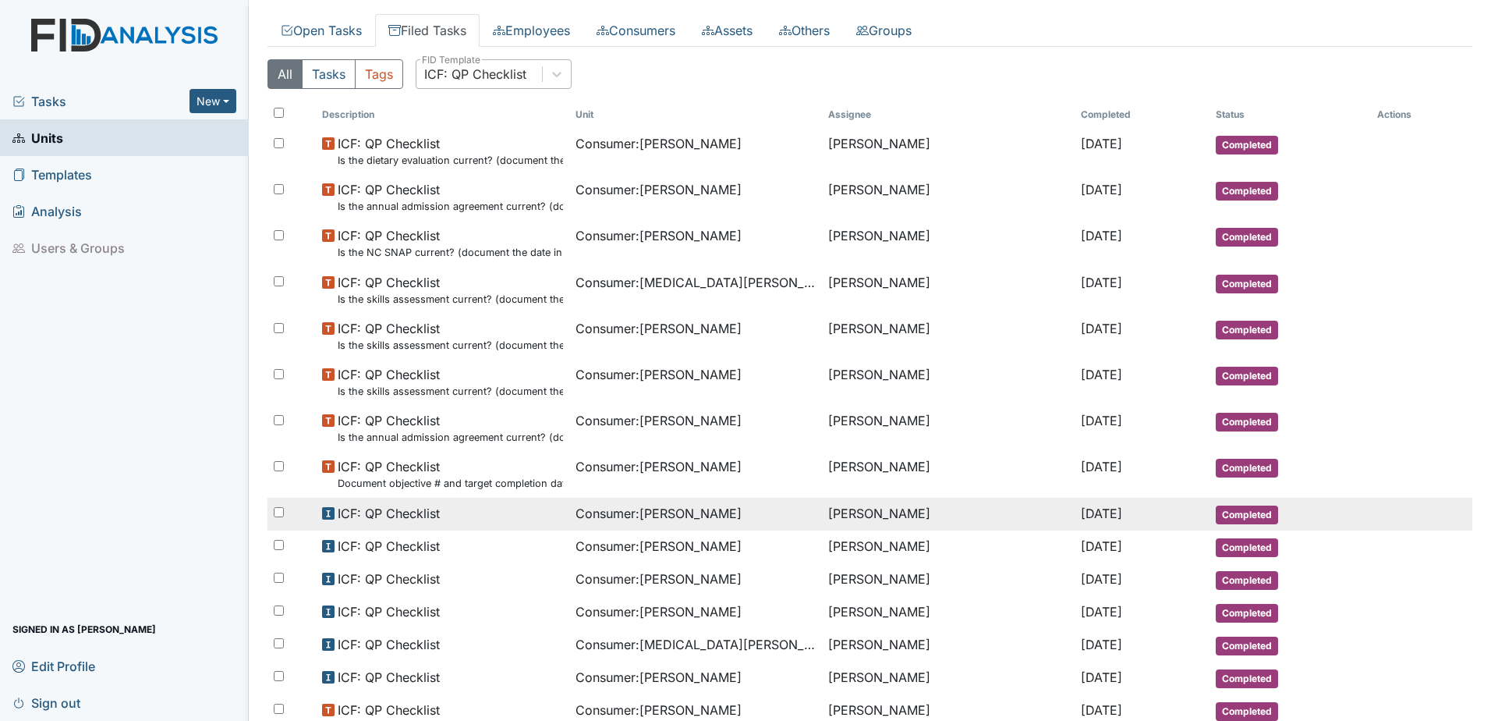
click at [604, 512] on span "Consumer : Martin, Leroy" at bounding box center [659, 513] width 166 height 19
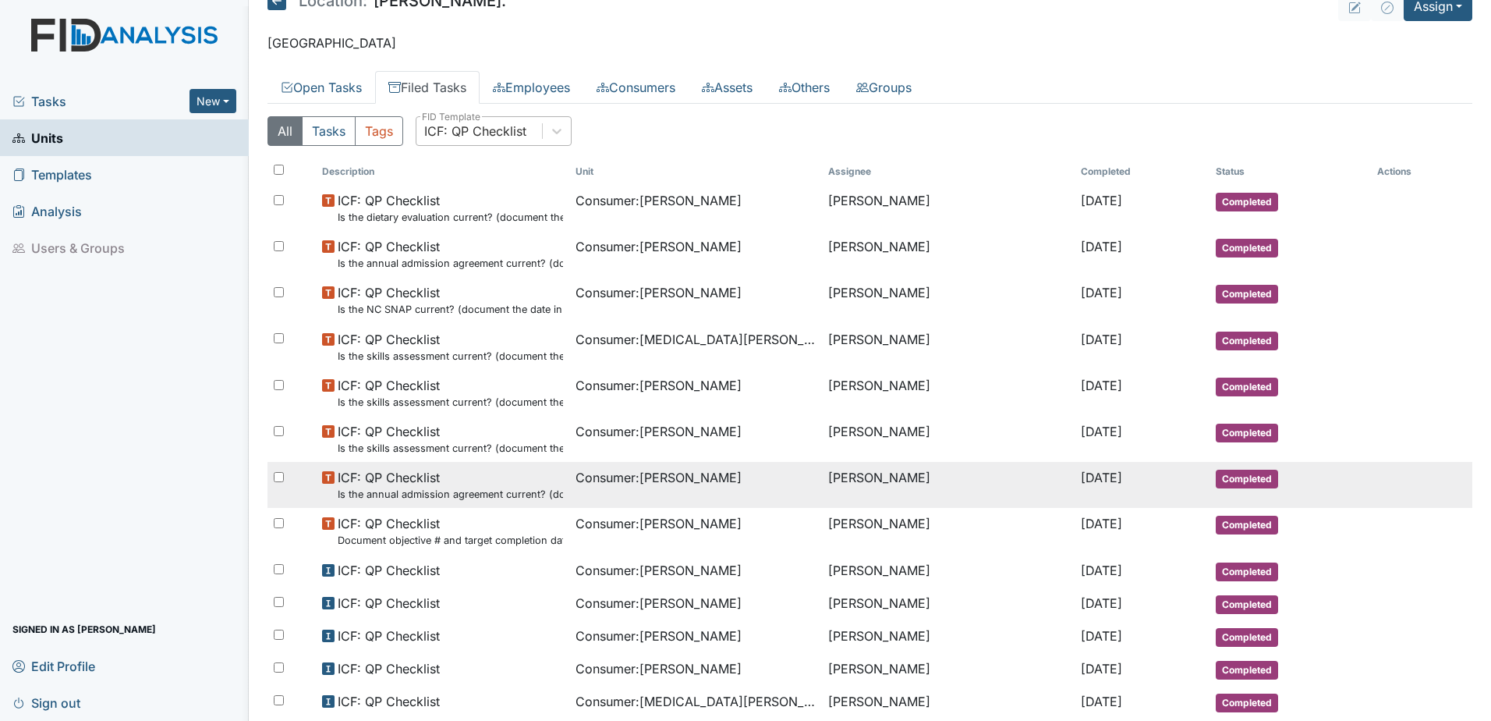
scroll to position [0, 0]
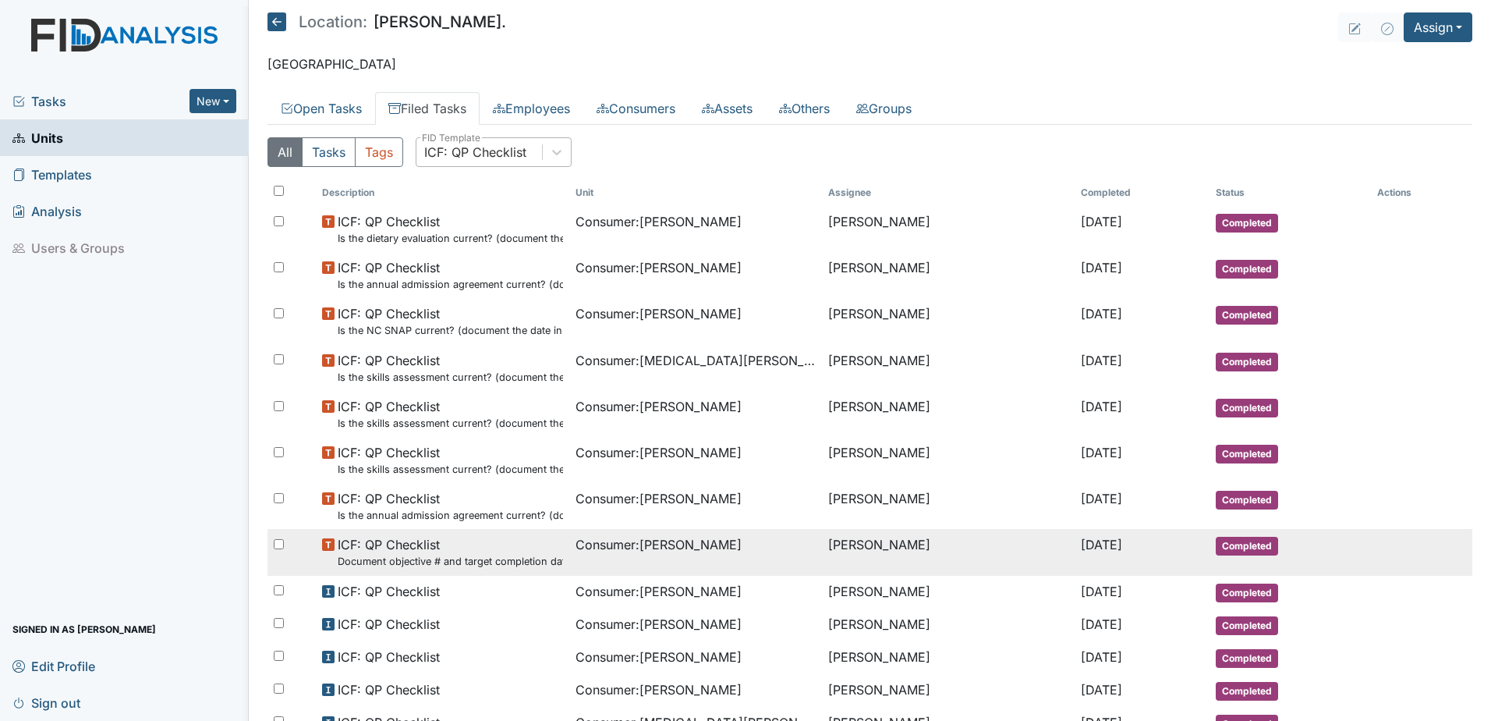
click at [386, 552] on span "ICF: QP Checklist Document objective # and target completion dates in comment s…" at bounding box center [450, 552] width 225 height 34
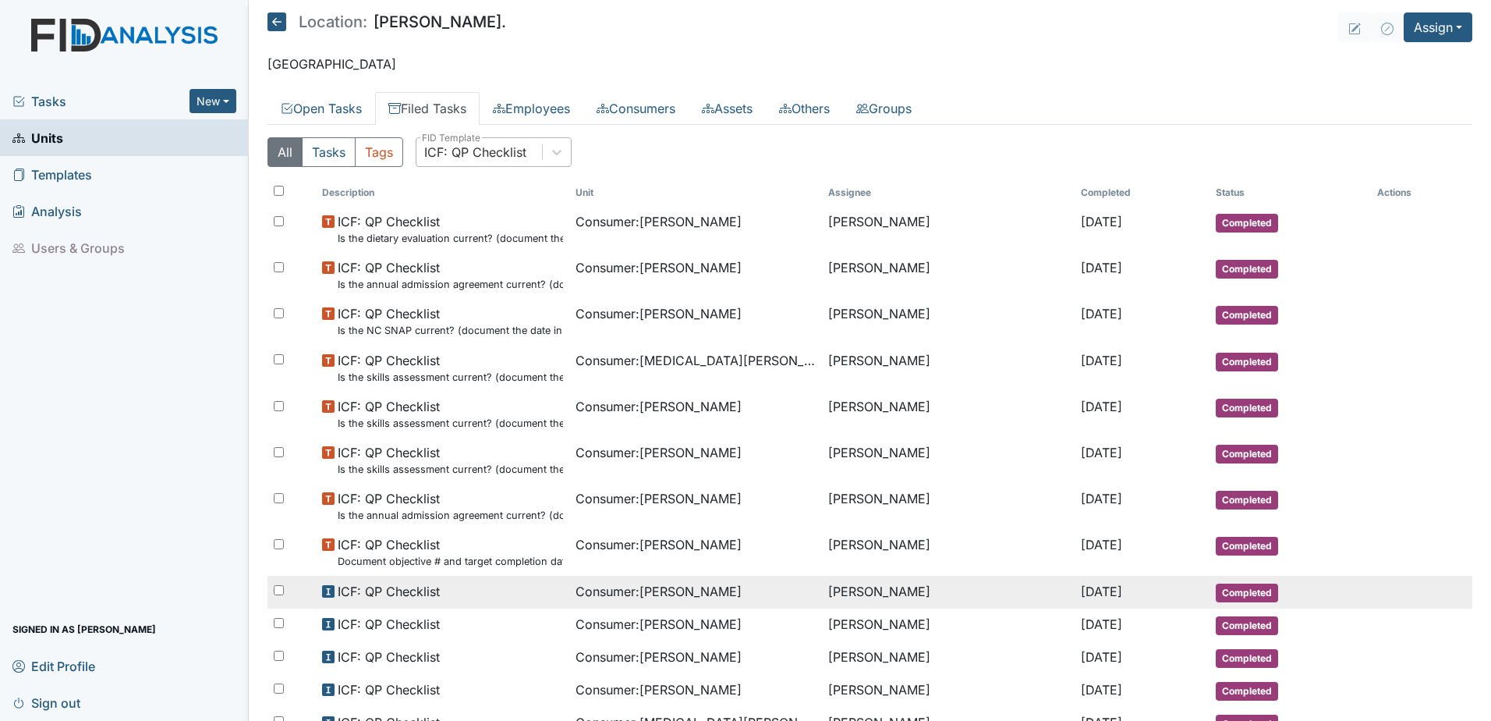
click at [365, 594] on span "ICF: QP Checklist" at bounding box center [389, 591] width 102 height 19
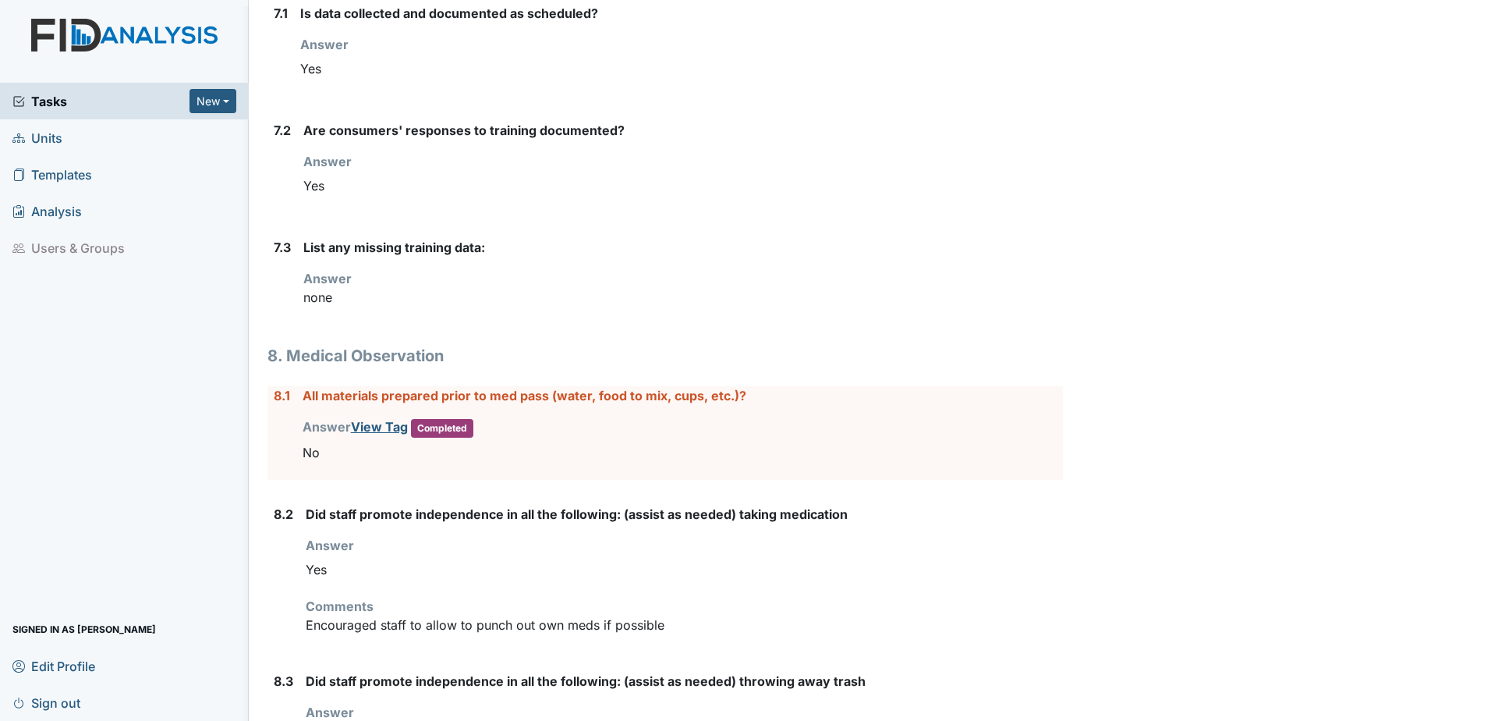
scroll to position [6084, 0]
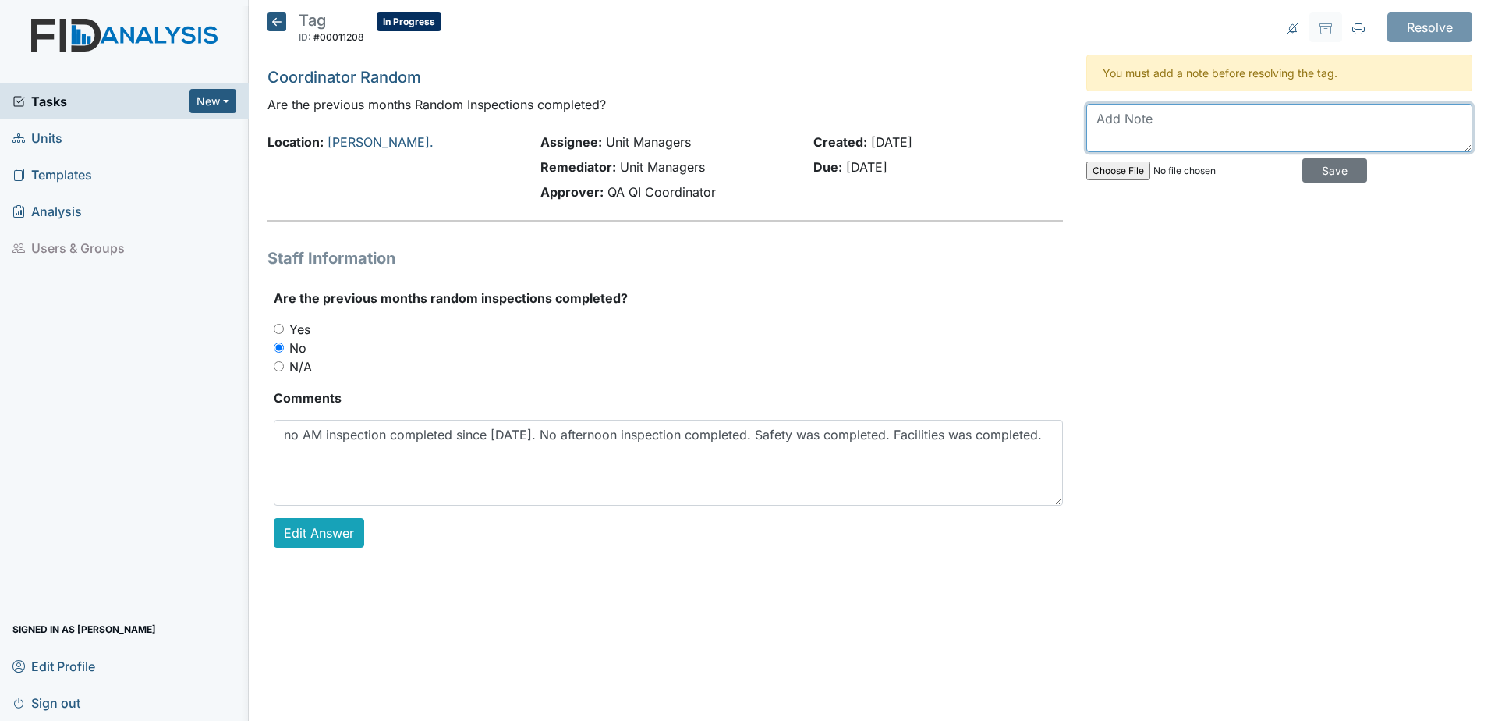
drag, startPoint x: 1135, startPoint y: 123, endPoint x: 1218, endPoint y: 122, distance: 82.7
click at [1235, 122] on textarea at bounding box center [1279, 128] width 386 height 48
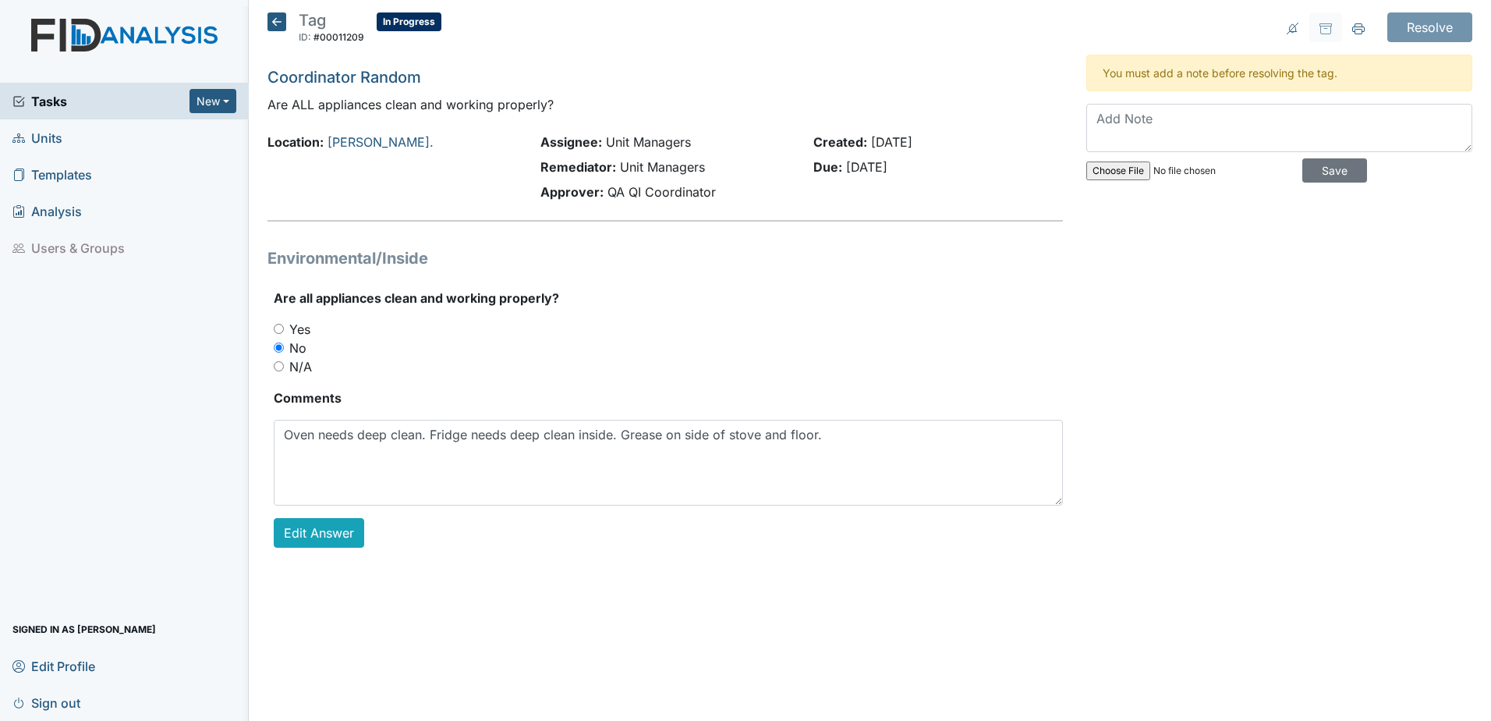
click at [263, 16] on div "Tag ID: #00011209 In Progress Autosaving... Coordinator Random Are ALL applianc…" at bounding box center [665, 292] width 819 height 560
click at [266, 15] on div "Tag ID: #00011209 In Progress Autosaving... Coordinator Random Are ALL applianc…" at bounding box center [665, 292] width 819 height 560
click at [268, 16] on icon at bounding box center [277, 21] width 19 height 19
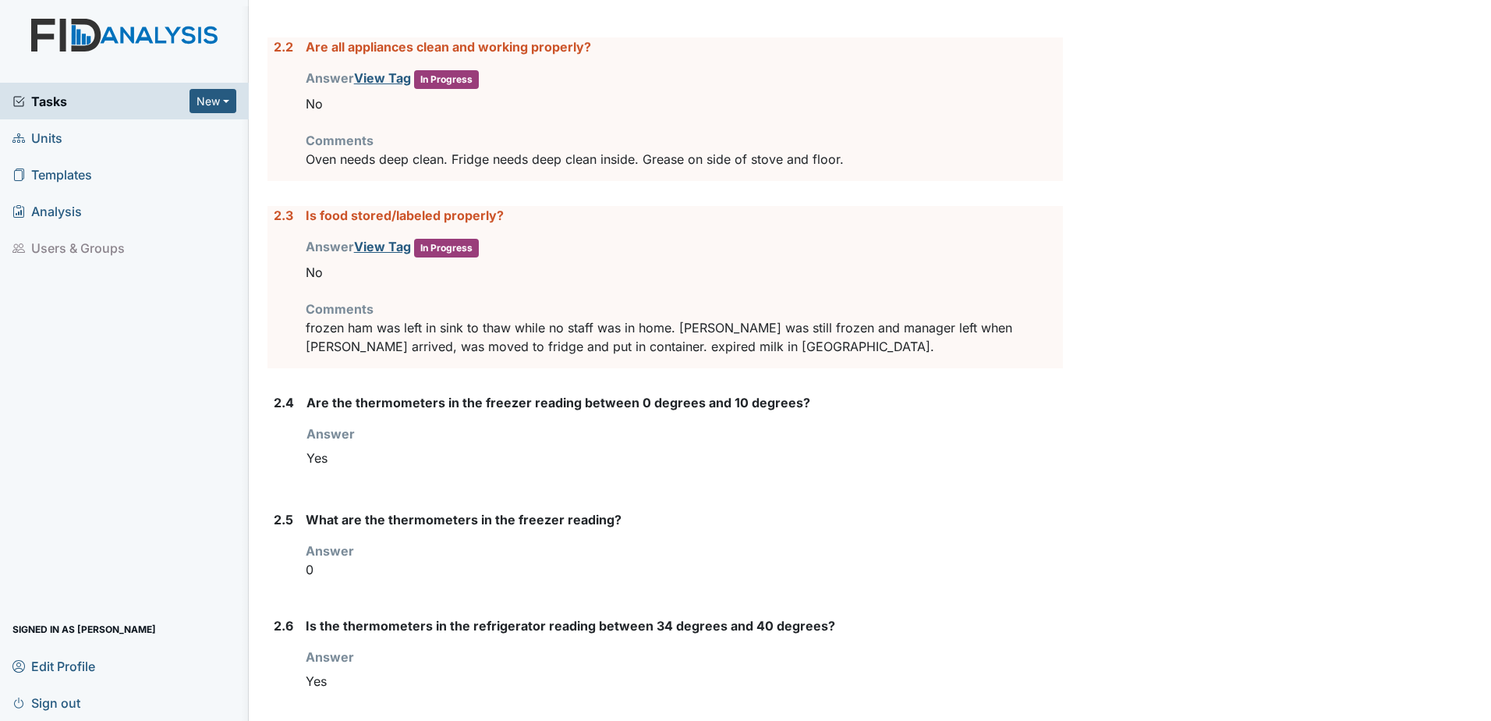
scroll to position [1872, 0]
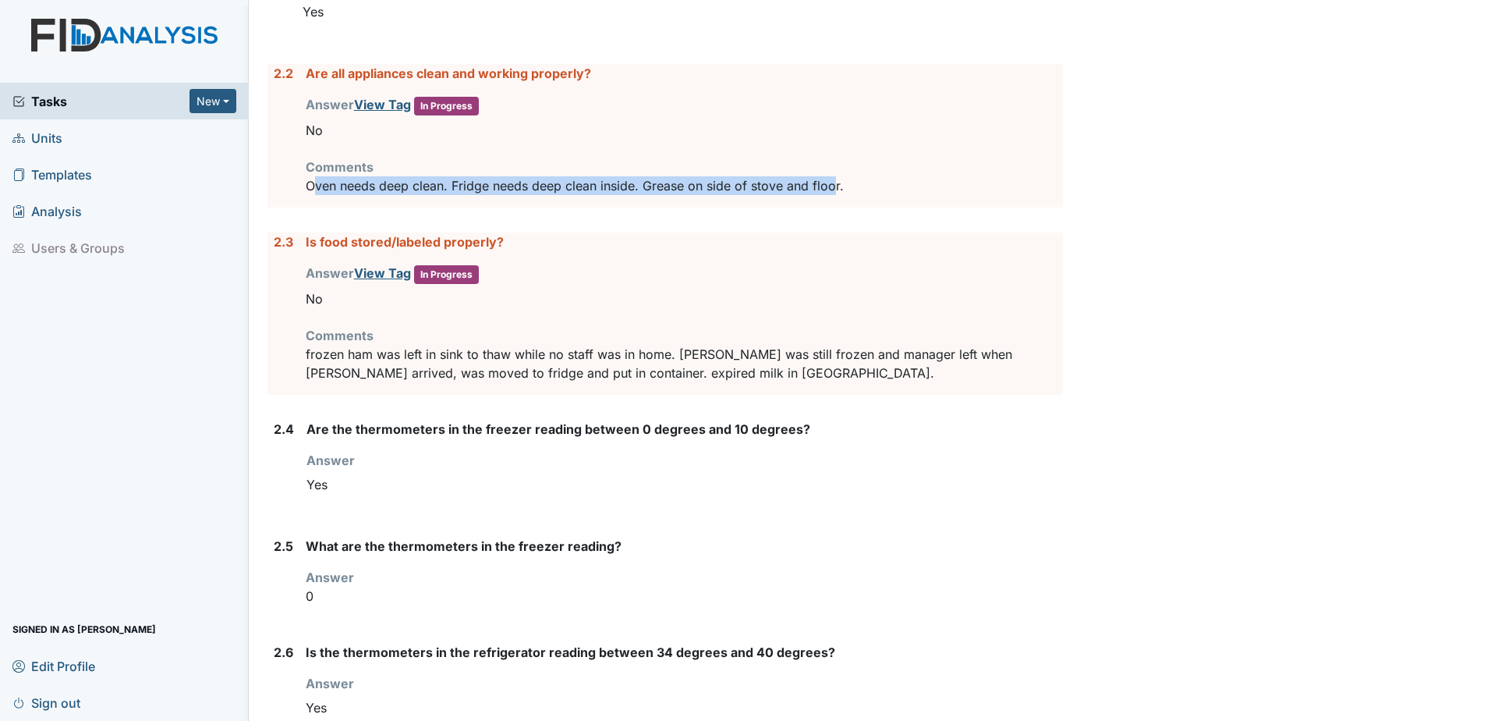
drag, startPoint x: 318, startPoint y: 207, endPoint x: 831, endPoint y: 223, distance: 513.5
click at [831, 207] on div "Are all appliances clean and working properly? Answer View Tag In Progress You …" at bounding box center [684, 136] width 757 height 144
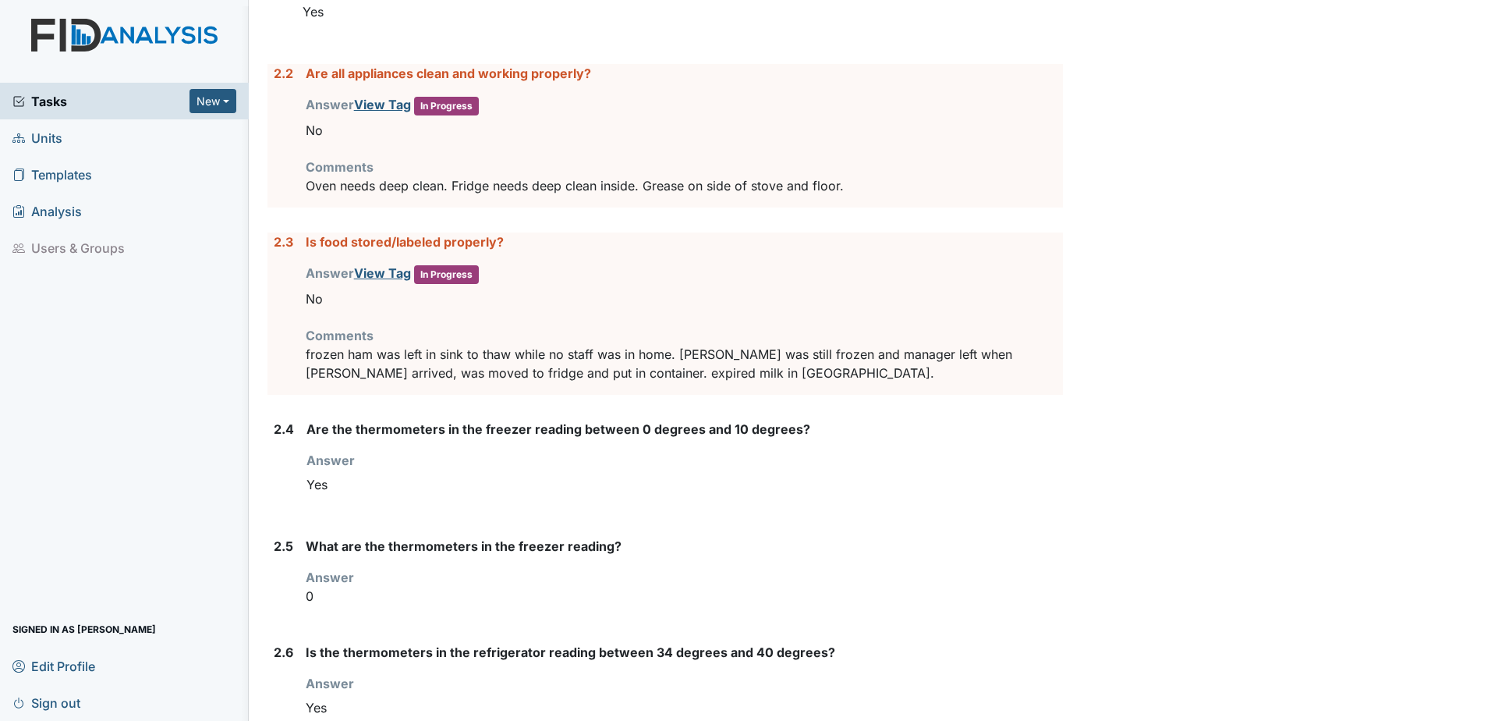
click at [873, 195] on p "Oven needs deep clean. Fridge needs deep clean inside. Grease on side of stove …" at bounding box center [684, 185] width 757 height 19
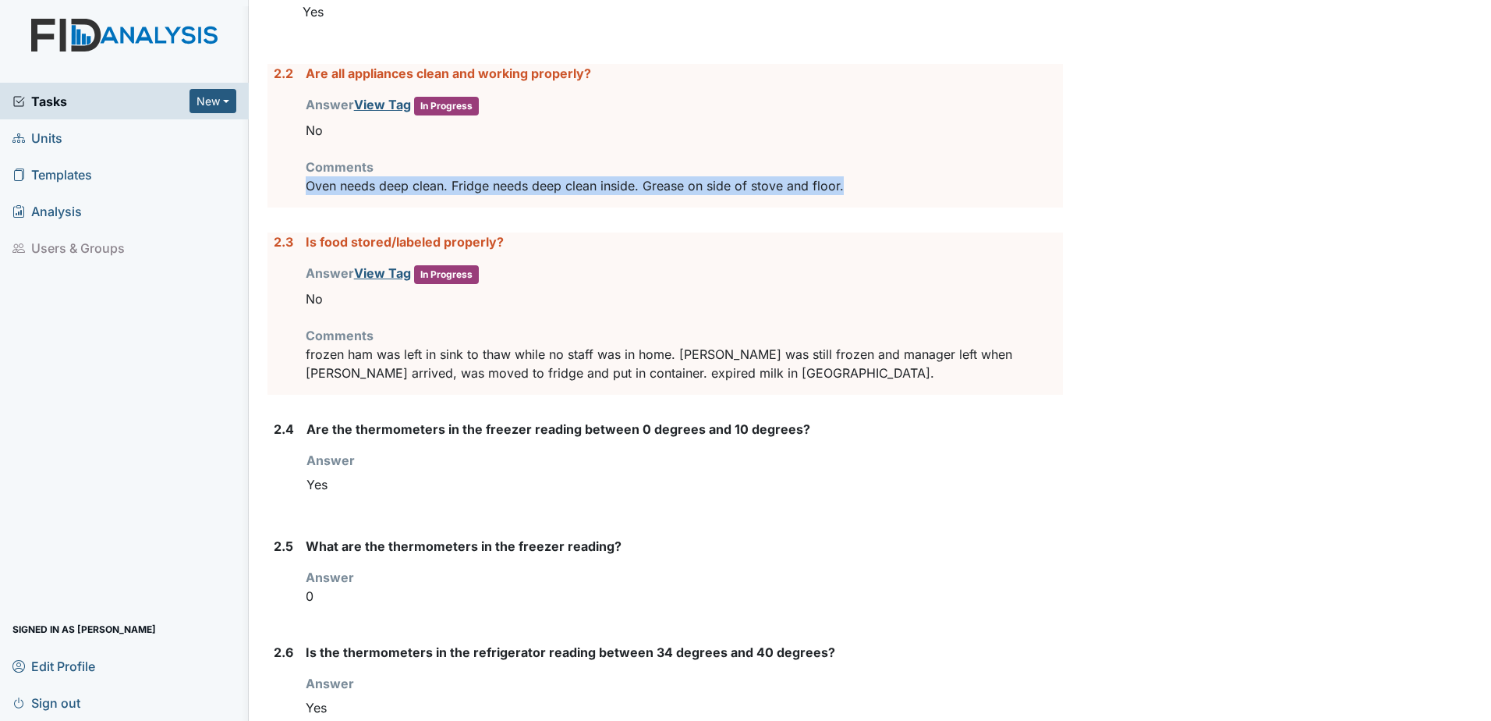
drag, startPoint x: 841, startPoint y: 200, endPoint x: 309, endPoint y: 199, distance: 531.9
click at [309, 195] on p "Oven needs deep clean. Fridge needs deep clean inside. Grease on side of stove …" at bounding box center [684, 185] width 757 height 19
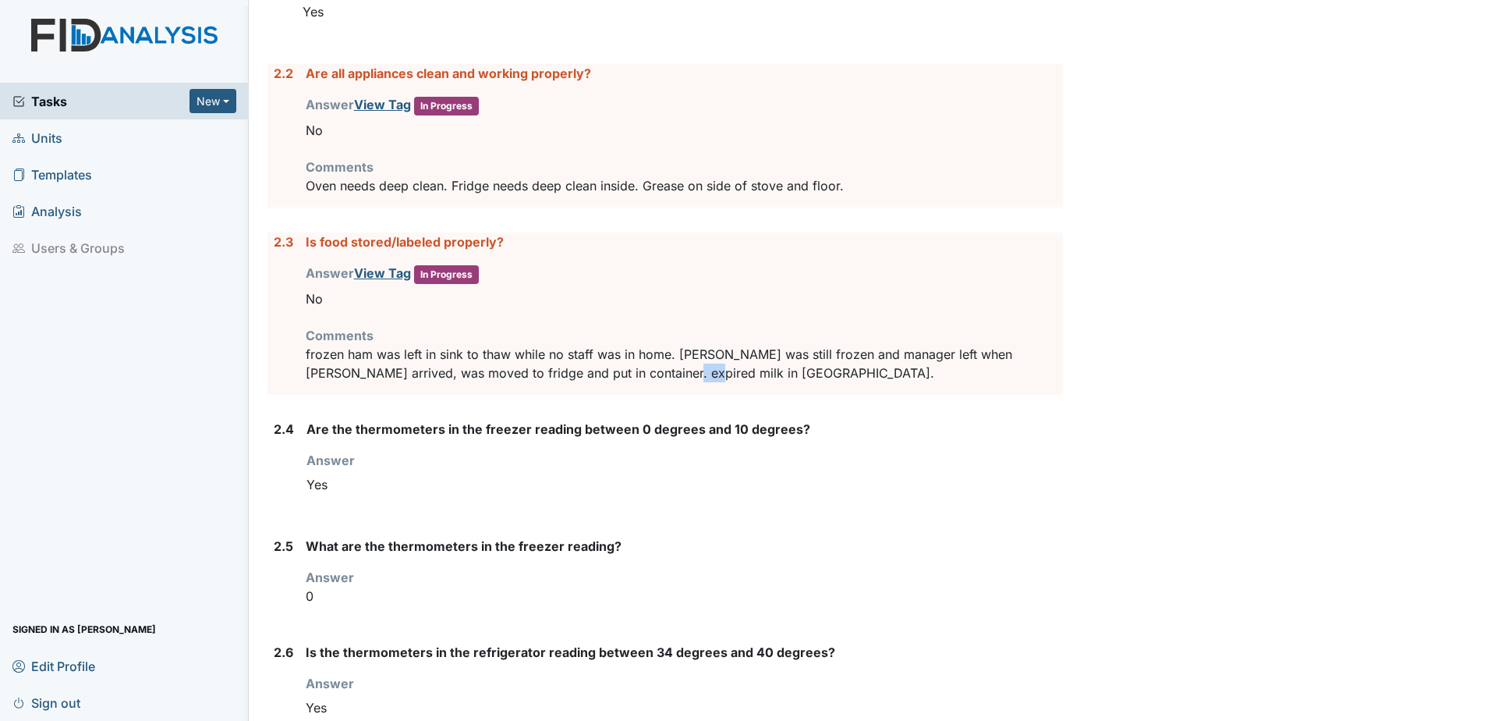
drag, startPoint x: 666, startPoint y: 398, endPoint x: 629, endPoint y: 392, distance: 37.8
click at [629, 382] on p "frozen ham was left in sink to thaw while no staff was in home. ham was still f…" at bounding box center [684, 363] width 757 height 37
drag, startPoint x: 629, startPoint y: 392, endPoint x: 684, endPoint y: 400, distance: 55.9
click at [684, 382] on p "frozen ham was left in sink to thaw while no staff was in home. ham was still f…" at bounding box center [684, 363] width 757 height 37
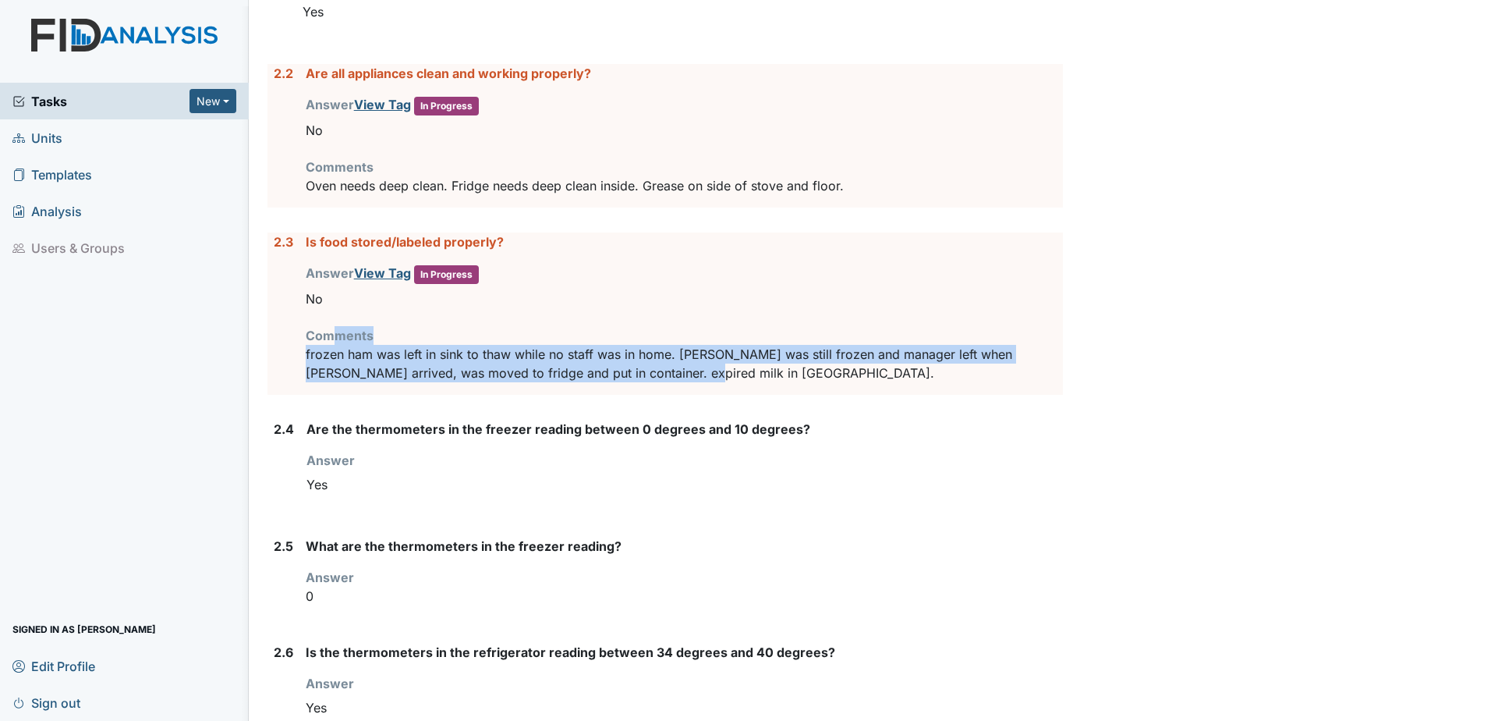
drag, startPoint x: 517, startPoint y: 378, endPoint x: 338, endPoint y: 346, distance: 182.4
click at [338, 346] on div "Comments frozen ham was left in sink to thaw while no staff was in home. ham wa…" at bounding box center [684, 354] width 757 height 56
click at [739, 395] on div "Is food stored/labeled properly? Answer View Tag In Progress You must select on…" at bounding box center [684, 313] width 757 height 162
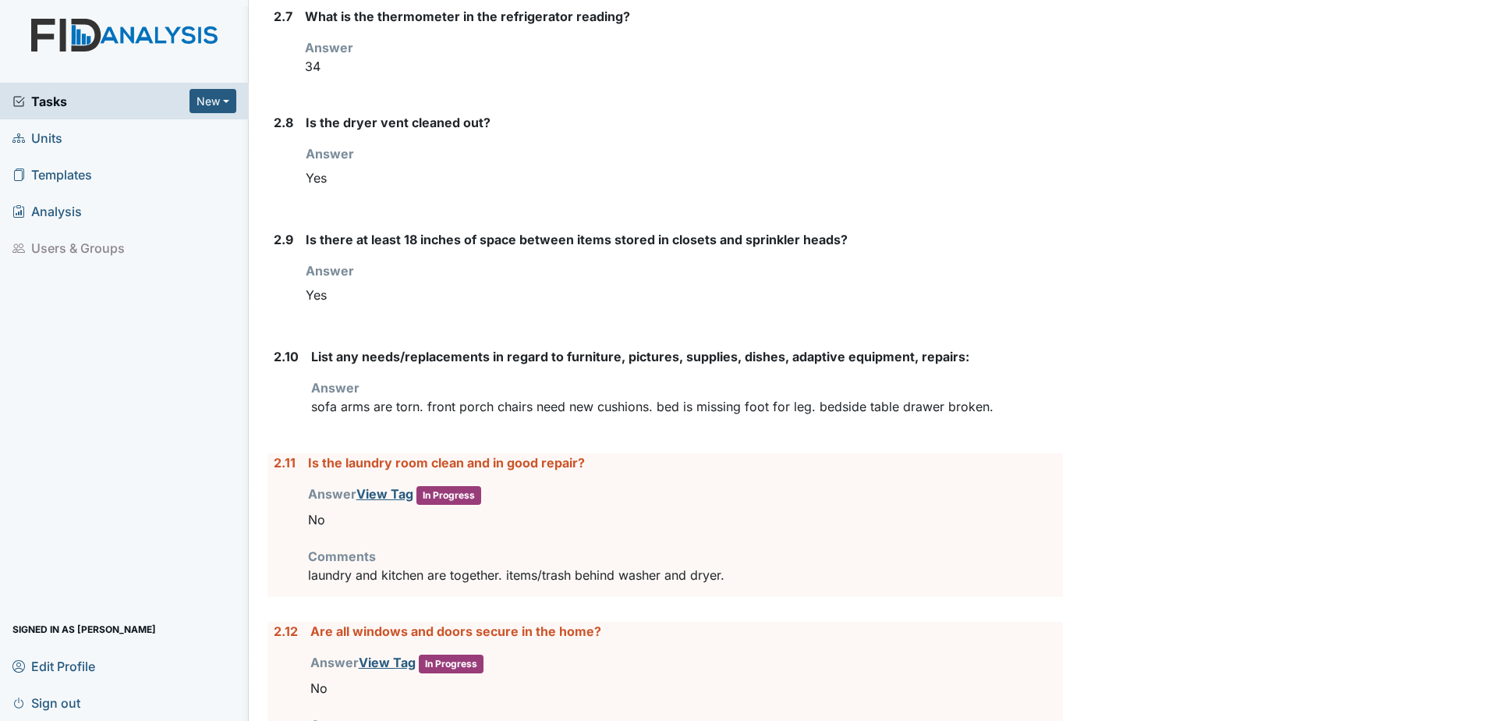
scroll to position [2652, 0]
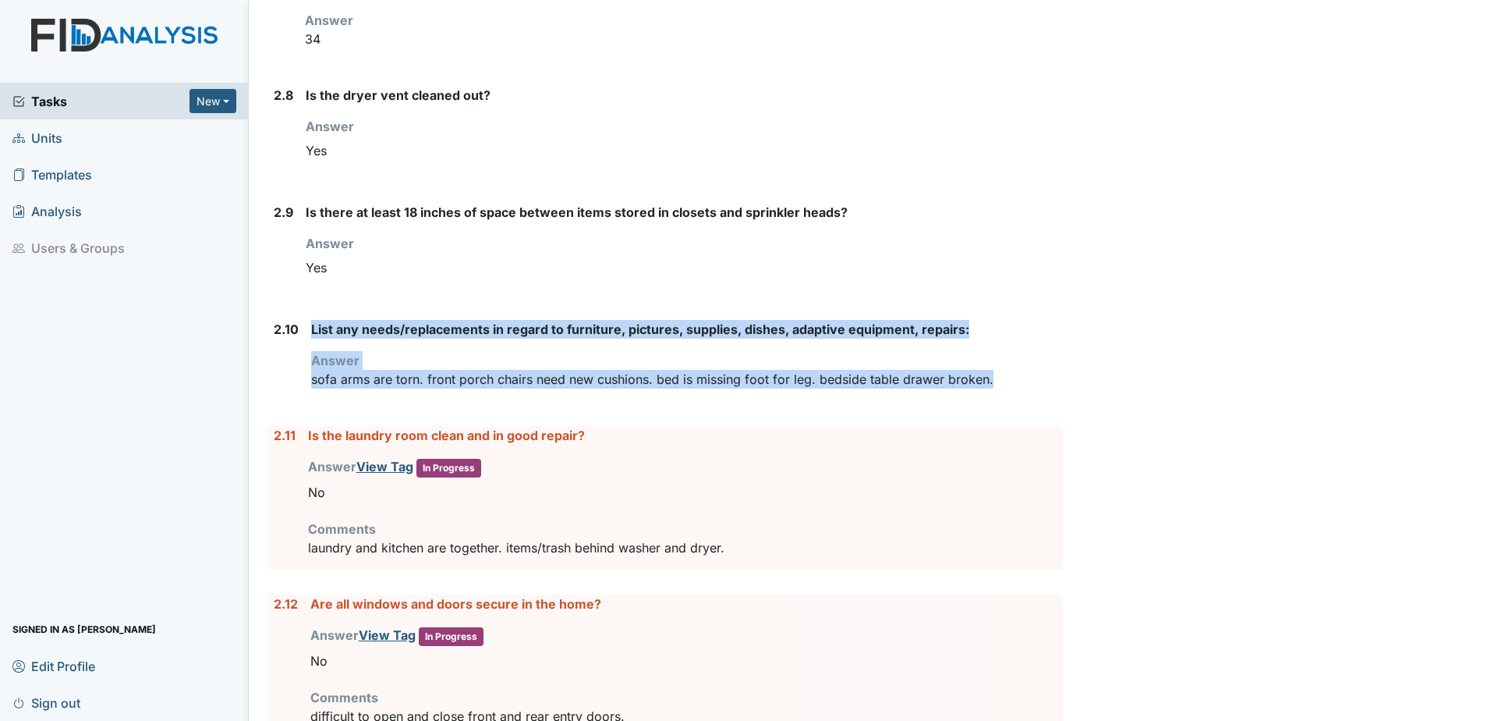
drag, startPoint x: 307, startPoint y: 349, endPoint x: 1011, endPoint y: 395, distance: 705.8
click at [1011, 395] on div "2.10 List any needs/replacements in regard to furniture, pictures, supplies, di…" at bounding box center [666, 360] width 796 height 81
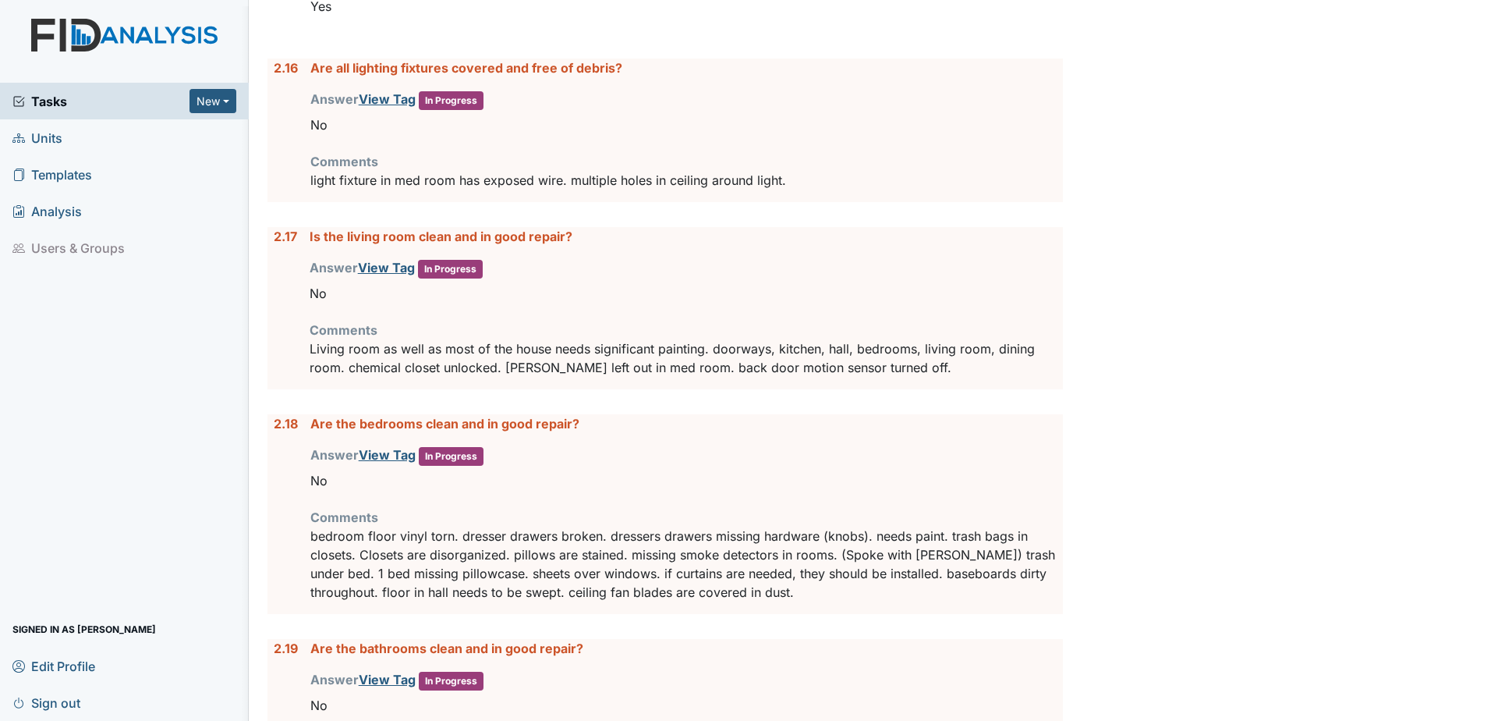
scroll to position [3744, 0]
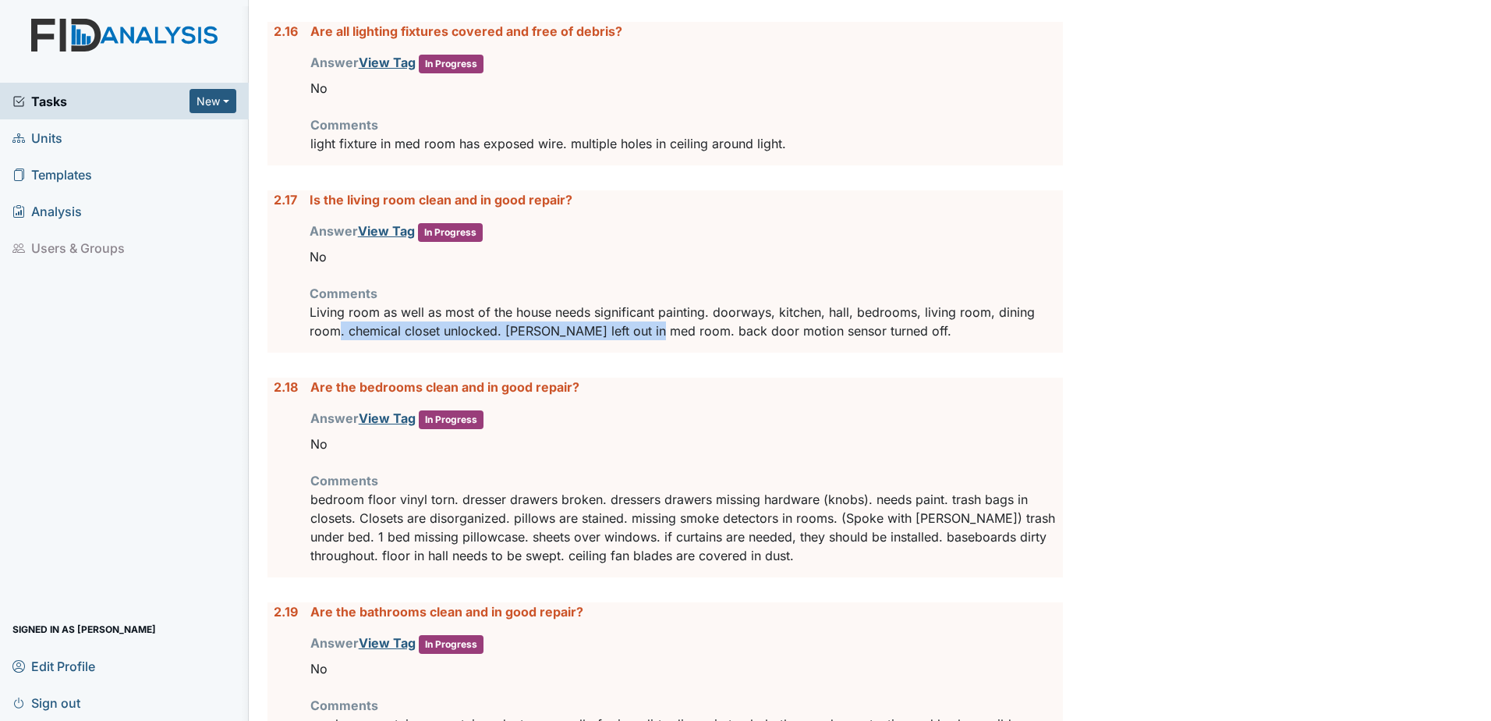
drag, startPoint x: 339, startPoint y: 352, endPoint x: 656, endPoint y: 346, distance: 317.5
click at [656, 340] on p "Living room as well as most of the house needs significant painting. doorways, …" at bounding box center [686, 321] width 753 height 37
drag, startPoint x: 656, startPoint y: 346, endPoint x: 640, endPoint y: 403, distance: 59.8
click at [639, 396] on strong "Are the bedrooms clean and in good repair?" at bounding box center [686, 387] width 753 height 19
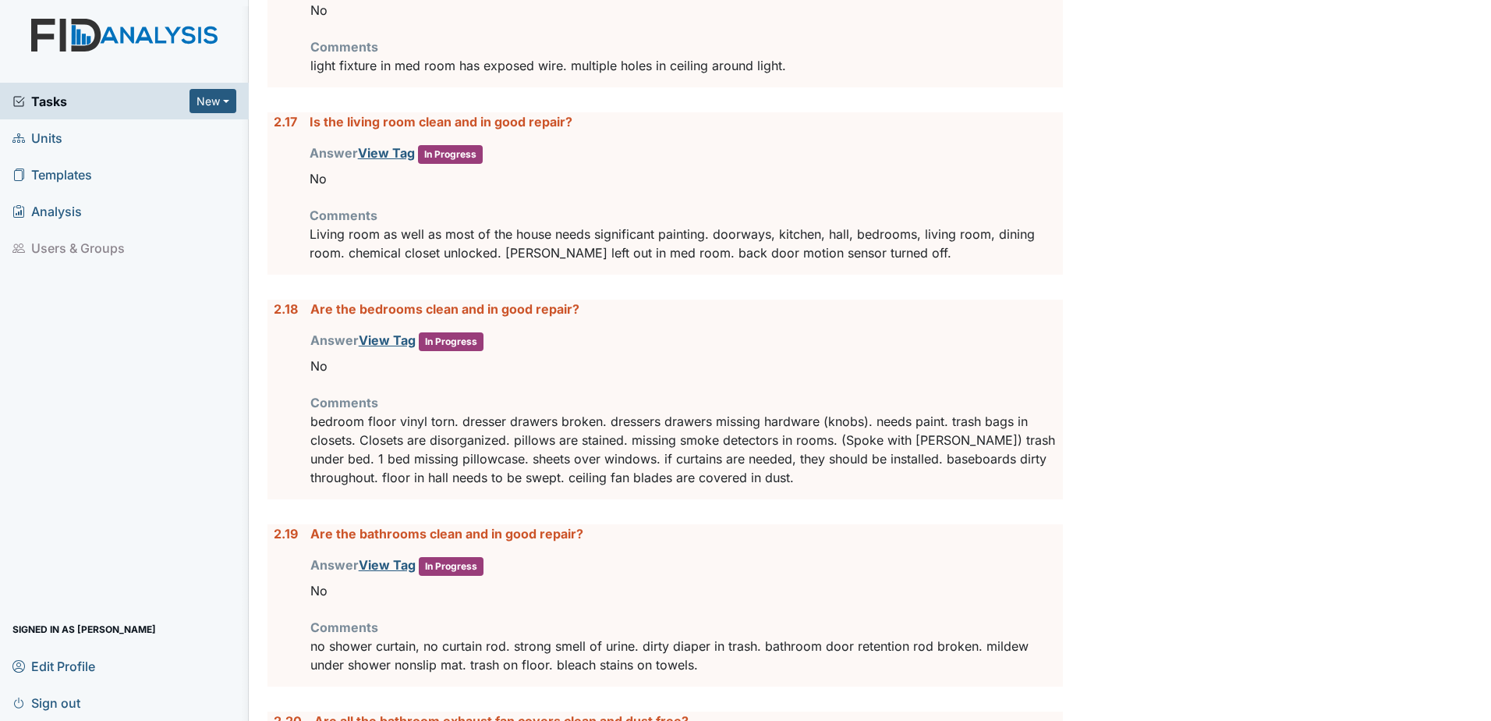
scroll to position [3900, 0]
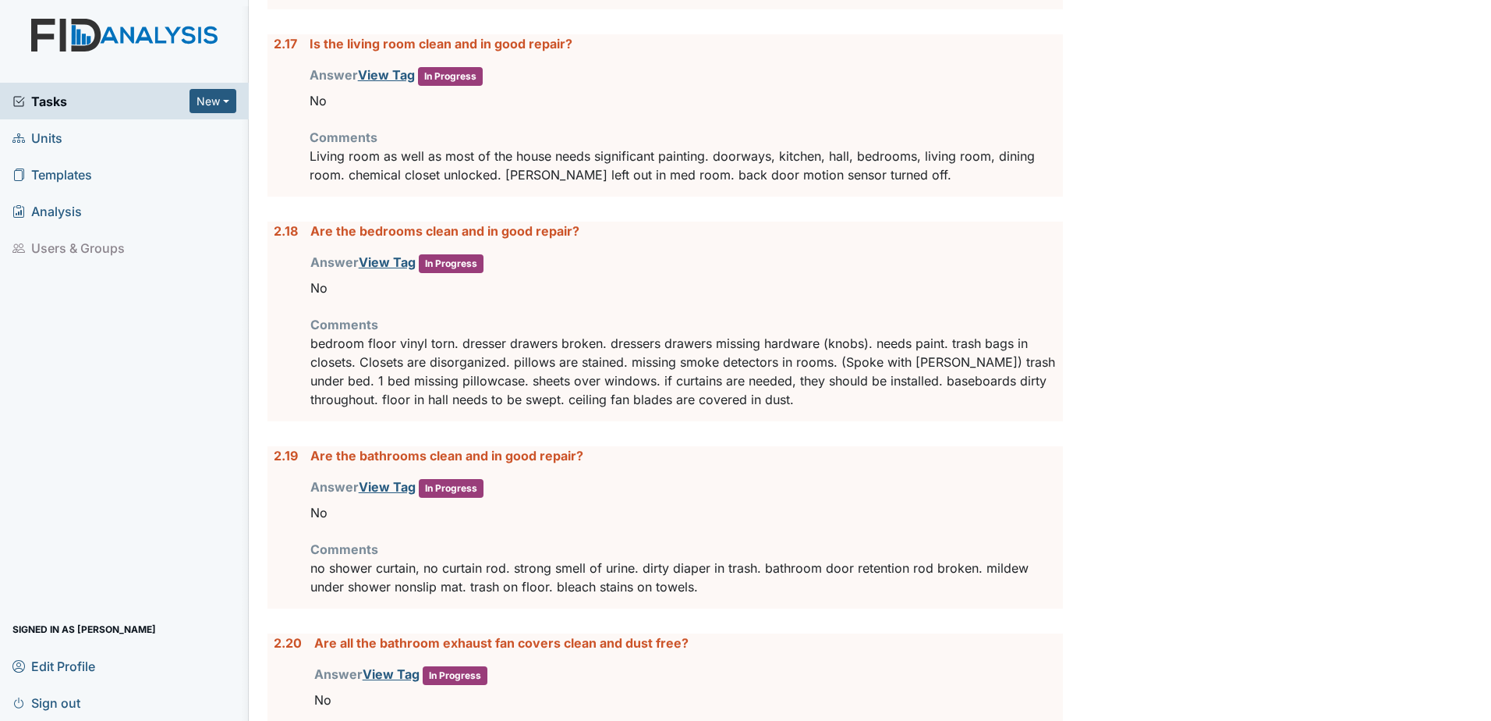
click at [824, 380] on p "bedroom floor vinyl torn. dresser drawers broken. dressers drawers missing hard…" at bounding box center [686, 371] width 753 height 75
drag, startPoint x: 834, startPoint y: 380, endPoint x: 633, endPoint y: 380, distance: 201.2
click at [633, 380] on p "bedroom floor vinyl torn. dresser drawers broken. dressers drawers missing hard…" at bounding box center [686, 371] width 753 height 75
drag, startPoint x: 457, startPoint y: 404, endPoint x: 581, endPoint y: 401, distance: 124.1
click at [581, 401] on p "bedroom floor vinyl torn. dresser drawers broken. dressers drawers missing hard…" at bounding box center [686, 371] width 753 height 75
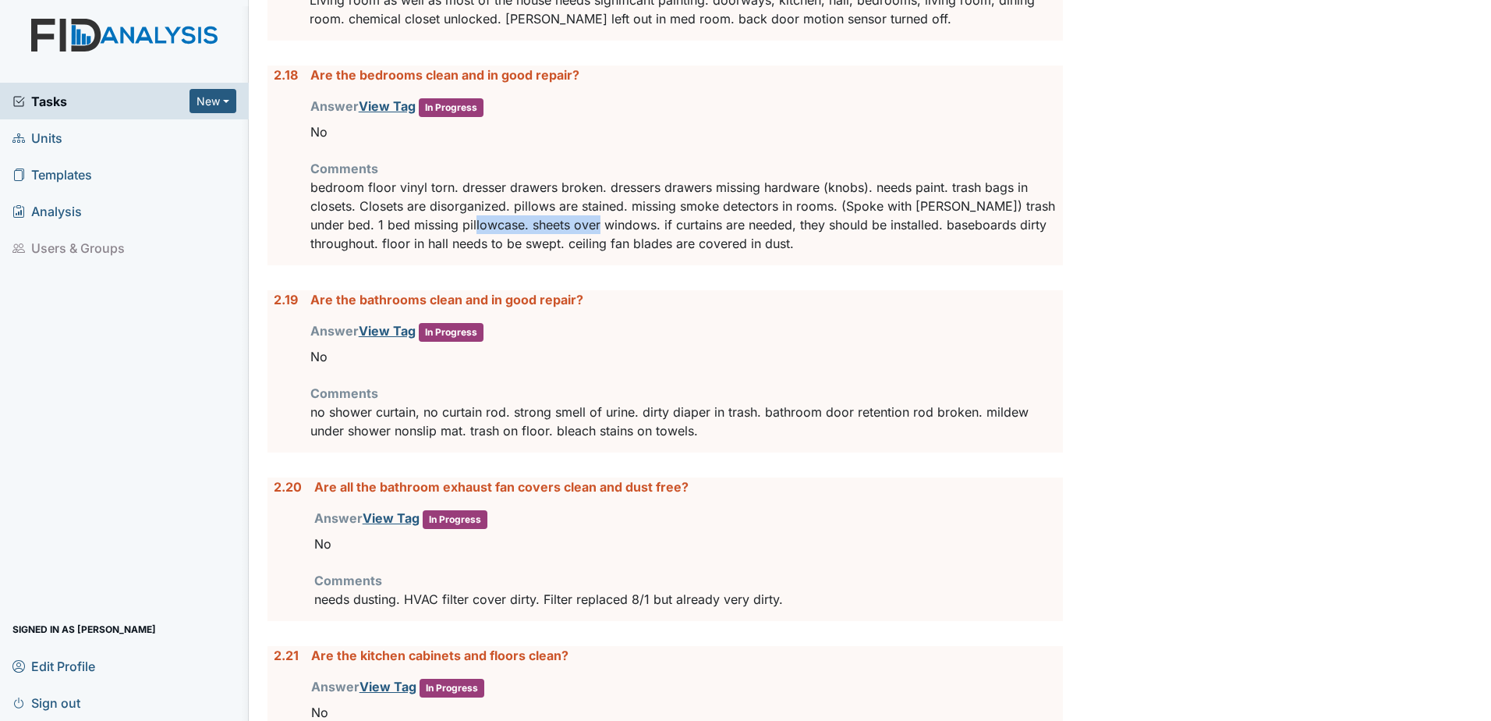
scroll to position [4134, 0]
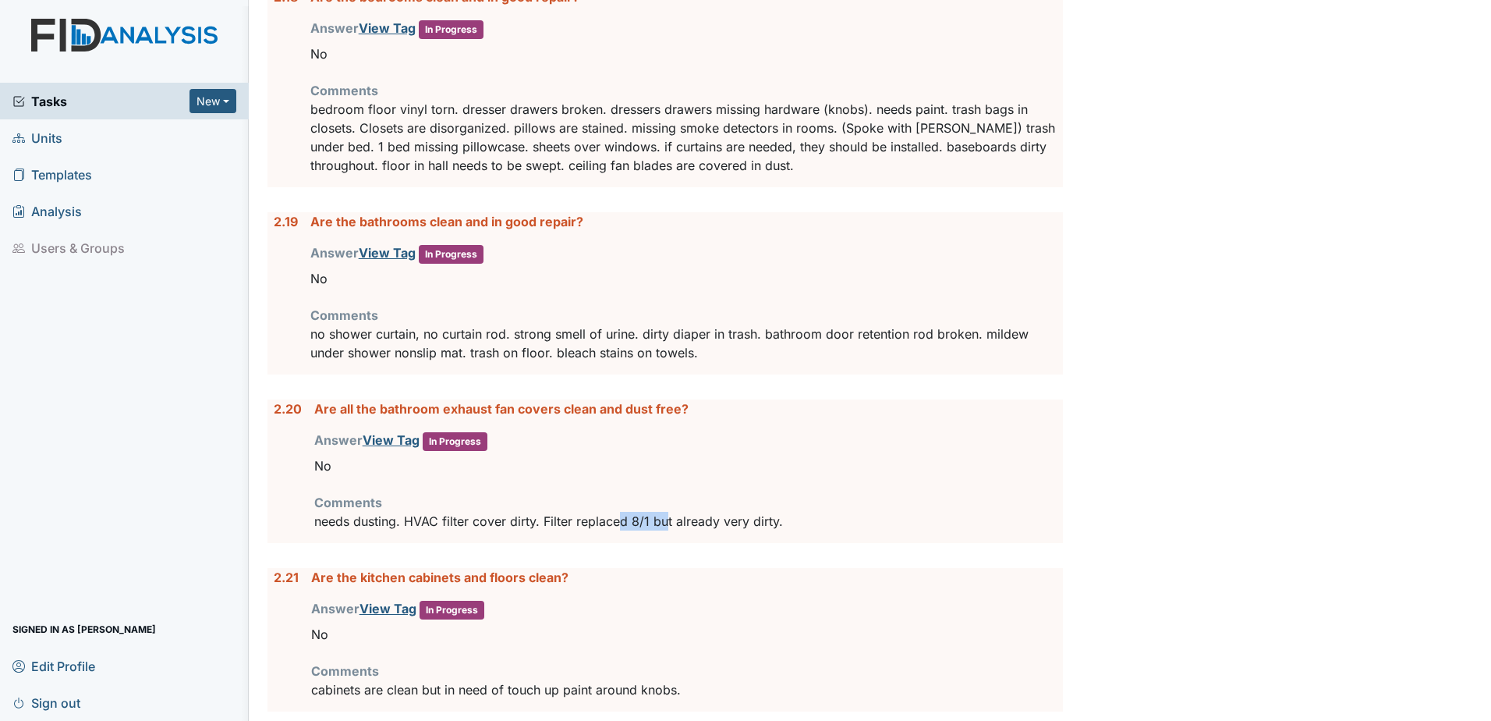
drag, startPoint x: 621, startPoint y: 544, endPoint x: 665, endPoint y: 544, distance: 43.7
click at [665, 530] on p "needs dusting. HVAC filter cover dirty. Filter replaced 8/1 but already very di…" at bounding box center [688, 521] width 749 height 19
drag, startPoint x: 665, startPoint y: 544, endPoint x: 643, endPoint y: 565, distance: 29.8
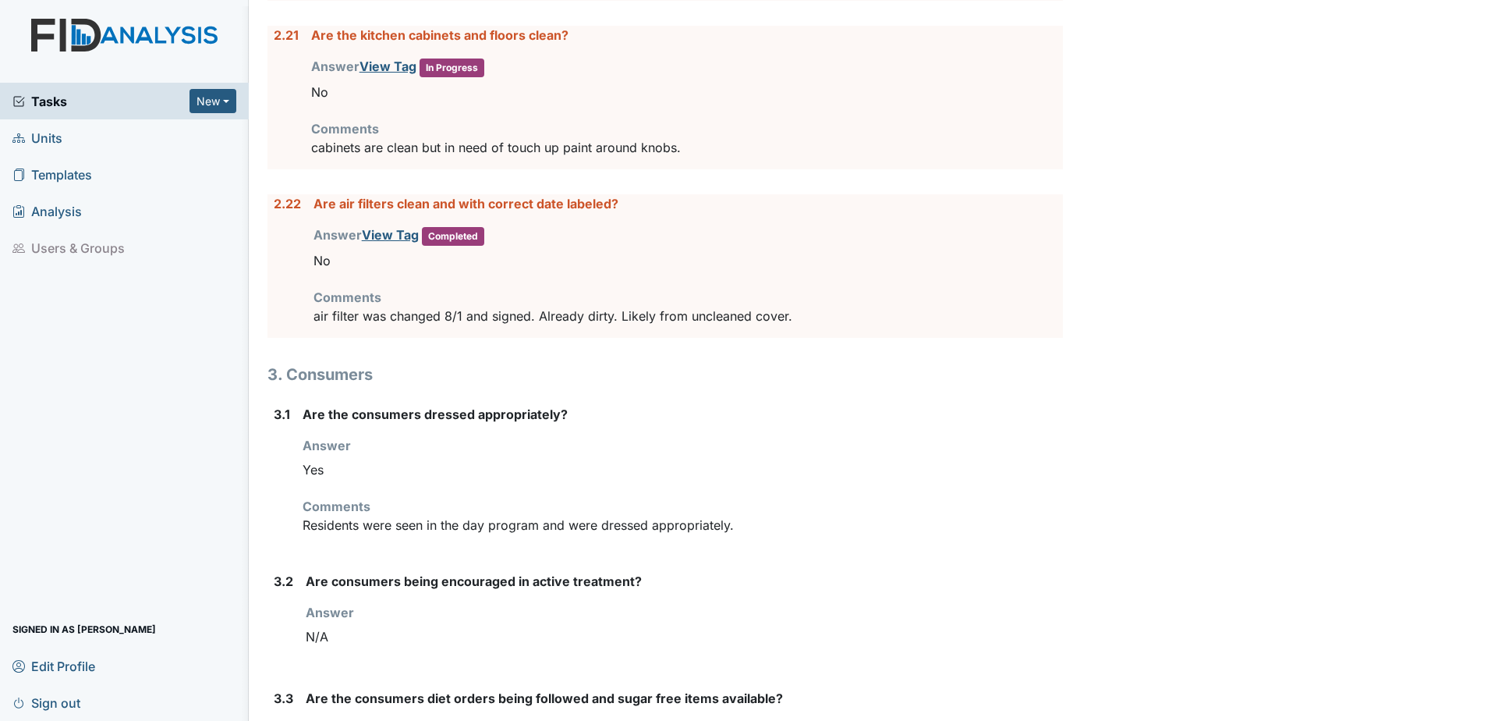
scroll to position [4680, 0]
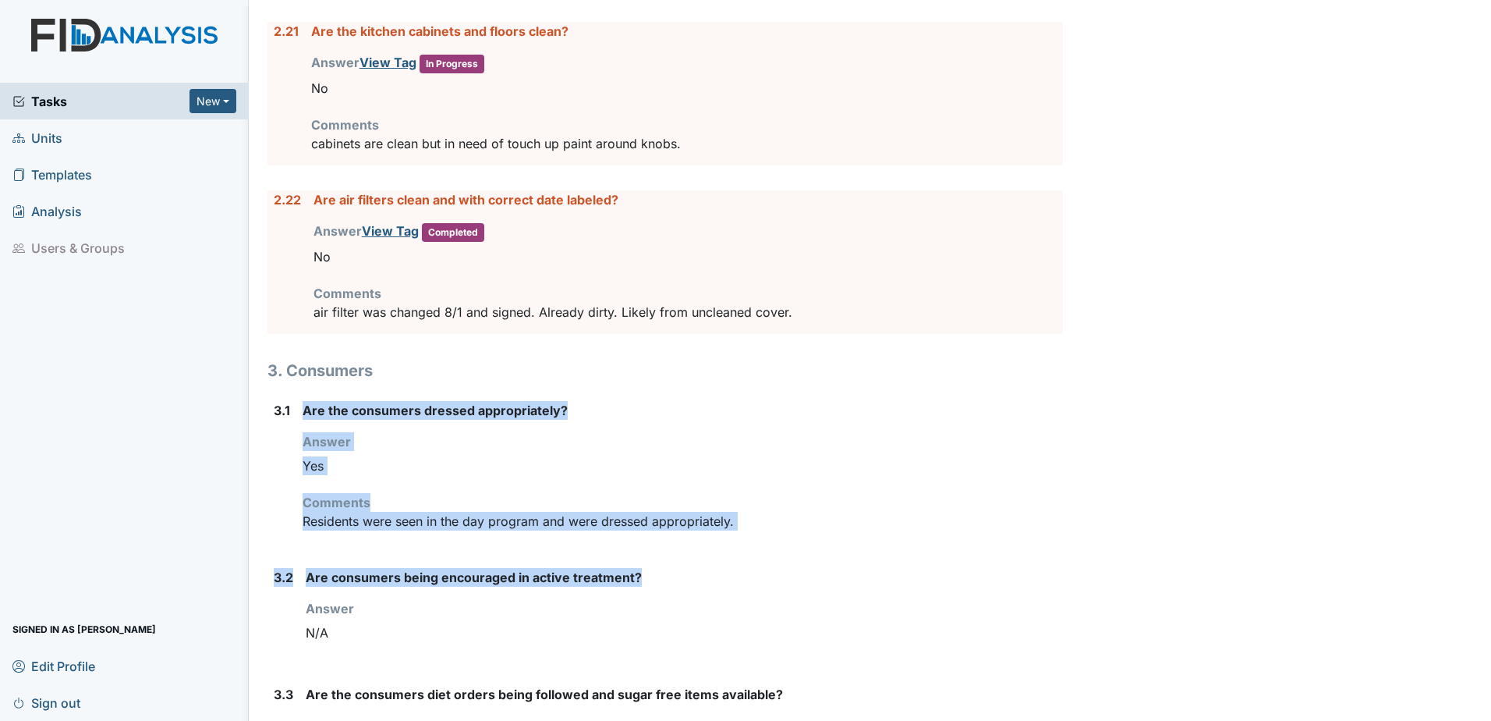
drag, startPoint x: 293, startPoint y: 536, endPoint x: 750, endPoint y: 564, distance: 457.9
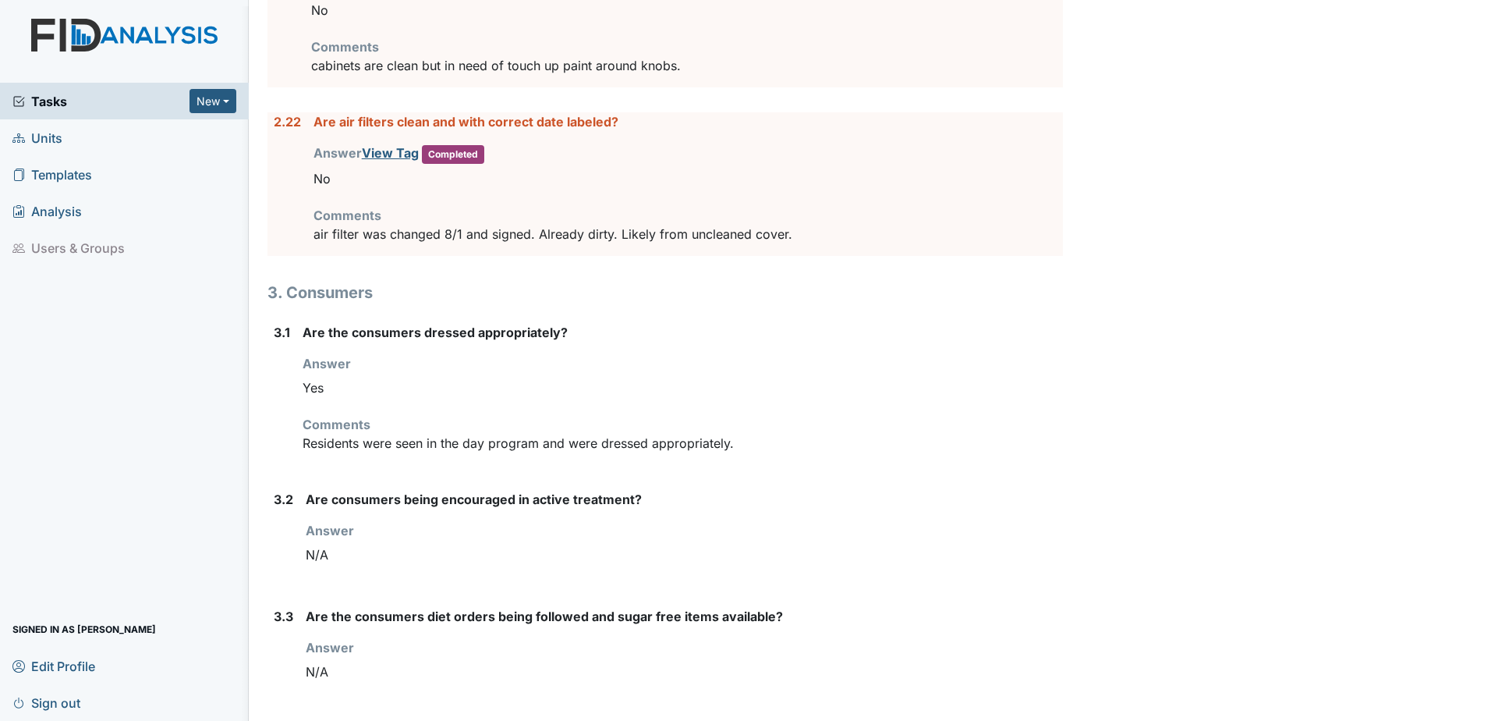
scroll to position [4836, 0]
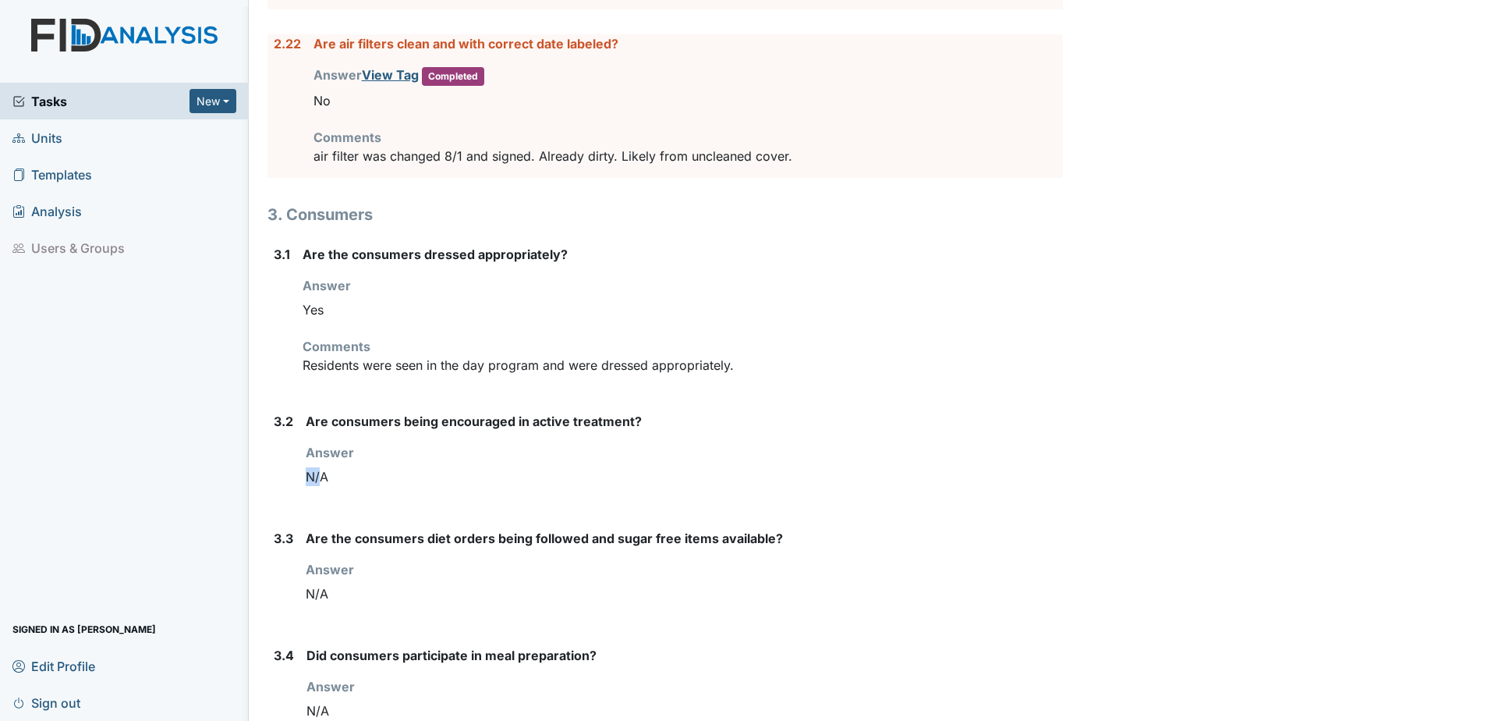
drag, startPoint x: 302, startPoint y: 487, endPoint x: 319, endPoint y: 514, distance: 32.2
click at [319, 504] on div "3.2 Are consumers being encouraged in active treatment? Answer You must select …" at bounding box center [666, 458] width 796 height 92
drag, startPoint x: 319, startPoint y: 514, endPoint x: 469, endPoint y: 647, distance: 200.5
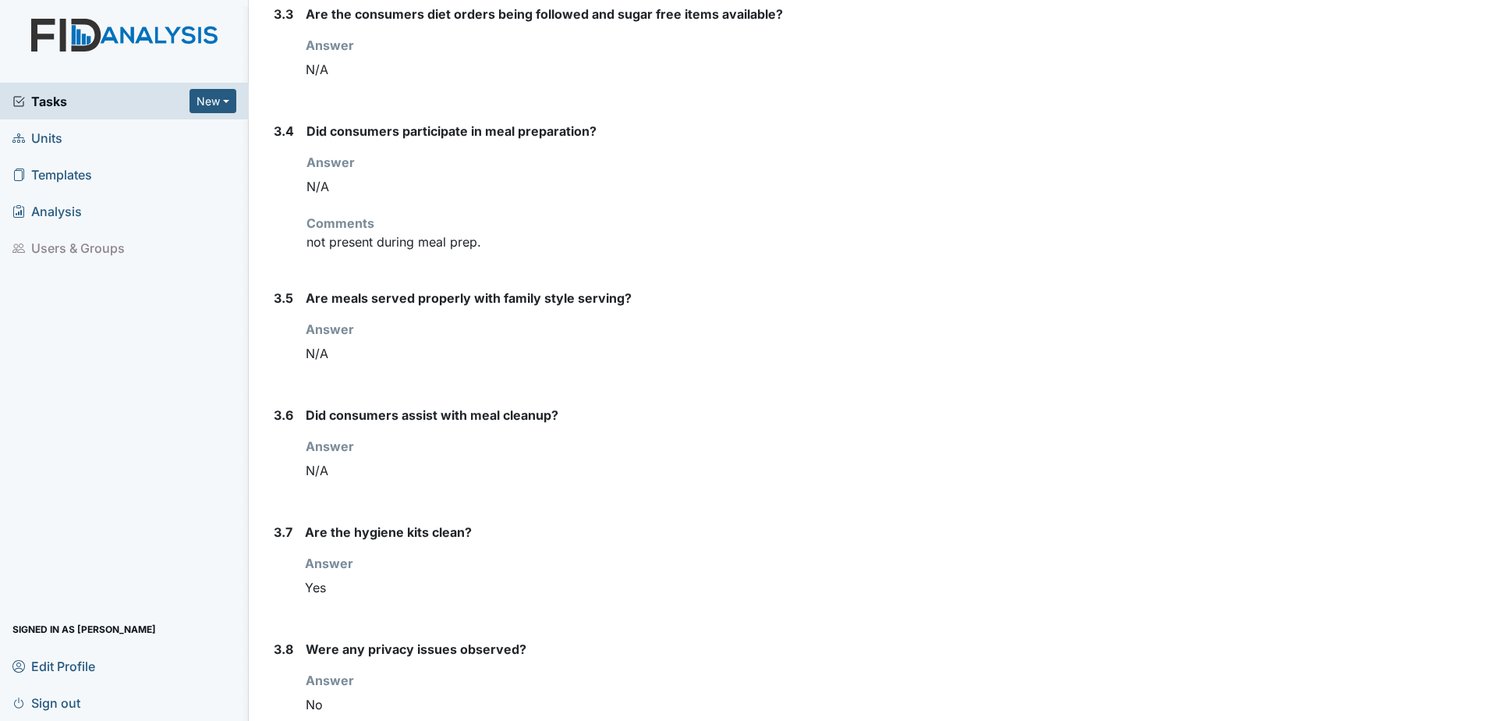
scroll to position [5382, 0]
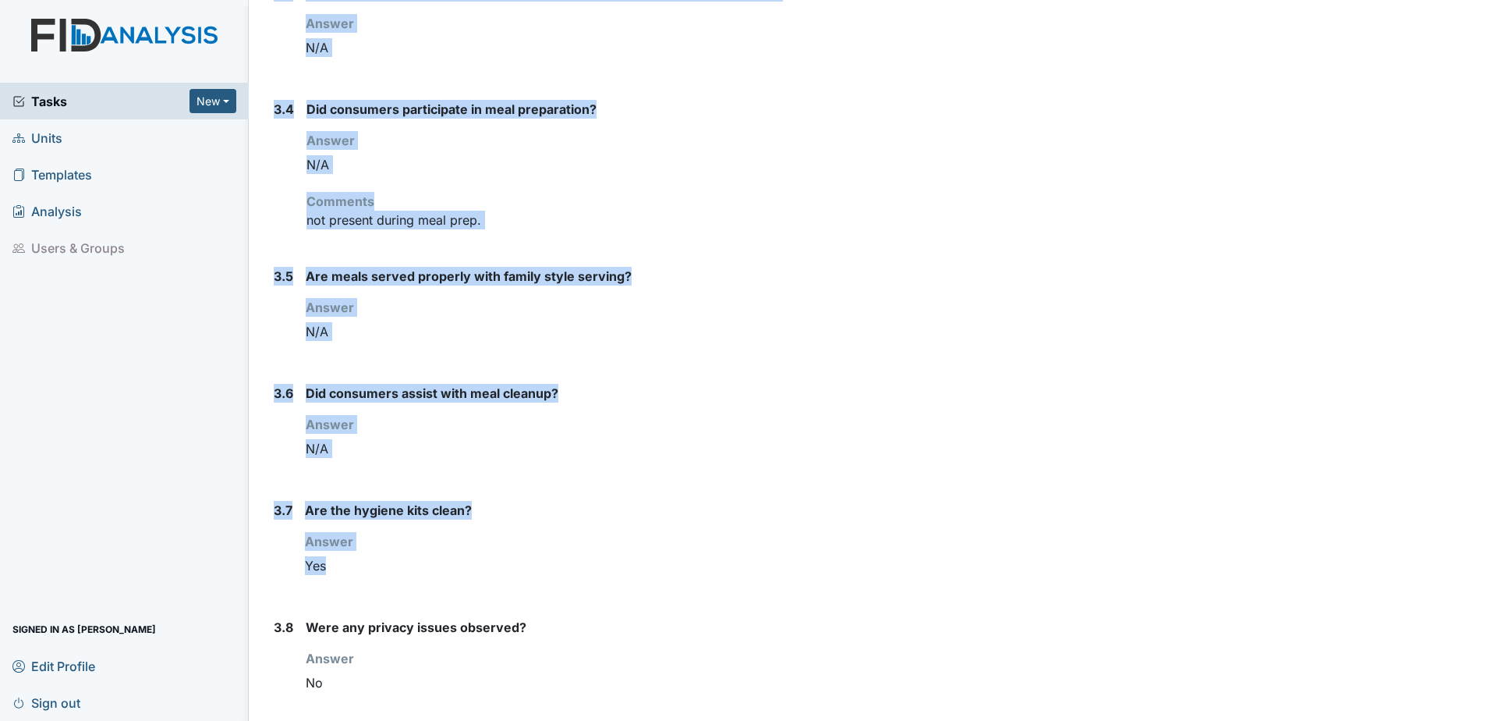
drag, startPoint x: 411, startPoint y: 593, endPoint x: 270, endPoint y: 22, distance: 588.1
click at [409, 432] on div "Did consumers assist with meal cleanup? Answer You must select one of the below…" at bounding box center [684, 430] width 757 height 92
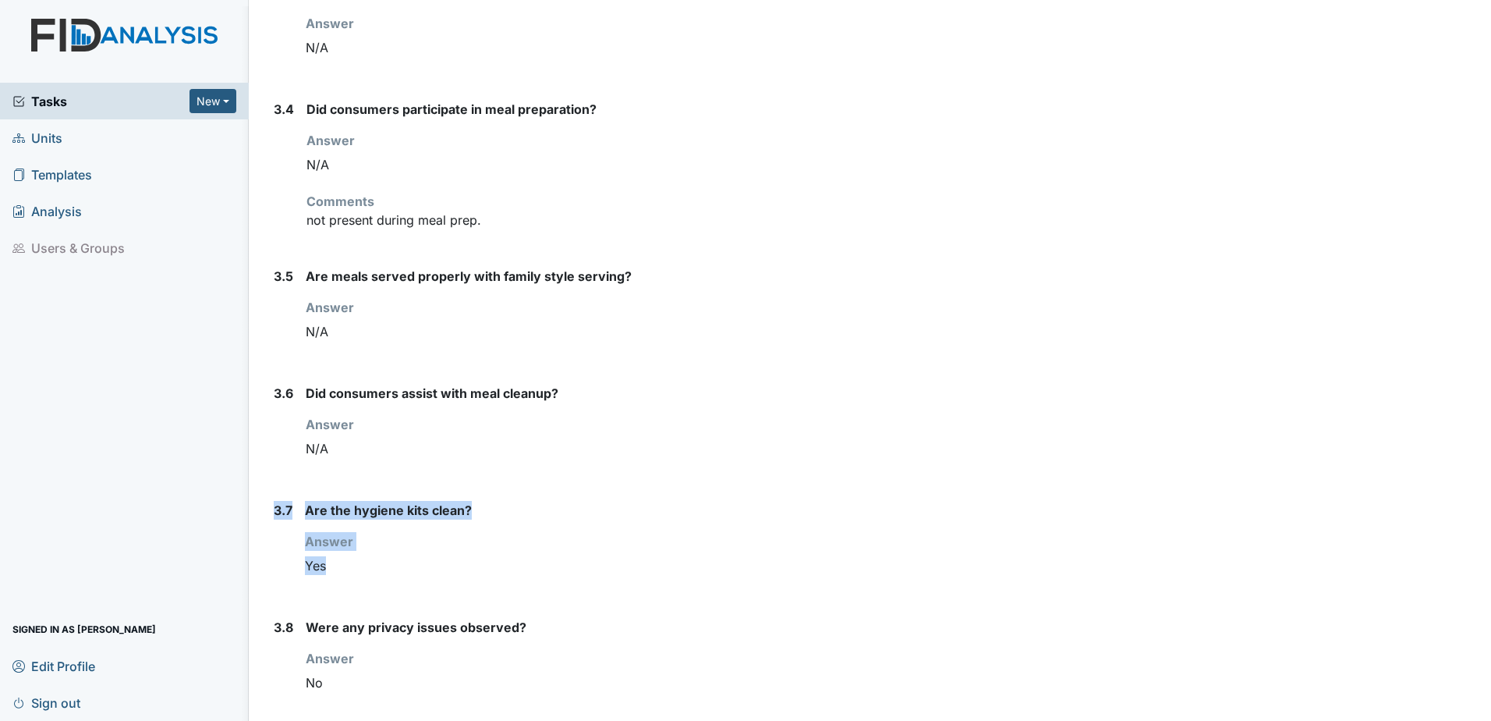
drag, startPoint x: 329, startPoint y: 590, endPoint x: 270, endPoint y: 523, distance: 89.5
click at [270, 523] on div "3.7 Are the hygiene kits clean? Answer You must select one of the below options…" at bounding box center [666, 547] width 796 height 92
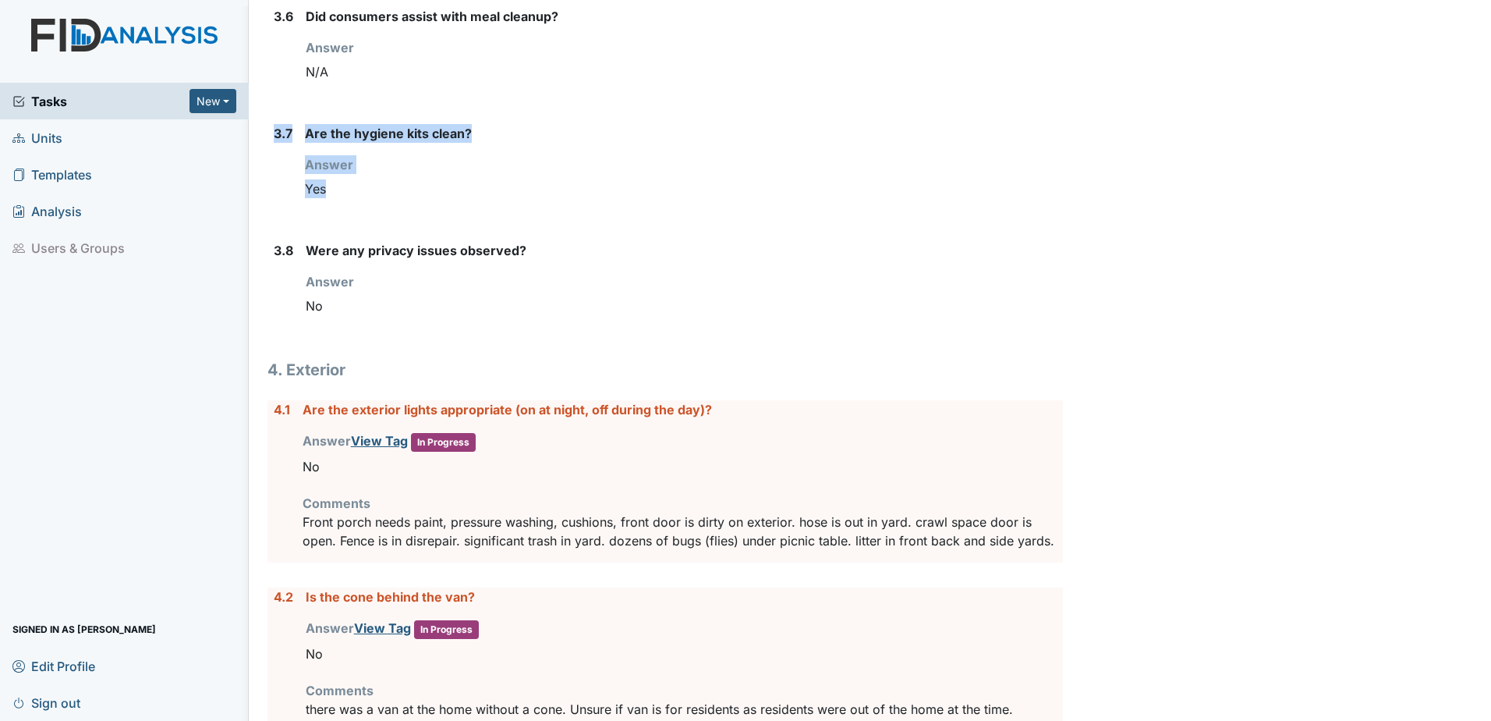
scroll to position [5772, 0]
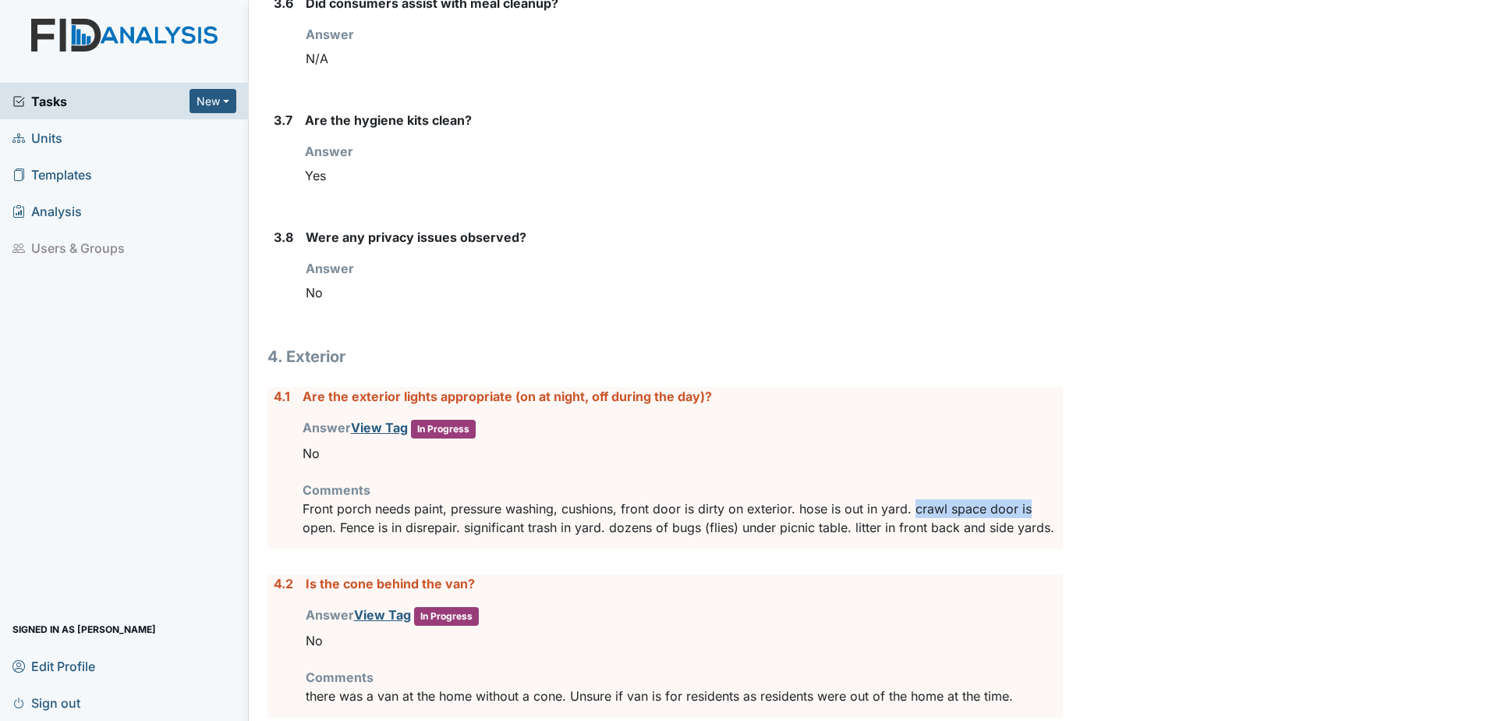
drag, startPoint x: 913, startPoint y: 533, endPoint x: 1048, endPoint y: 528, distance: 135.0
click at [1048, 528] on p "Front porch needs paint, pressure washing, cushions, front door is dirty on ext…" at bounding box center [683, 517] width 760 height 37
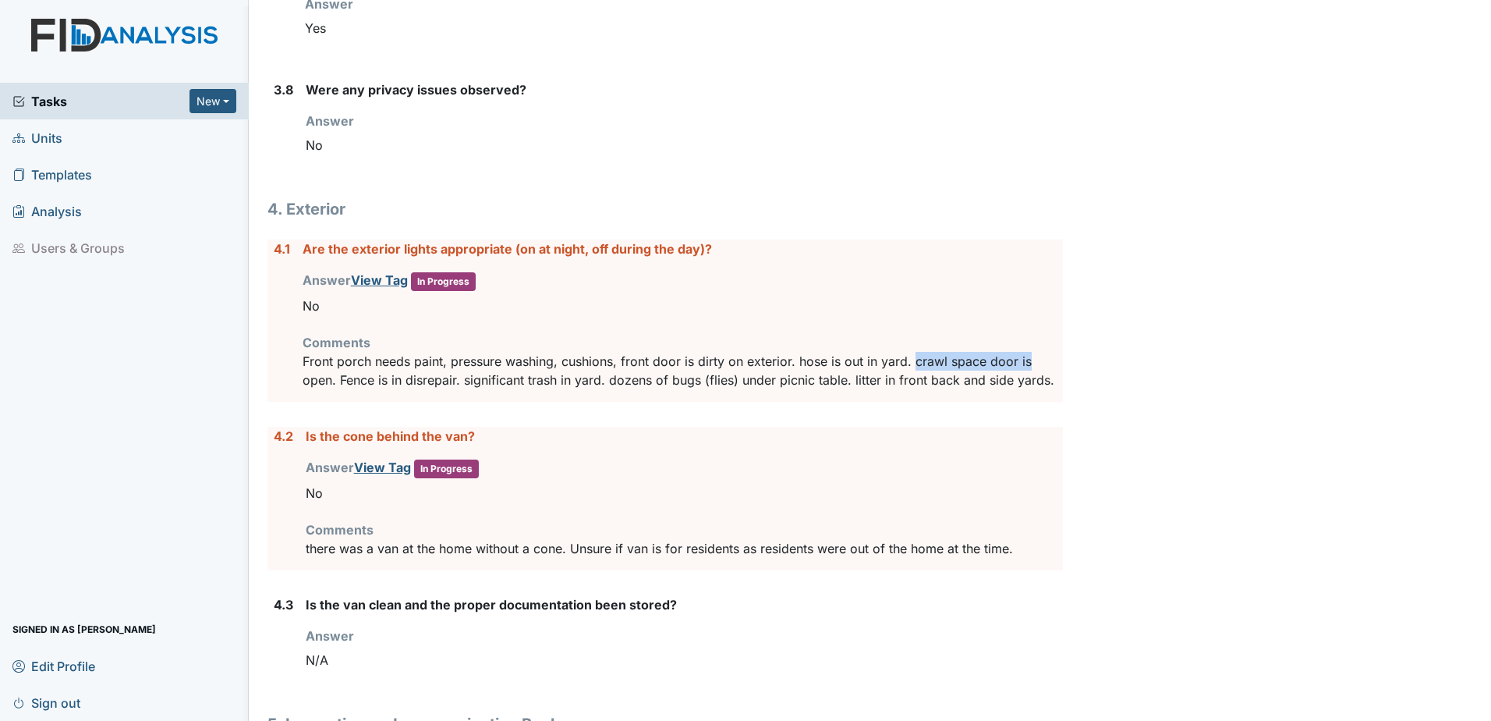
scroll to position [5928, 0]
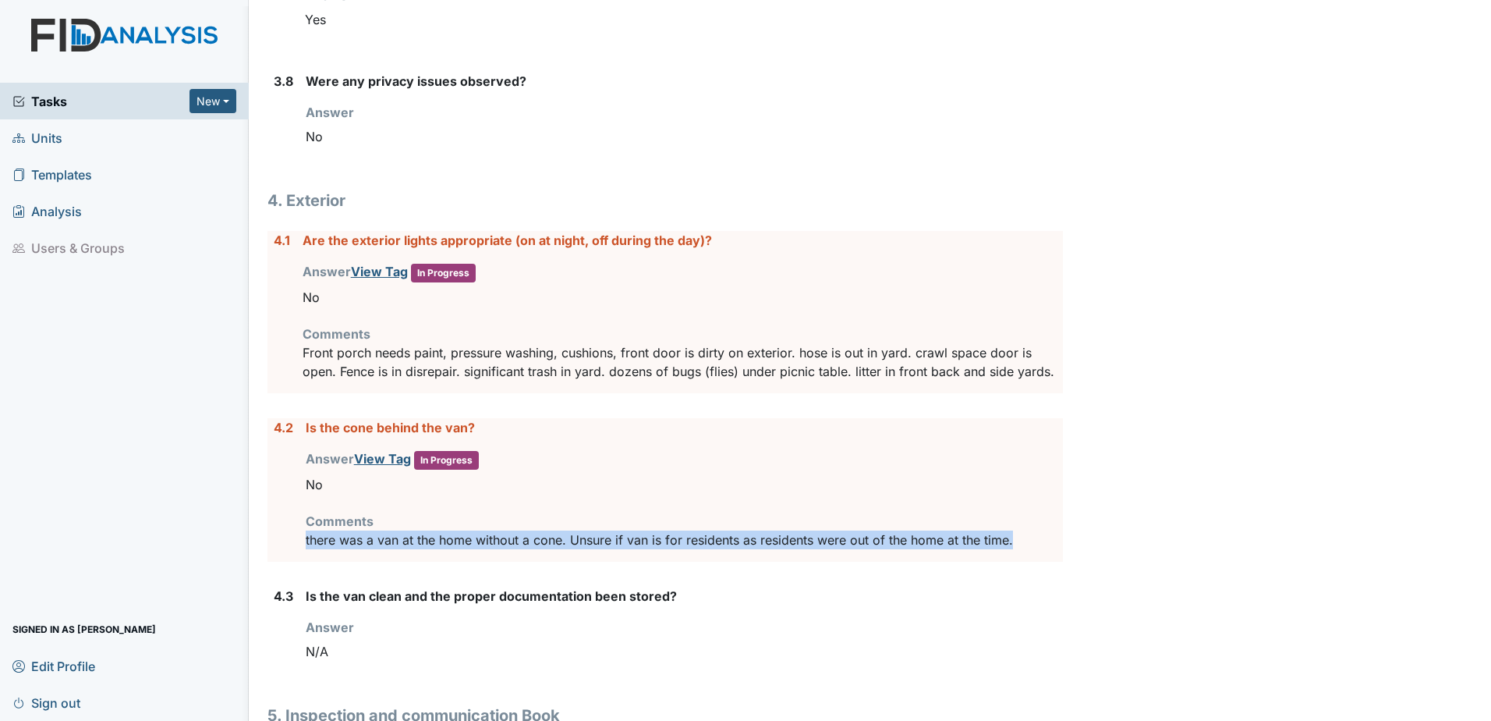
drag, startPoint x: 306, startPoint y: 558, endPoint x: 1020, endPoint y: 562, distance: 714.5
click at [1020, 549] on p "there was a van at the home without a cone. Unsure if van is for residents as r…" at bounding box center [684, 539] width 757 height 19
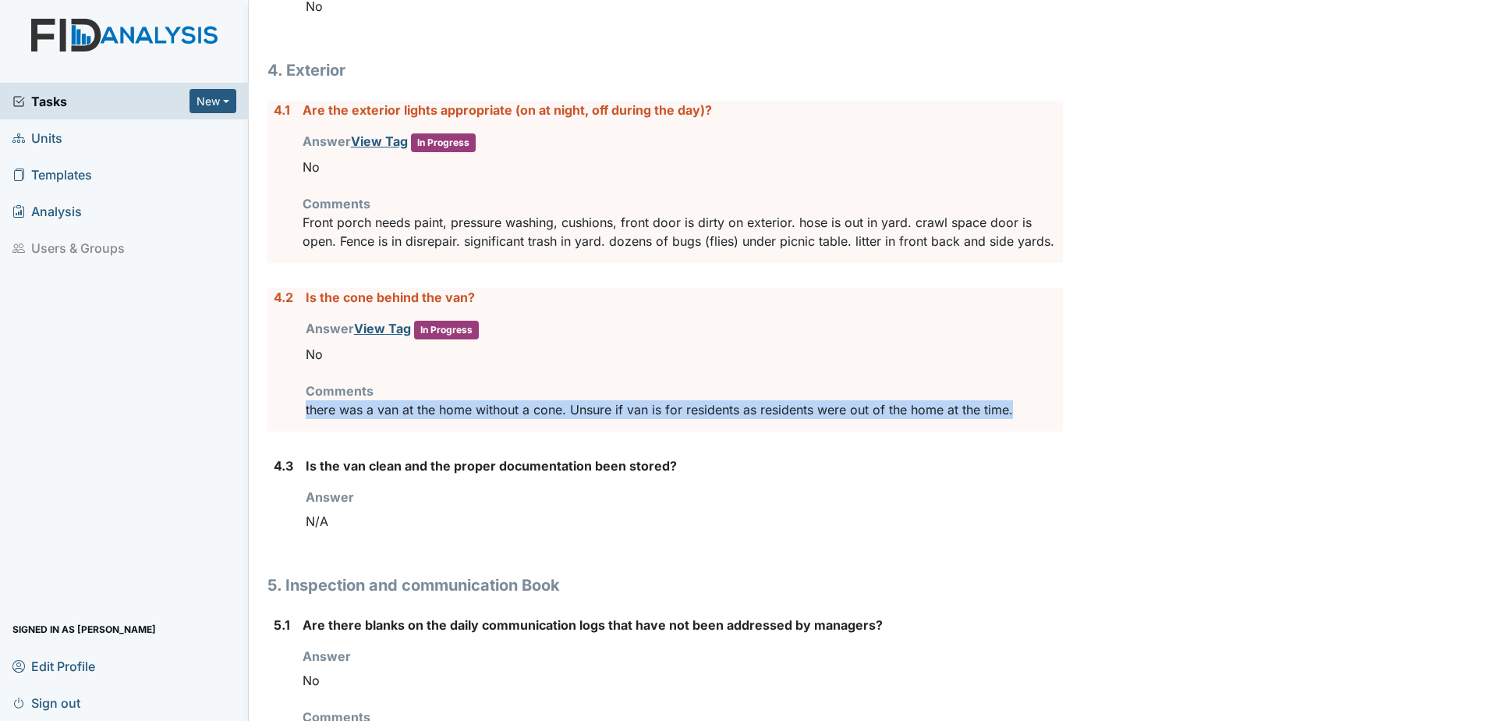
scroll to position [6084, 0]
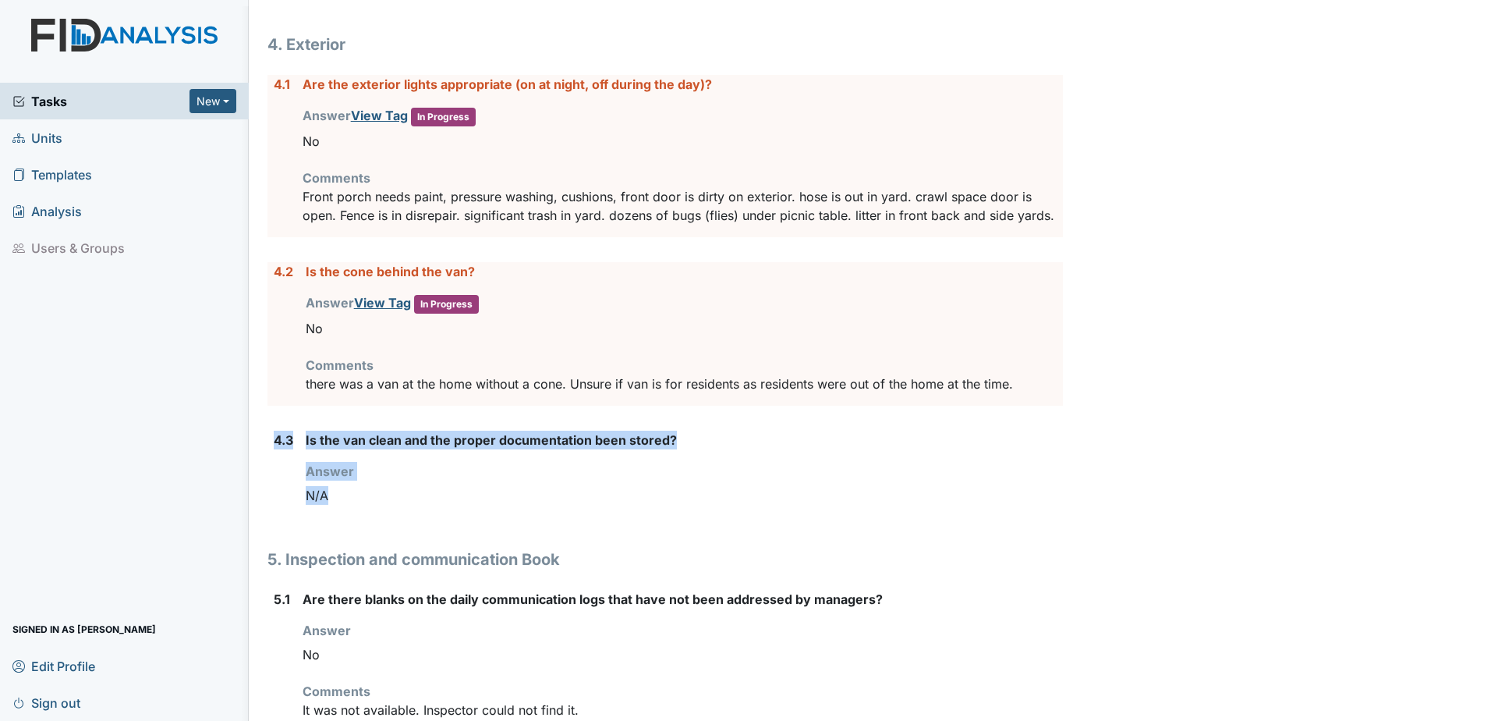
drag, startPoint x: 359, startPoint y: 511, endPoint x: 274, endPoint y: 431, distance: 117.0
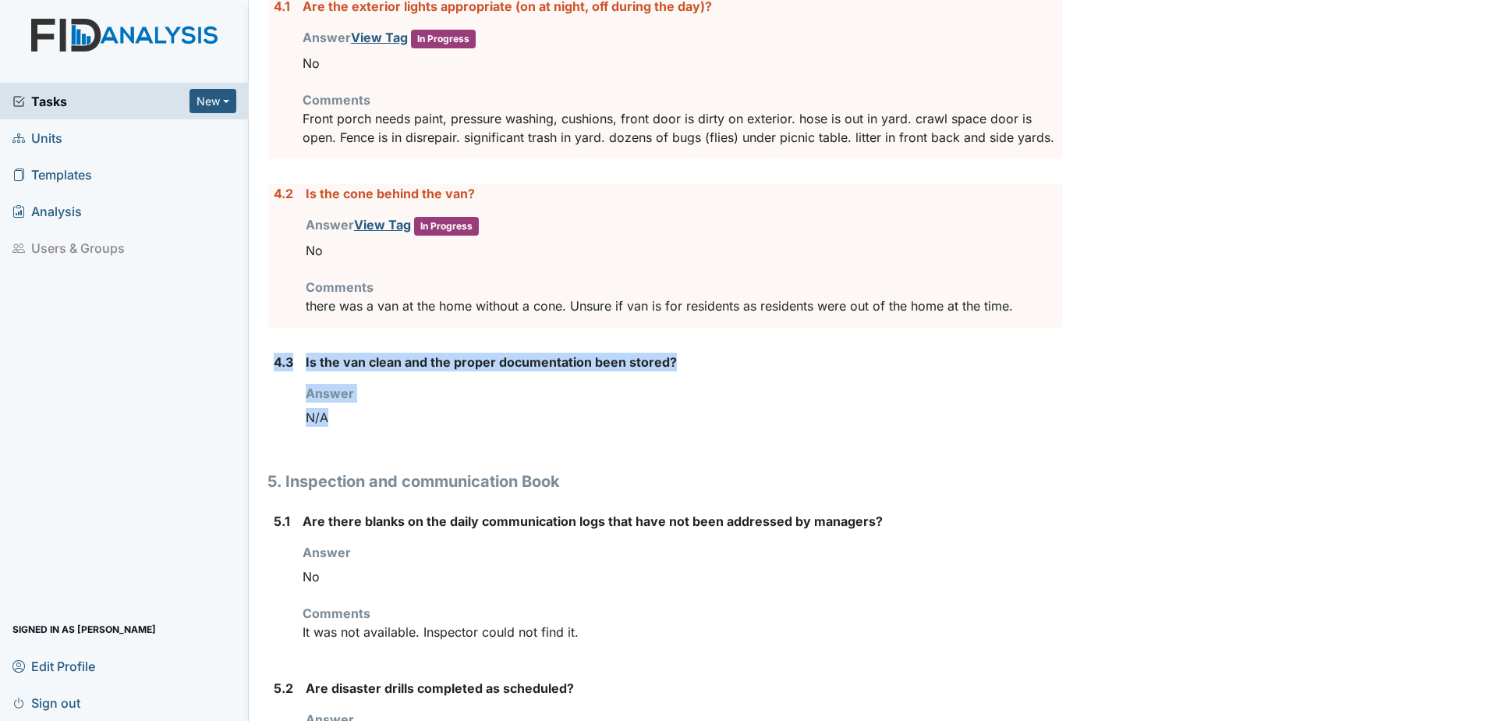
scroll to position [6240, 0]
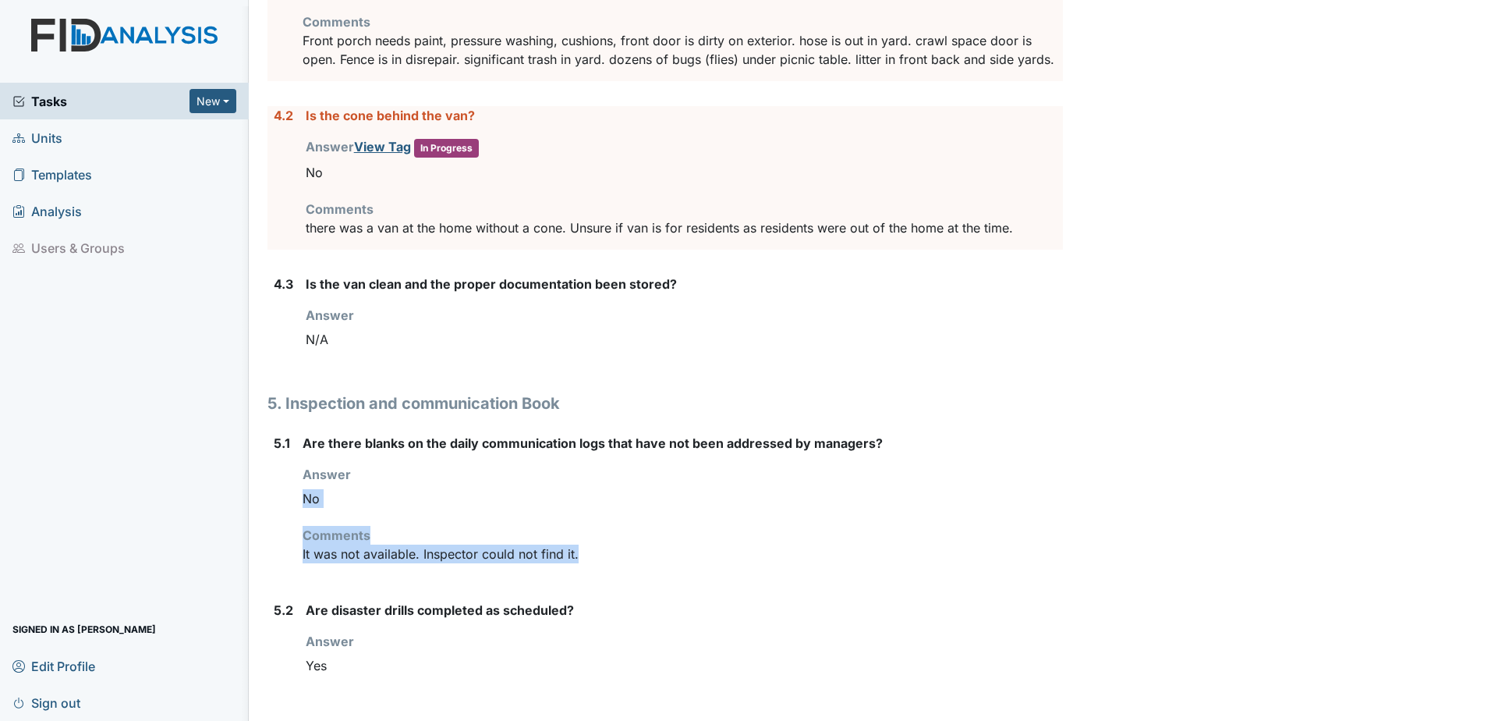
drag, startPoint x: 588, startPoint y: 577, endPoint x: 306, endPoint y: 510, distance: 290.2
click at [306, 510] on div "Are there blanks on the daily communication logs that have not been addressed b…" at bounding box center [683, 505] width 760 height 142
click at [623, 542] on div "Are there blanks on the daily communication logs that have not been addressed b…" at bounding box center [683, 505] width 760 height 142
drag, startPoint x: 448, startPoint y: 467, endPoint x: 602, endPoint y: 465, distance: 153.7
click at [602, 452] on label "Are there blanks on the daily communication logs that have not been addressed b…" at bounding box center [593, 443] width 580 height 19
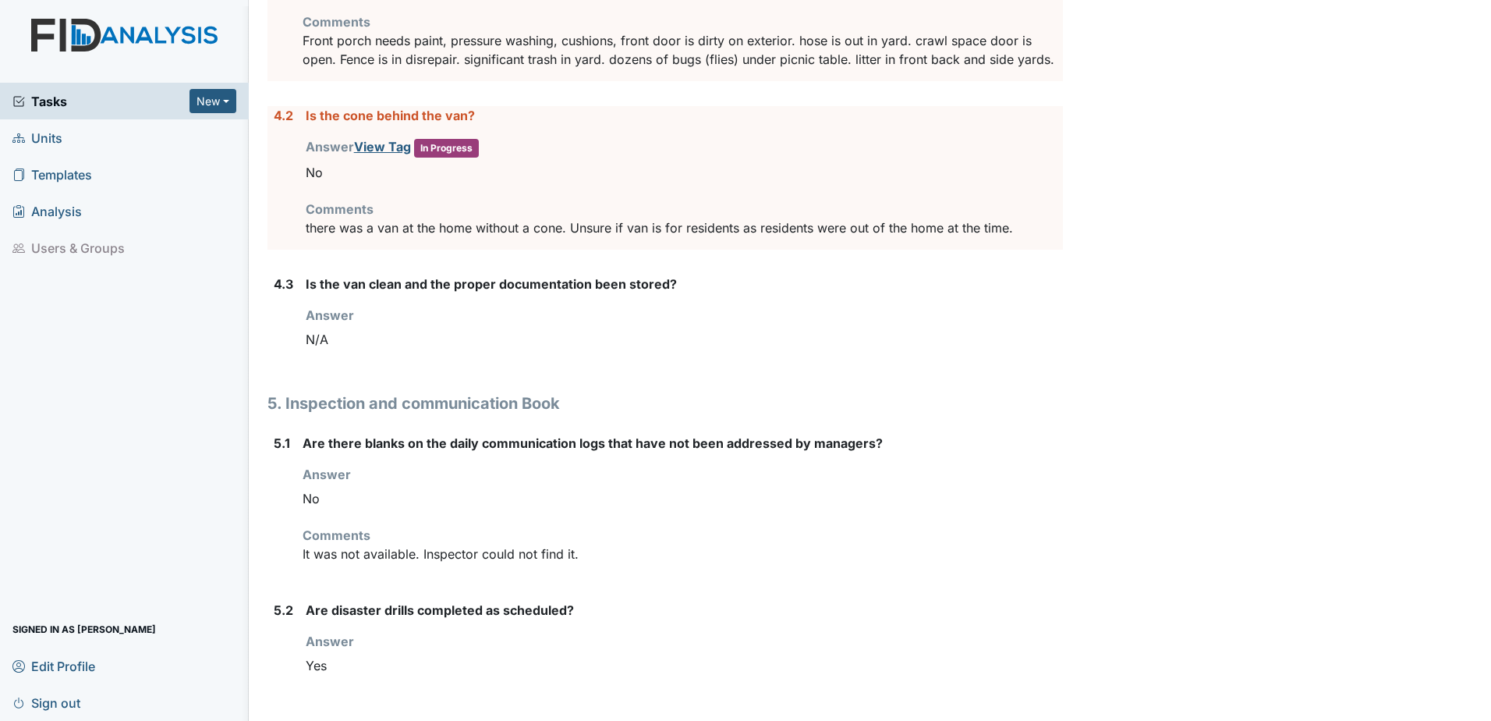
drag, startPoint x: 602, startPoint y: 465, endPoint x: 588, endPoint y: 516, distance: 52.6
click at [585, 512] on div "No" at bounding box center [683, 499] width 760 height 30
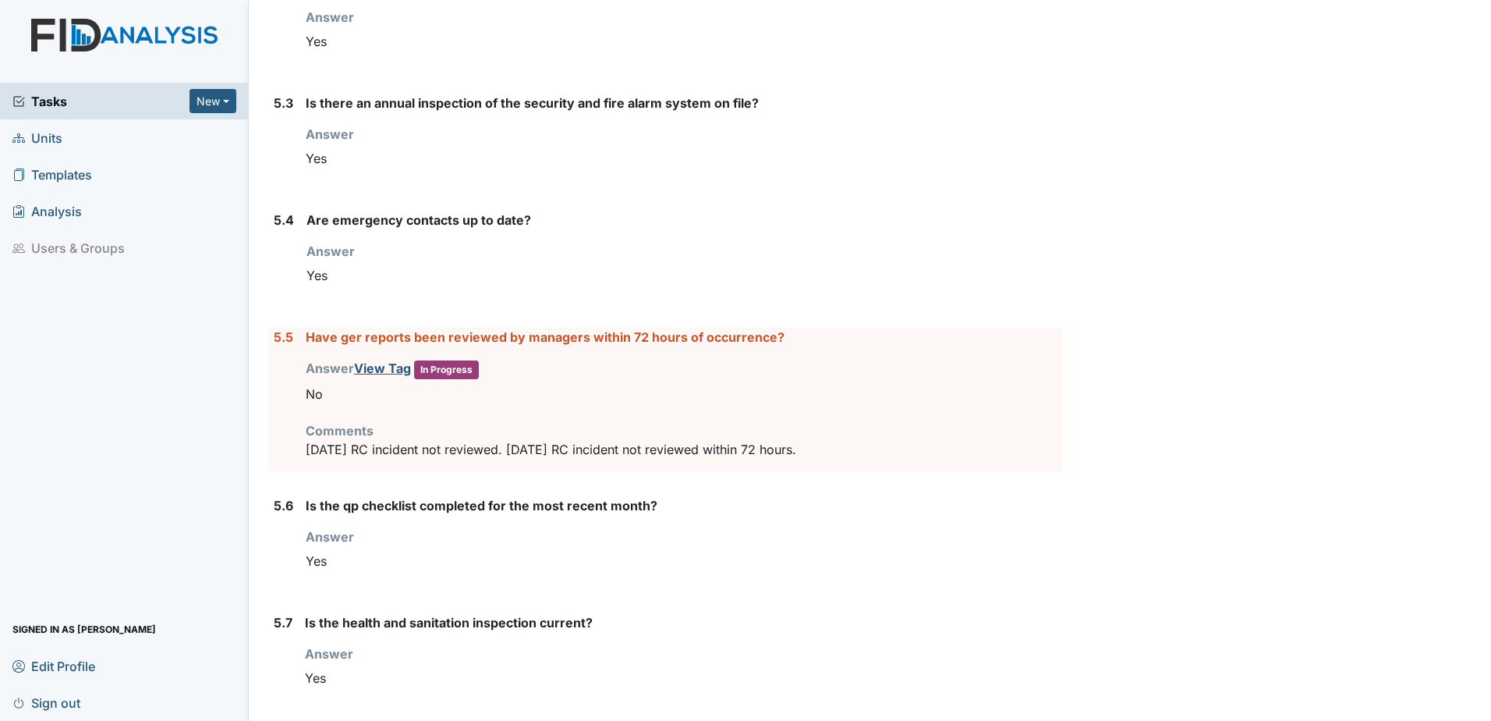
scroll to position [6942, 0]
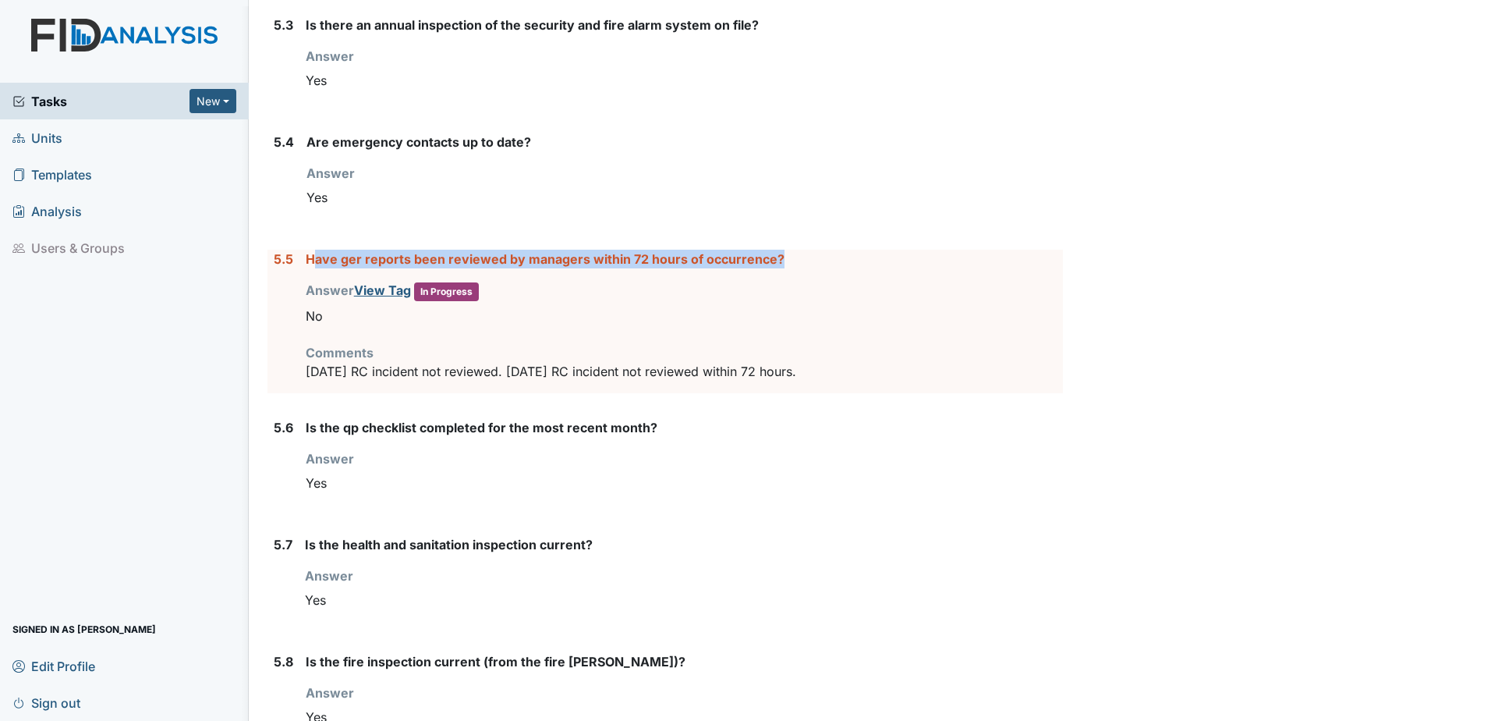
drag, startPoint x: 314, startPoint y: 278, endPoint x: 810, endPoint y: 275, distance: 495.3
click at [810, 268] on strong "Have ger reports been reviewed by managers within 72 hours of occurrence?" at bounding box center [684, 259] width 757 height 19
click at [772, 268] on label "Have ger reports been reviewed by managers within 72 hours of occurrence?" at bounding box center [545, 259] width 479 height 19
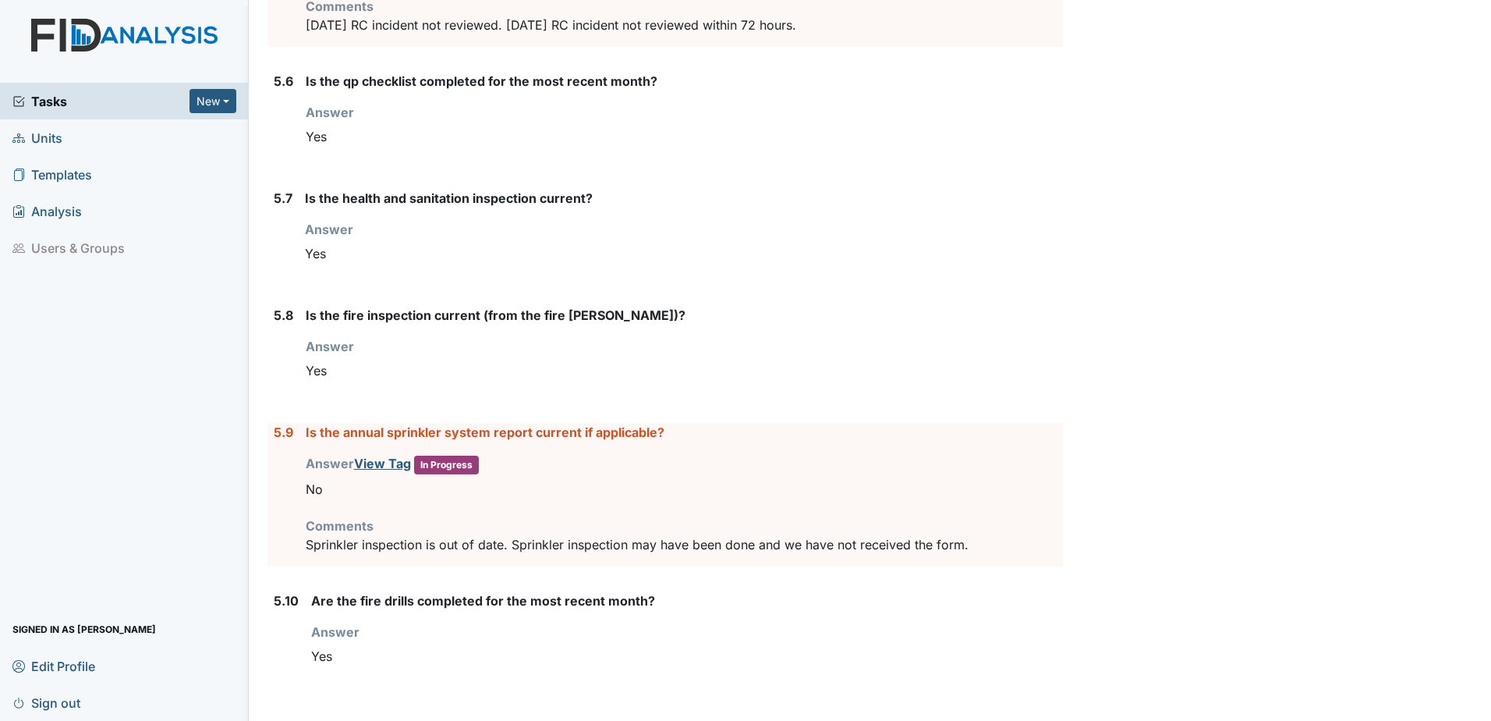
scroll to position [7307, 0]
drag, startPoint x: 511, startPoint y: 548, endPoint x: 980, endPoint y: 555, distance: 469.6
click at [980, 555] on div "Is the annual sprinkler system report current if applicable? Answer View Tag In…" at bounding box center [684, 495] width 757 height 144
click at [380, 463] on link "View Tag" at bounding box center [382, 463] width 57 height 16
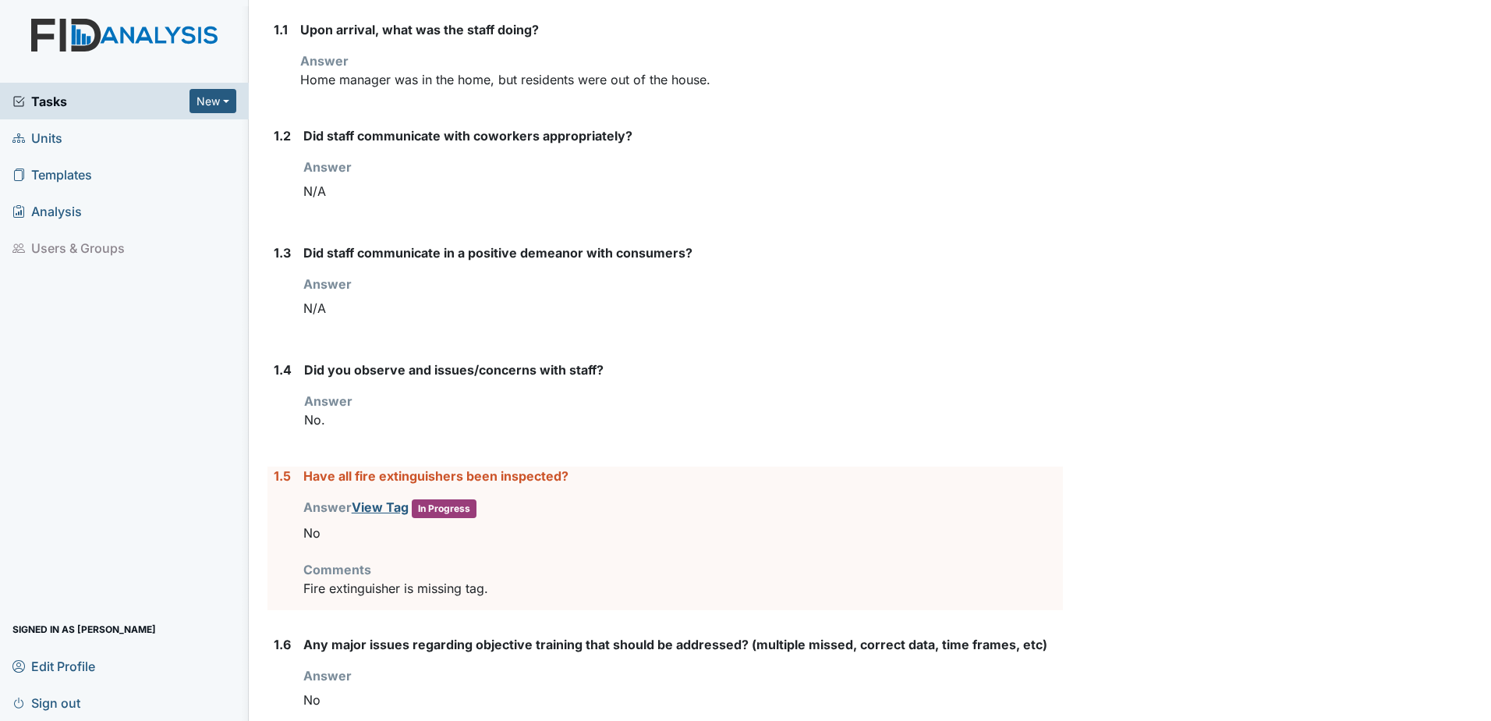
scroll to position [0, 0]
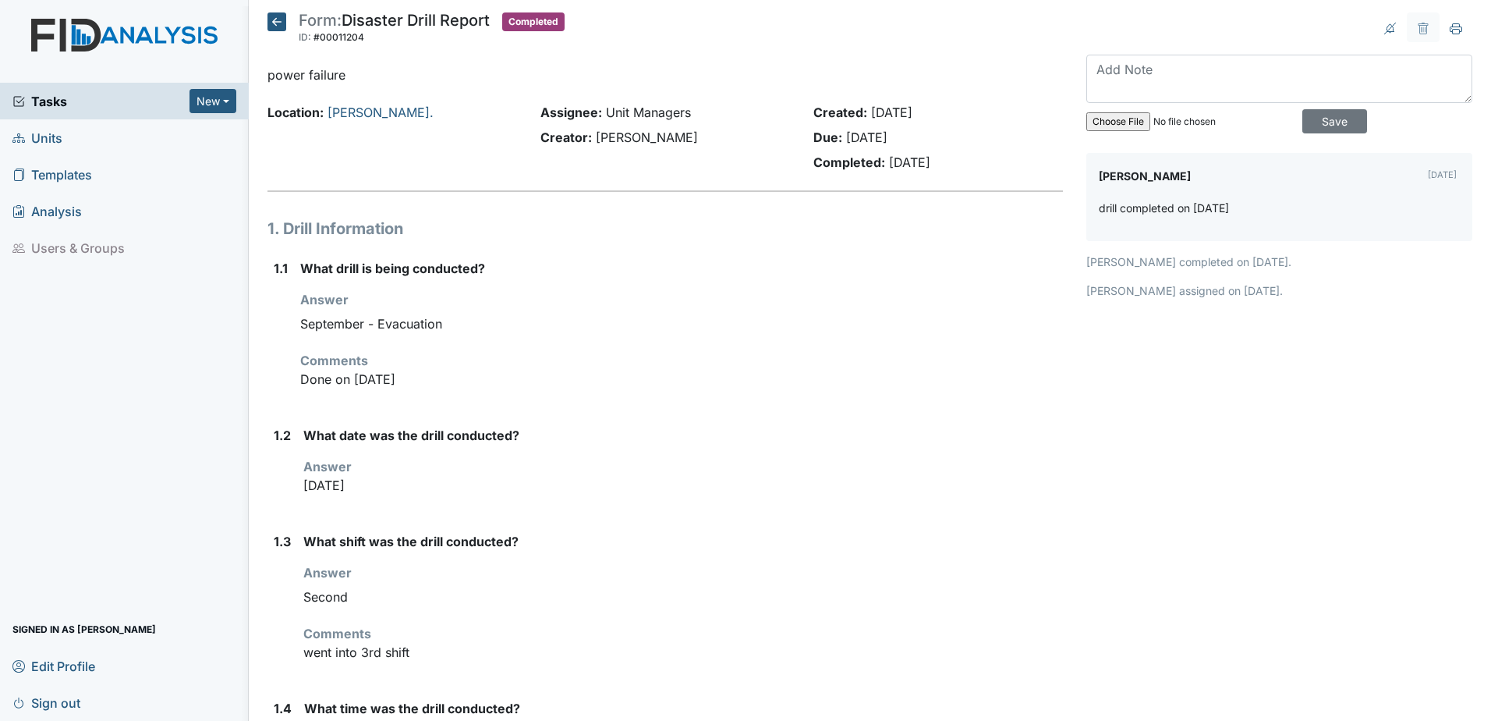
drag, startPoint x: 1250, startPoint y: 212, endPoint x: 1175, endPoint y: 212, distance: 75.7
click at [1175, 212] on div "drill completed on [DATE]" at bounding box center [1279, 214] width 361 height 29
drag, startPoint x: 863, startPoint y: 116, endPoint x: 948, endPoint y: 113, distance: 85.1
click at [948, 113] on div "Created: [DATE]" at bounding box center [939, 112] width 250 height 19
drag, startPoint x: 1188, startPoint y: 207, endPoint x: 1278, endPoint y: 199, distance: 90.0
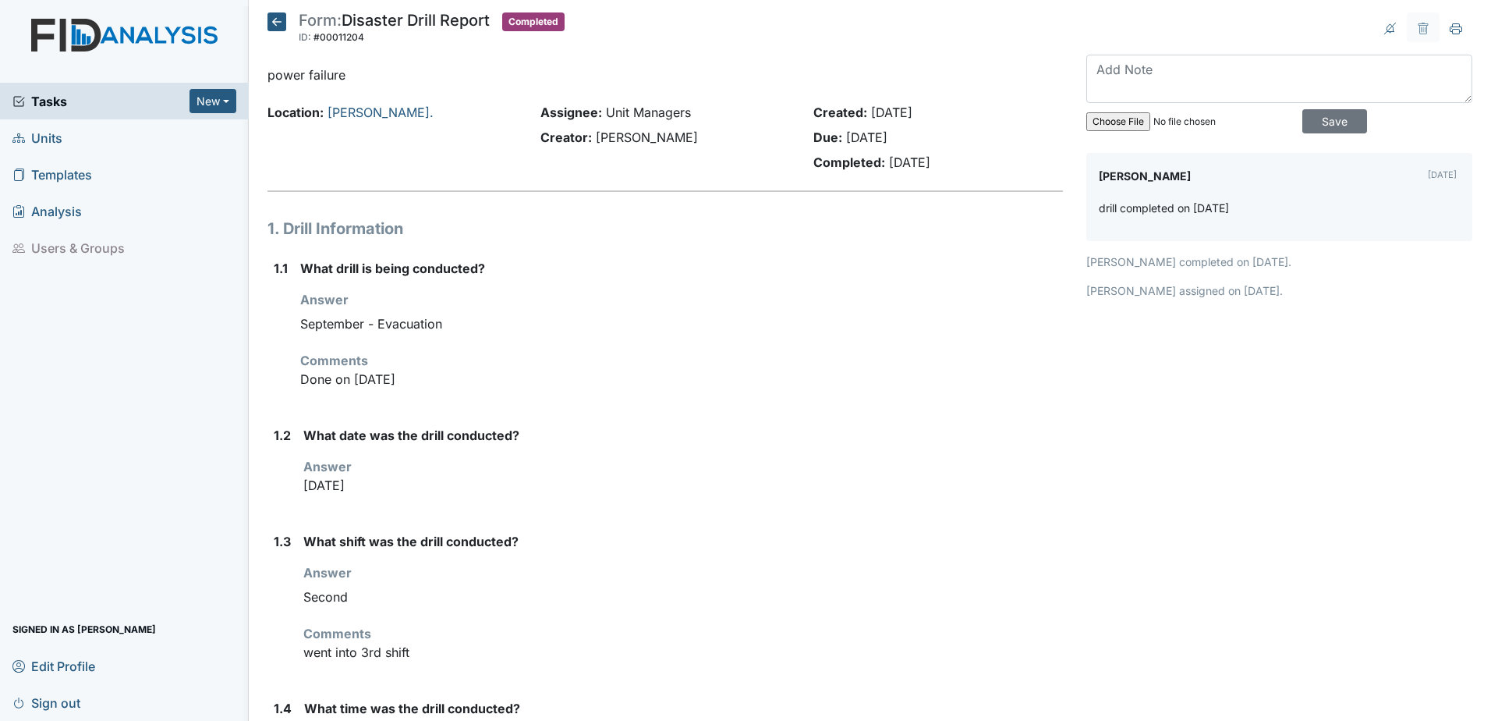
click at [1278, 199] on div "[PERSON_NAME] [DATE] drill completed on [DATE]" at bounding box center [1279, 197] width 386 height 88
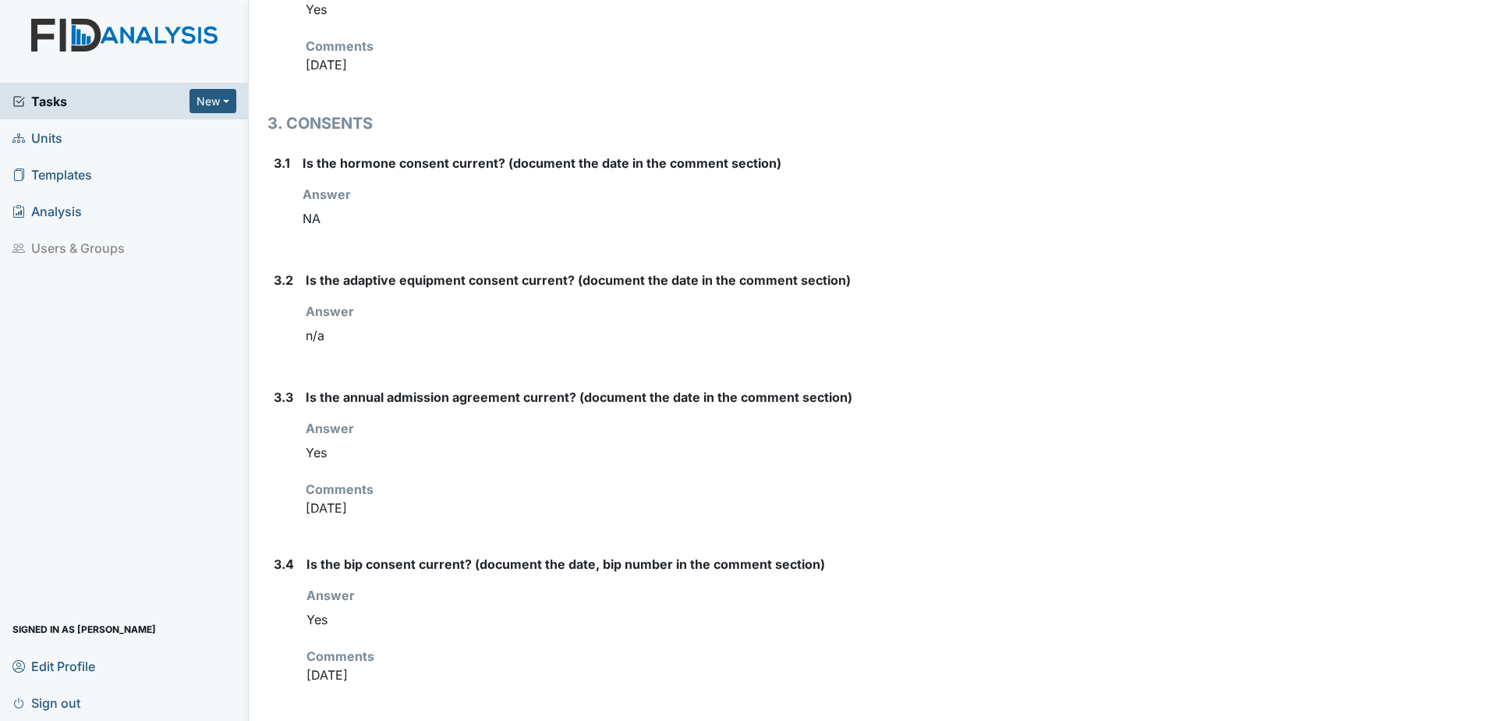
scroll to position [2028, 0]
